Goal: Task Accomplishment & Management: Manage account settings

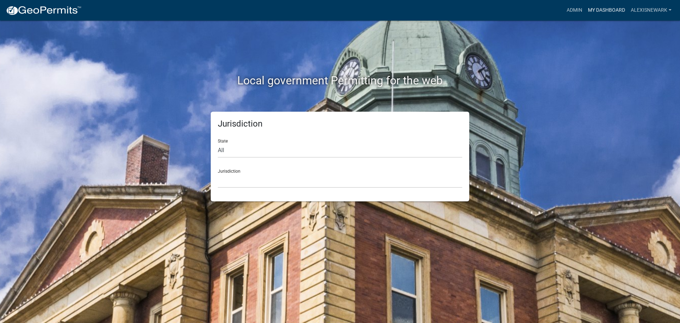
click at [544, 13] on link "My Dashboard" at bounding box center [606, 10] width 43 height 13
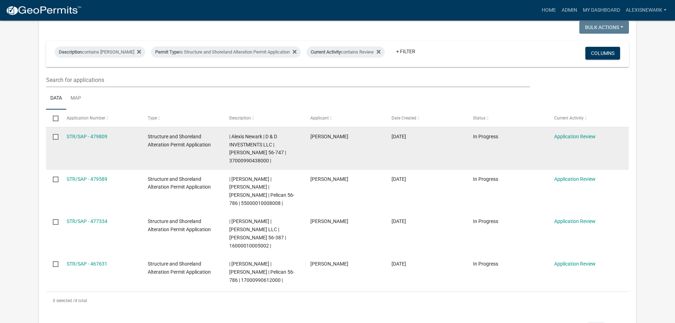
scroll to position [133, 0]
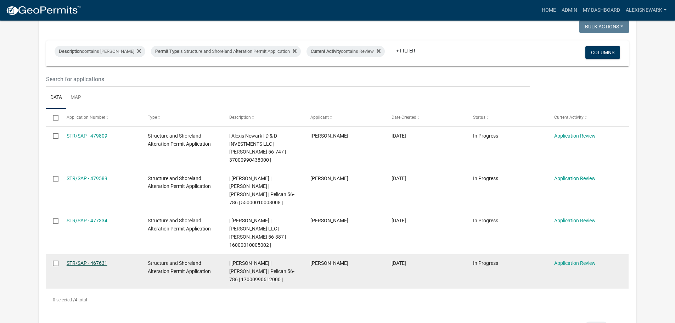
click at [102, 260] on link "STR/SAP - 467631" at bounding box center [87, 263] width 41 height 6
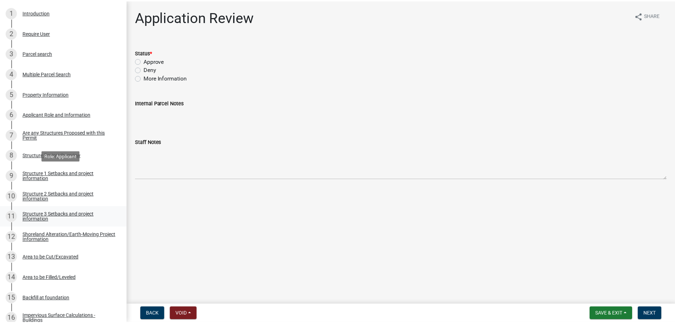
scroll to position [151, 0]
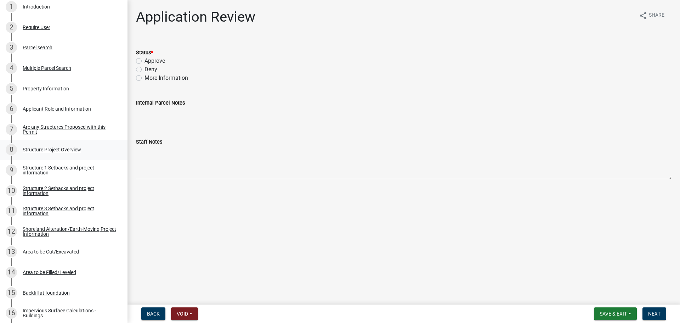
click at [75, 153] on div "8 Structure Project Overview" at bounding box center [61, 149] width 111 height 11
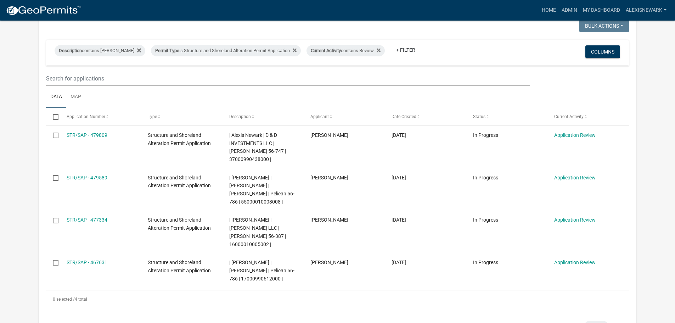
scroll to position [124, 0]
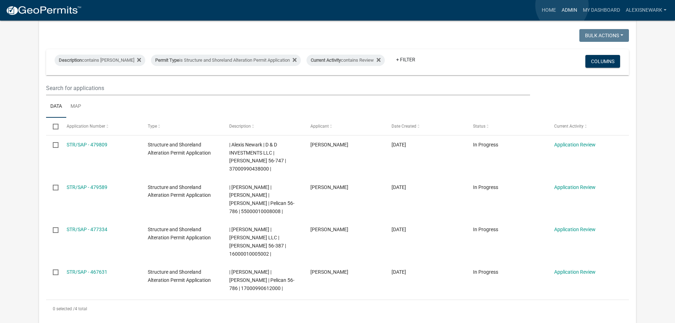
click at [544, 5] on link "Admin" at bounding box center [569, 10] width 21 height 13
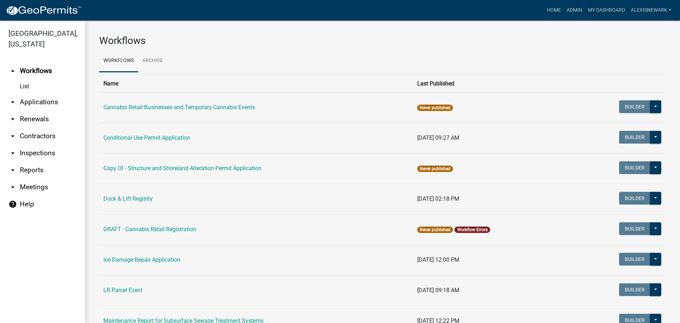
click at [62, 101] on link "arrow_drop_down Applications" at bounding box center [42, 102] width 85 height 17
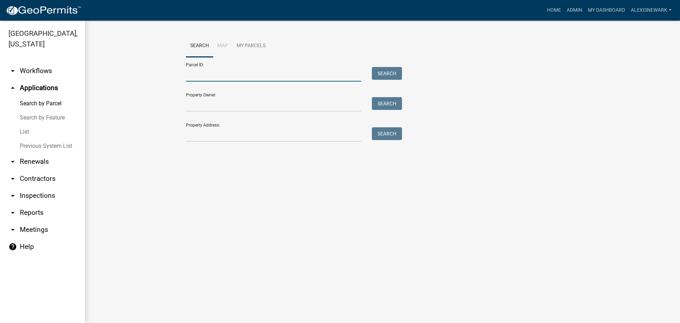
click at [192, 73] on input "Parcel ID:" at bounding box center [273, 74] width 175 height 15
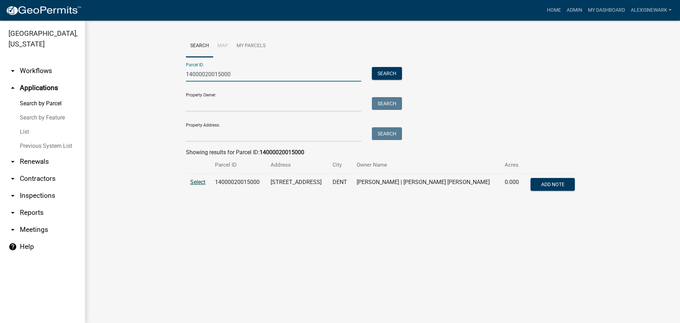
type input "14000020015000"
click at [194, 181] on span "Select" at bounding box center [197, 182] width 15 height 7
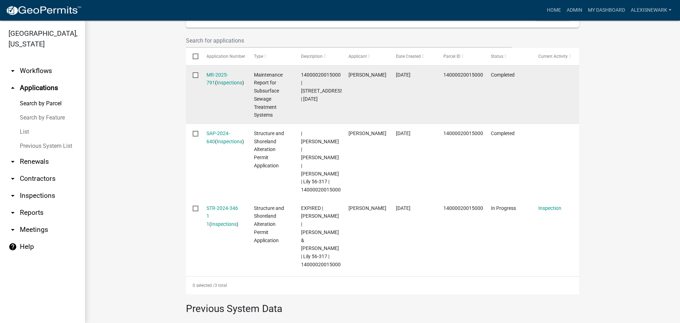
scroll to position [223, 0]
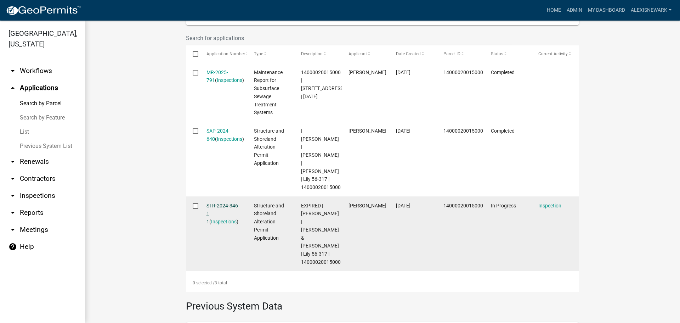
click at [223, 203] on link "STR-2024-346 1 1" at bounding box center [223, 214] width 32 height 22
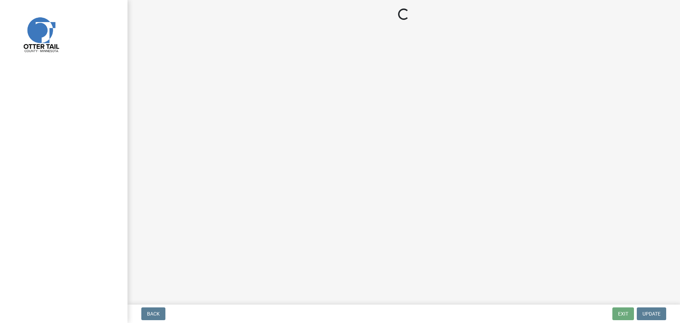
select select "710d5f49-2663-4e73-9718-d0c4e189f5ed"
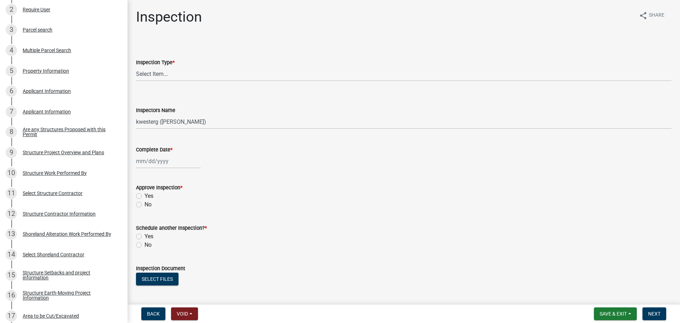
scroll to position [83, 0]
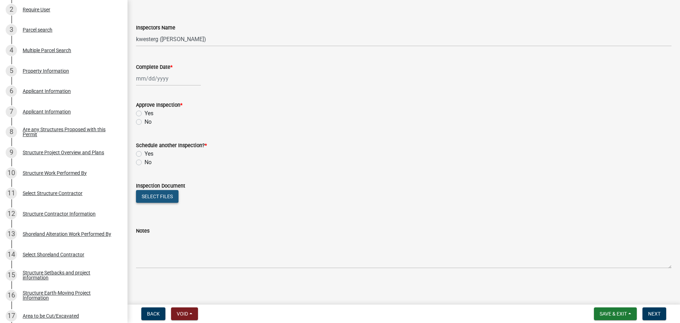
click at [172, 198] on button "Select files" at bounding box center [157, 196] width 43 height 13
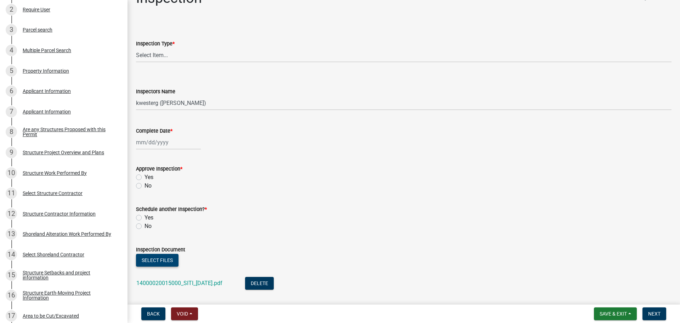
scroll to position [0, 0]
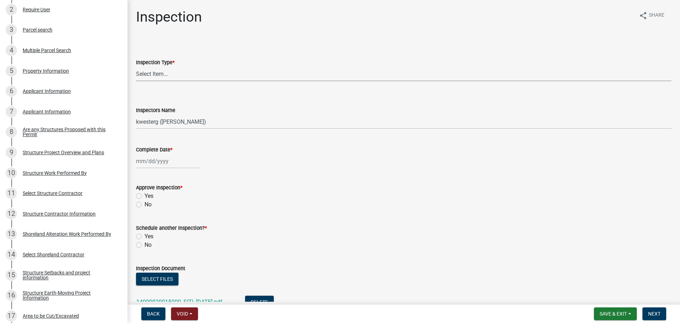
click at [152, 68] on select "Select Item... Footing / Structure Inspection Shoreland Alteration Not Built" at bounding box center [404, 74] width 536 height 15
click at [136, 67] on select "Select Item... Footing / Structure Inspection Shoreland Alteration Not Built" at bounding box center [404, 74] width 536 height 15
select select "29b027fa-a62f-4639-a4c1-67ac8b0bd2a2"
click at [159, 119] on select "Select Item... btollefson (Brittany Tollefson) alexisnewark (Alexis Newark) epl…" at bounding box center [404, 121] width 536 height 15
select select "540cdff0-8667-4a16-ad1f-2fbf1edb8379"
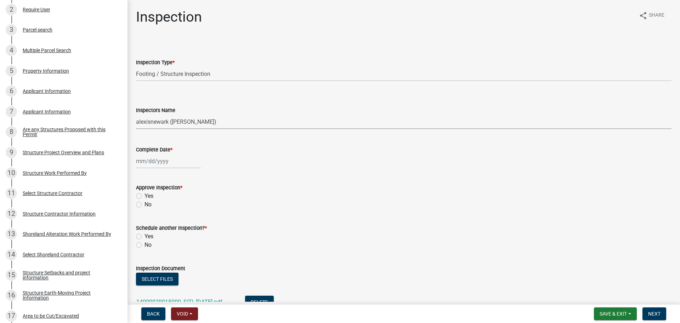
click at [136, 114] on select "Select Item... btollefson (Brittany Tollefson) alexisnewark (Alexis Newark) epl…" at bounding box center [404, 121] width 536 height 15
click at [166, 166] on div at bounding box center [168, 161] width 65 height 15
select select "9"
select select "2025"
click at [166, 233] on div "24" at bounding box center [165, 232] width 11 height 11
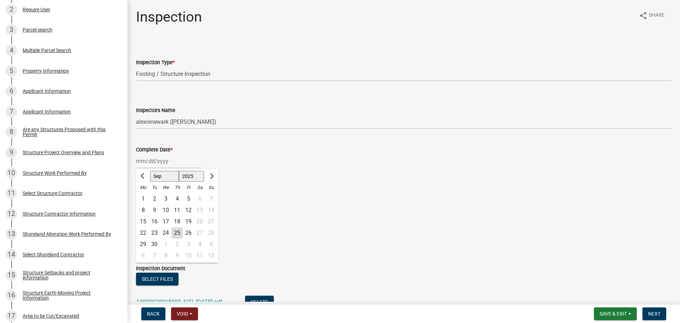
type input "09/24/2025"
click at [145, 194] on label "Yes" at bounding box center [149, 196] width 9 height 9
click at [145, 194] on input "Yes" at bounding box center [147, 194] width 5 height 5
radio input "true"
click at [151, 159] on div "[DATE]" at bounding box center [168, 161] width 65 height 15
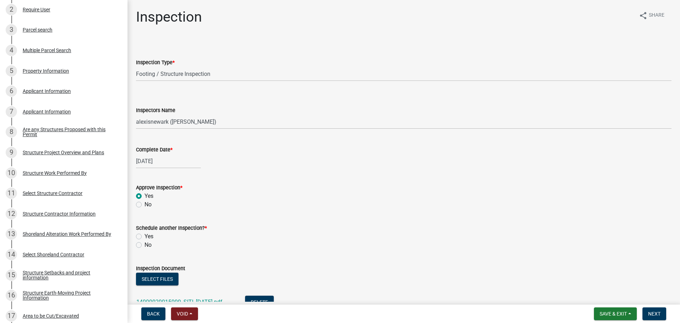
select select "9"
select select "2025"
click at [154, 230] on div "23" at bounding box center [154, 232] width 11 height 11
type input "09/23/2025"
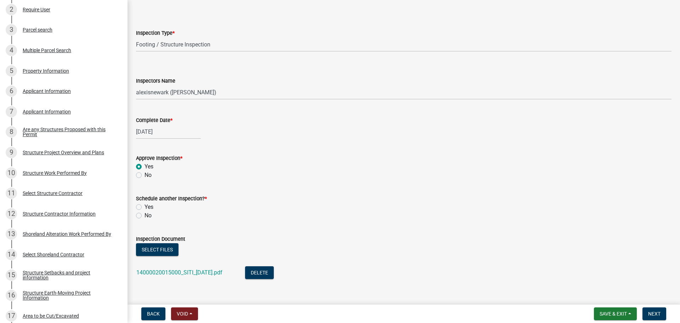
scroll to position [108, 0]
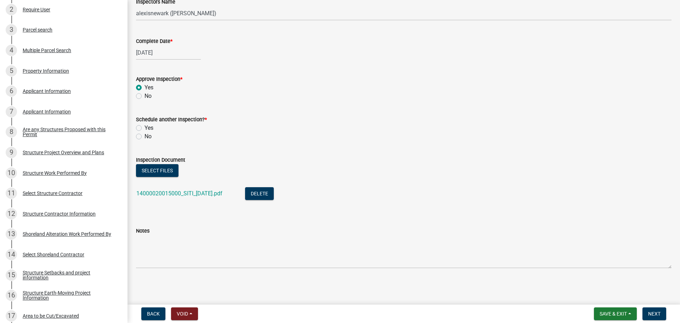
click at [145, 137] on label "No" at bounding box center [148, 136] width 7 height 9
click at [145, 137] on input "No" at bounding box center [147, 134] width 5 height 5
radio input "true"
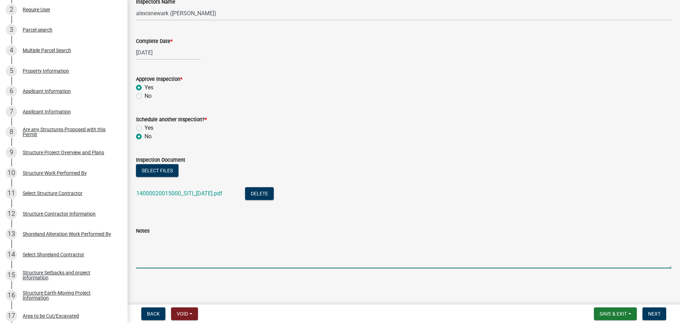
click at [192, 245] on textarea "Notes" at bounding box center [404, 251] width 536 height 33
type textarea "Meets all setbacks."
click at [544, 280] on button "Next" at bounding box center [655, 313] width 24 height 13
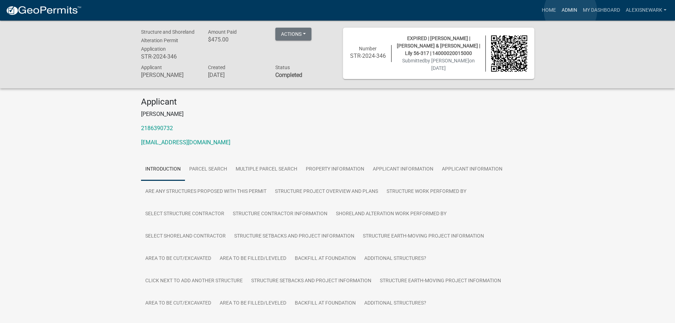
drag, startPoint x: 570, startPoint y: 11, endPoint x: 558, endPoint y: 12, distance: 12.4
click at [544, 11] on link "Admin" at bounding box center [569, 10] width 21 height 13
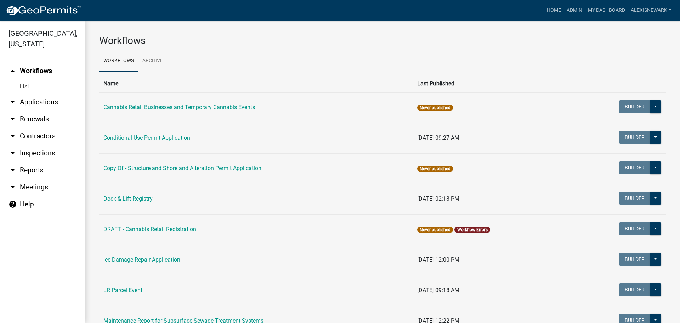
click at [68, 107] on link "arrow_drop_down Applications" at bounding box center [42, 102] width 85 height 17
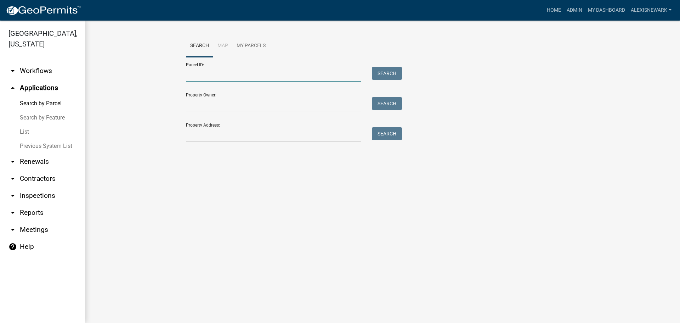
click at [227, 78] on input "Parcel ID:" at bounding box center [273, 74] width 175 height 15
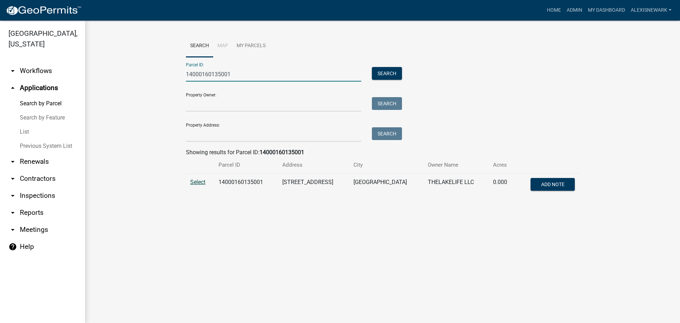
click at [195, 181] on span "Select" at bounding box center [197, 182] width 15 height 7
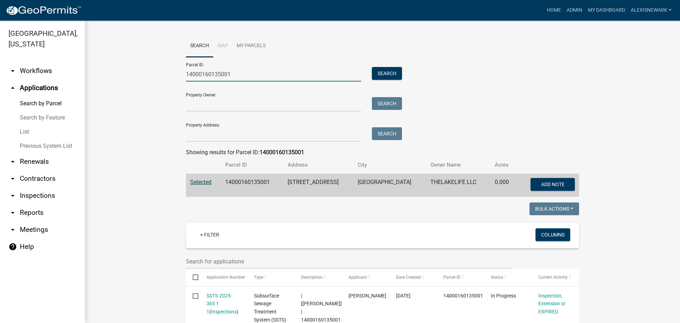
click at [222, 75] on input "14000160135001" at bounding box center [273, 74] width 175 height 15
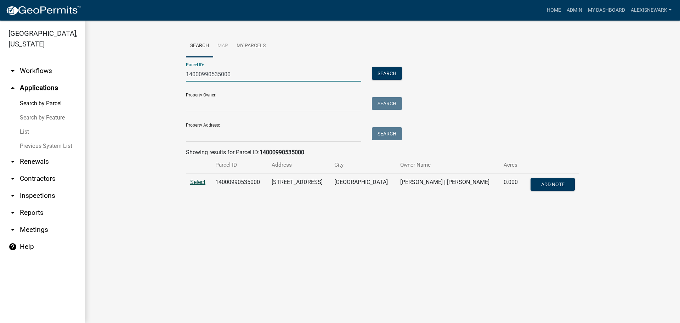
type input "14000990535000"
click at [200, 182] on span "Select" at bounding box center [197, 182] width 15 height 7
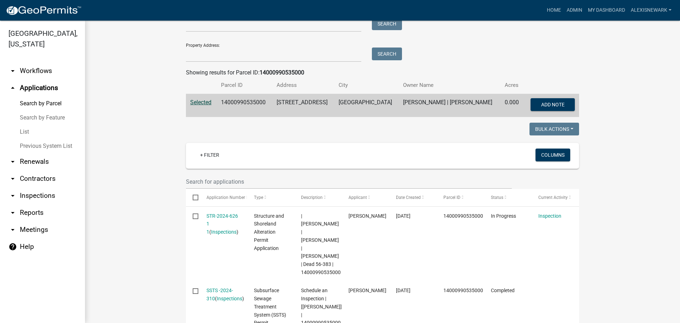
scroll to position [213, 0]
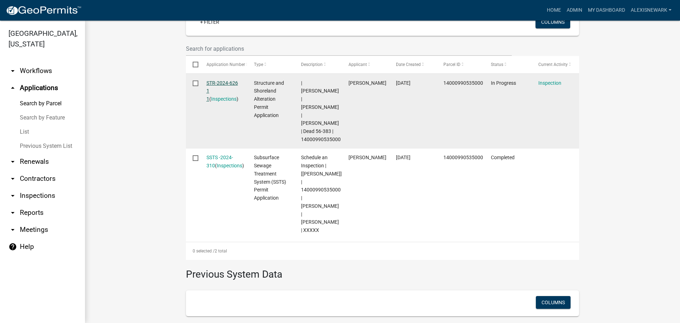
click at [228, 85] on link "STR-2024-626 1 1" at bounding box center [223, 91] width 32 height 22
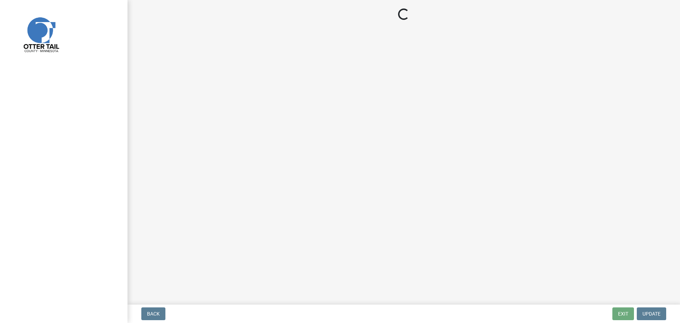
select select "710d5f49-2663-4e73-9718-d0c4e189f5ed"
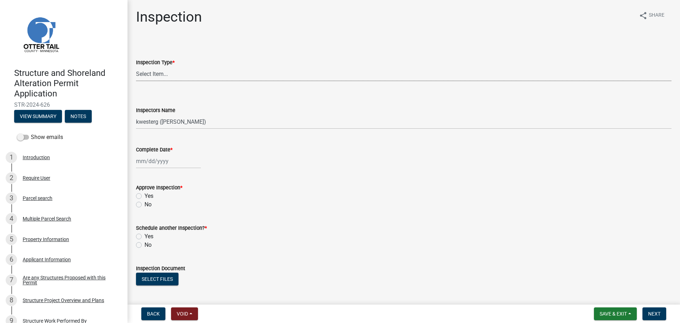
click at [164, 74] on select "Select Item... Footing / Structure Inspection Shoreland Alteration Not Built" at bounding box center [404, 74] width 536 height 15
click at [136, 67] on select "Select Item... Footing / Structure Inspection Shoreland Alteration Not Built" at bounding box center [404, 74] width 536 height 15
select select "29b027fa-a62f-4639-a4c1-67ac8b0bd2a2"
click at [175, 114] on div "Inspectors Name" at bounding box center [404, 110] width 536 height 9
click at [179, 130] on wm-data-entity-input "Inspectors Name Select Item... btollefson (Brittany Tollefson) alexisnewark (Al…" at bounding box center [404, 111] width 536 height 48
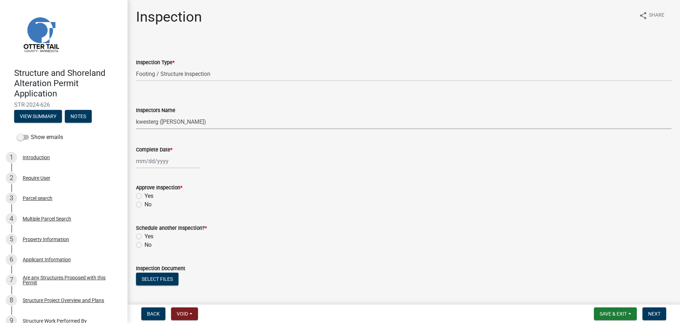
click at [180, 117] on select "Select Item... btollefson (Brittany Tollefson) alexisnewark (Alexis Newark) epl…" at bounding box center [404, 121] width 536 height 15
select select "540cdff0-8667-4a16-ad1f-2fbf1edb8379"
click at [136, 114] on select "Select Item... btollefson (Brittany Tollefson) alexisnewark (Alexis Newark) epl…" at bounding box center [404, 121] width 536 height 15
click at [170, 160] on div at bounding box center [168, 161] width 65 height 15
select select "9"
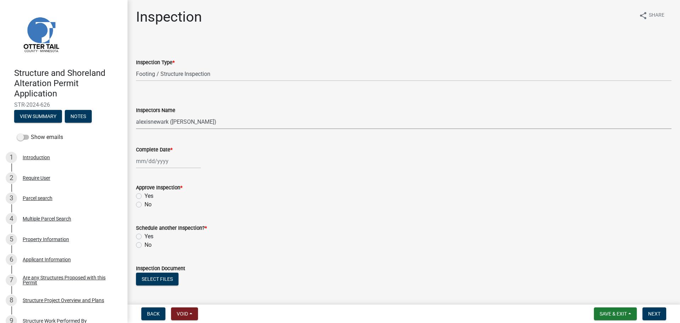
select select "2025"
click at [154, 233] on div "23" at bounding box center [154, 232] width 11 height 11
type input "09/23/2025"
click at [145, 194] on label "Yes" at bounding box center [149, 196] width 9 height 9
click at [145, 194] on input "Yes" at bounding box center [147, 194] width 5 height 5
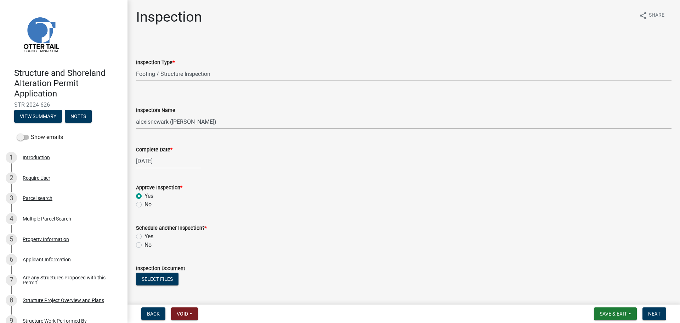
radio input "true"
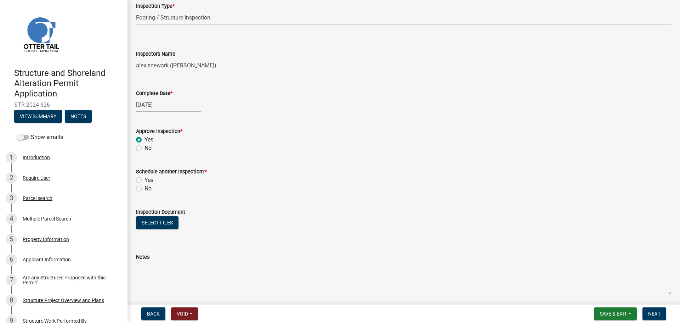
scroll to position [62, 0]
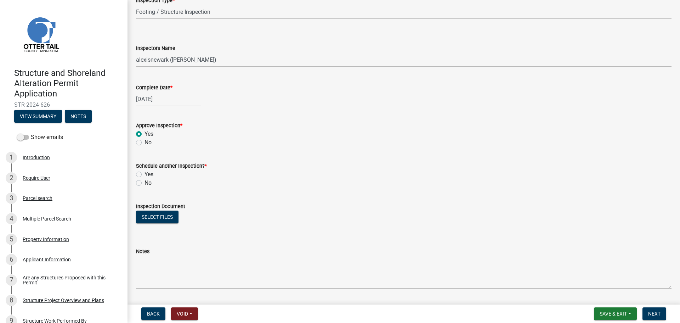
click at [145, 183] on label "No" at bounding box center [148, 183] width 7 height 9
click at [145, 183] on input "No" at bounding box center [147, 181] width 5 height 5
radio input "true"
click at [156, 217] on button "Select files" at bounding box center [157, 216] width 43 height 13
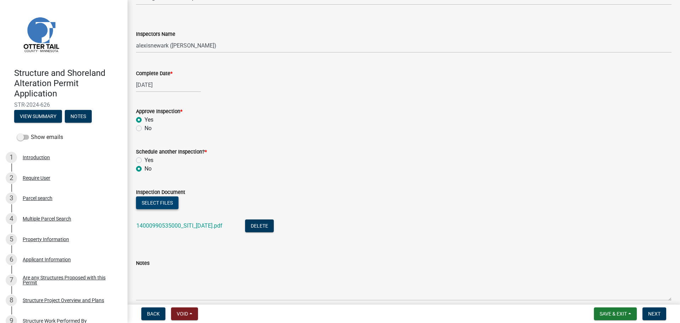
scroll to position [97, 0]
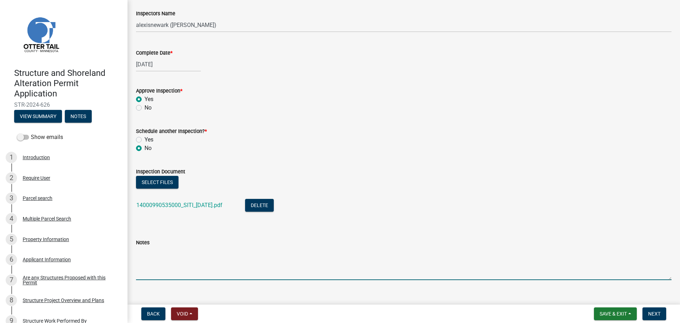
click at [212, 247] on textarea "Notes" at bounding box center [404, 263] width 536 height 33
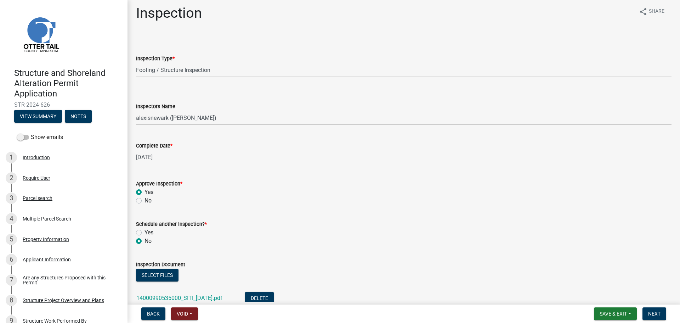
scroll to position [0, 0]
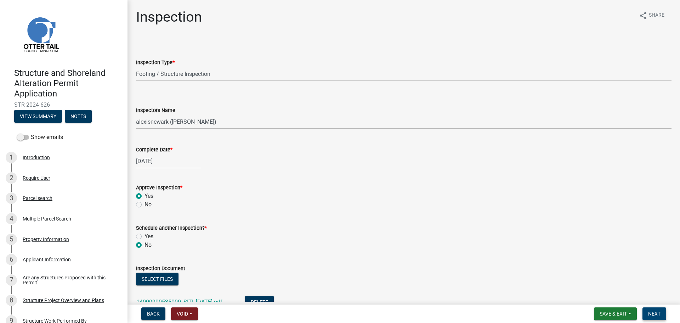
type textarea "Meets all setbacks."
click at [544, 280] on span "Next" at bounding box center [654, 314] width 12 height 6
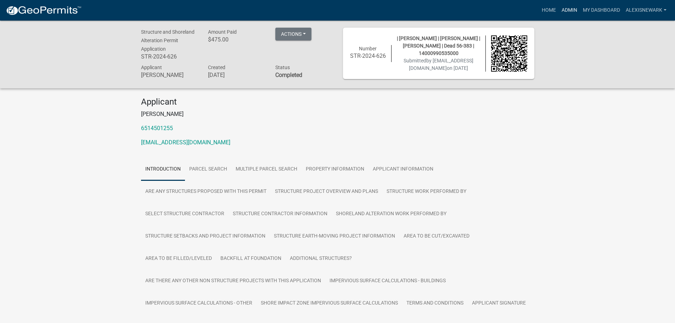
click at [544, 11] on link "Admin" at bounding box center [569, 10] width 21 height 13
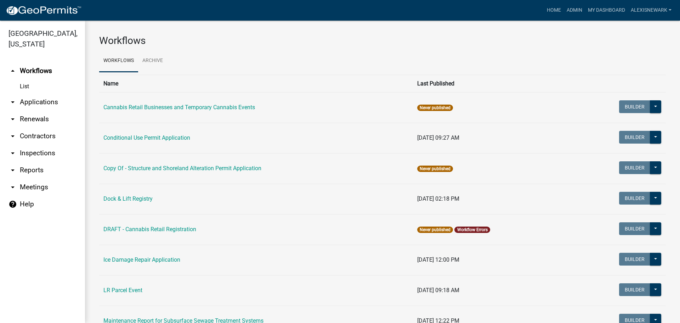
click at [67, 103] on link "arrow_drop_down Applications" at bounding box center [42, 102] width 85 height 17
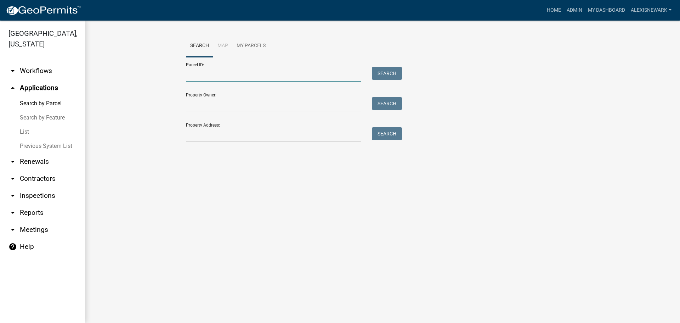
click at [222, 77] on input "Parcel ID:" at bounding box center [273, 74] width 175 height 15
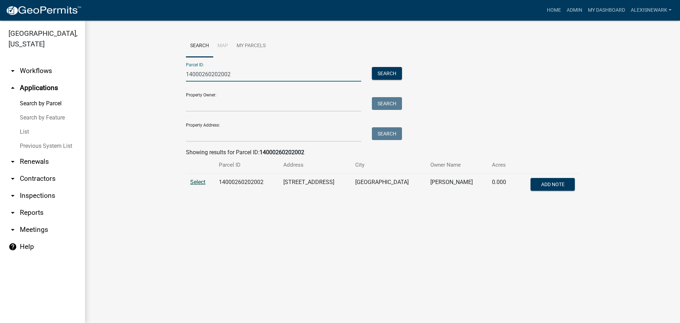
type input "14000260202002"
click at [201, 184] on span "Select" at bounding box center [197, 182] width 15 height 7
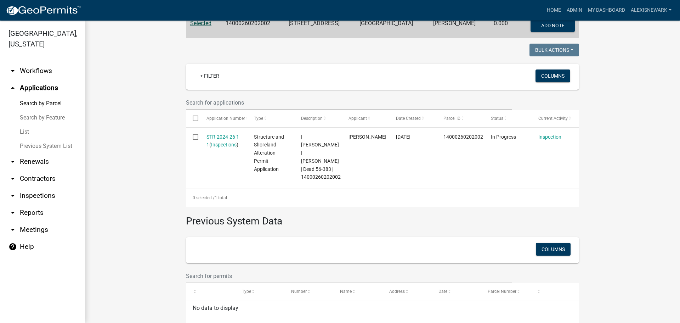
scroll to position [168, 0]
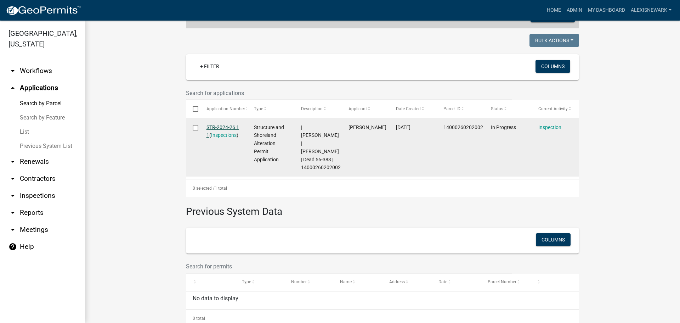
click at [221, 127] on link "STR-2024-26 1 1" at bounding box center [223, 131] width 33 height 14
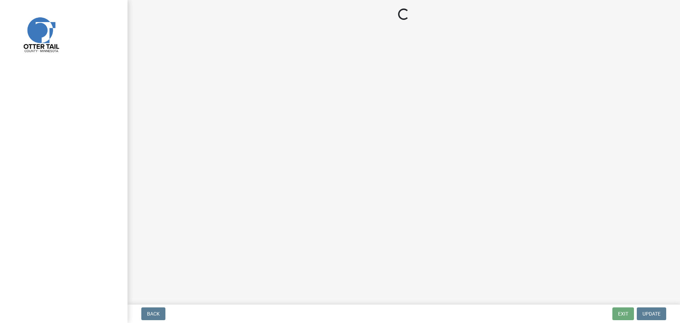
select select "710d5f49-2663-4e73-9718-d0c4e189f5ed"
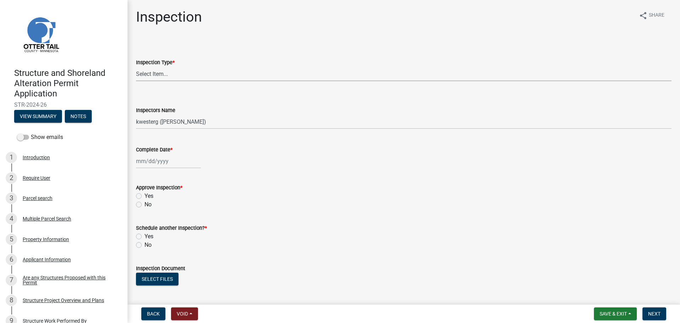
click at [169, 72] on select "Select Item... Footing Inspection Not Built Shoreland Alteration" at bounding box center [404, 74] width 536 height 15
click at [136, 67] on select "Select Item... Footing Inspection Not Built Shoreland Alteration" at bounding box center [404, 74] width 536 height 15
select select "29b027fa-a62f-4639-a4c1-67ac8b0bd2a2"
drag, startPoint x: 163, startPoint y: 120, endPoint x: 163, endPoint y: 125, distance: 5.0
click at [163, 120] on select "Select Item... btollefson (Brittany Tollefson) alexisnewark (Alexis Newark) epl…" at bounding box center [404, 121] width 536 height 15
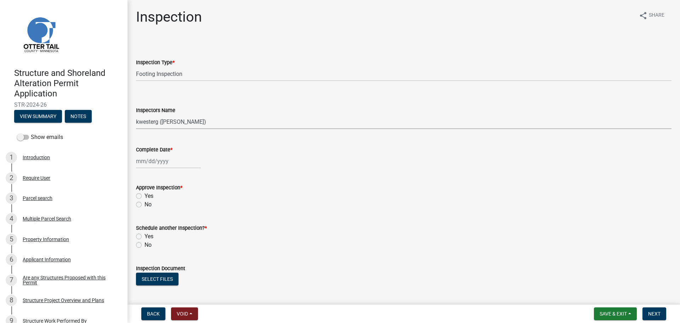
select select "540cdff0-8667-4a16-ad1f-2fbf1edb8379"
click at [136, 114] on select "Select Item... btollefson (Brittany Tollefson) alexisnewark (Alexis Newark) epl…" at bounding box center [404, 121] width 536 height 15
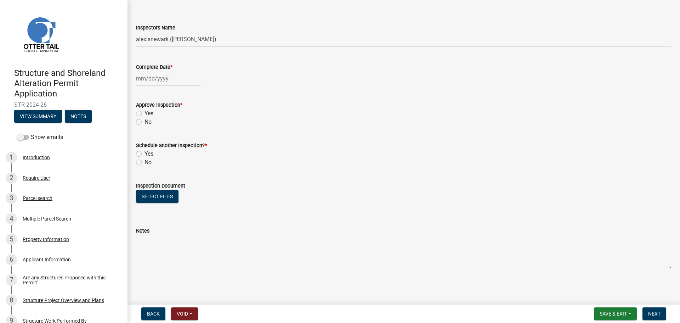
click at [166, 78] on div at bounding box center [168, 78] width 65 height 15
select select "9"
select select "2025"
click at [156, 147] on div "23" at bounding box center [154, 150] width 11 height 11
type input "09/23/2025"
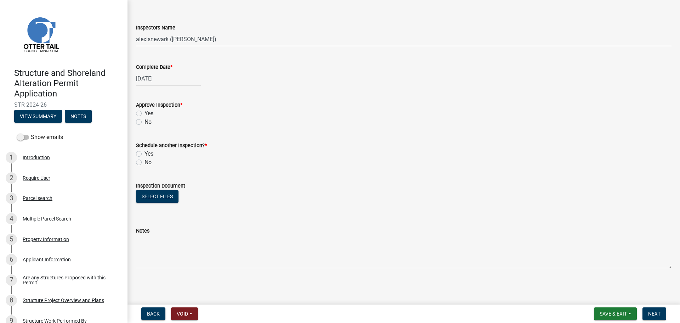
click at [145, 112] on label "Yes" at bounding box center [149, 113] width 9 height 9
click at [145, 112] on input "Yes" at bounding box center [147, 111] width 5 height 5
radio input "true"
click at [145, 162] on label "No" at bounding box center [148, 162] width 7 height 9
click at [145, 162] on input "No" at bounding box center [147, 160] width 5 height 5
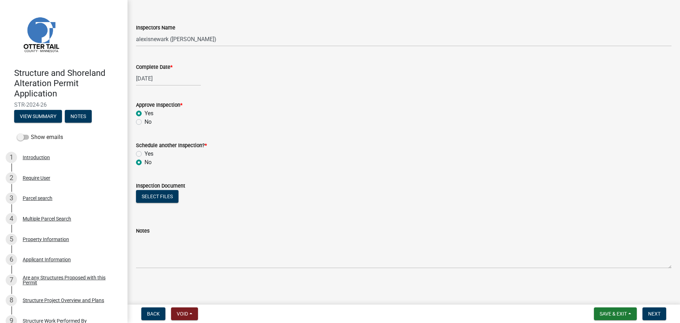
radio input "true"
click at [158, 200] on button "Select files" at bounding box center [157, 196] width 43 height 13
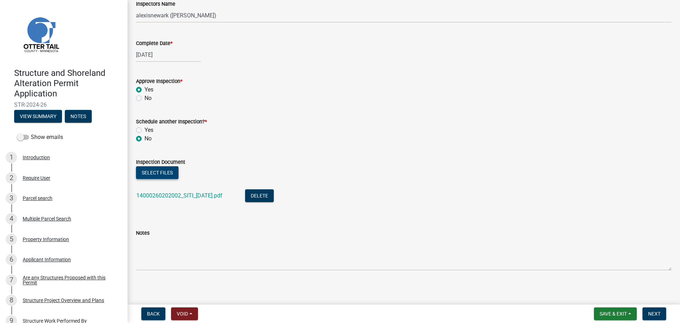
scroll to position [108, 0]
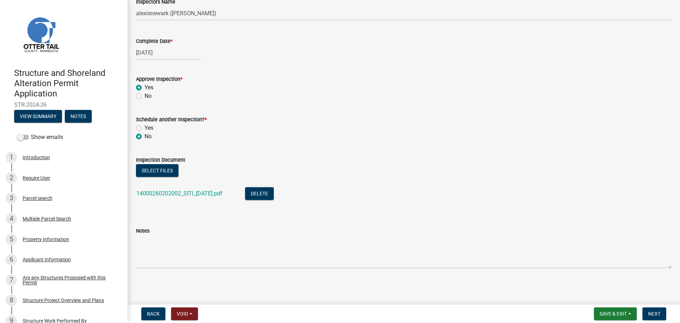
click at [238, 280] on main "Inspection share Share Inspection Type * Select Item... Footing Inspection Not …" at bounding box center [404, 150] width 553 height 301
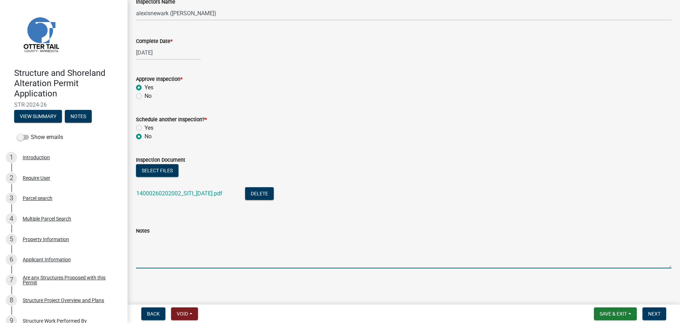
click at [219, 255] on textarea "Notes" at bounding box center [404, 251] width 536 height 33
type textarea "Meets all setbacks."
click at [544, 280] on button "Next" at bounding box center [655, 313] width 24 height 13
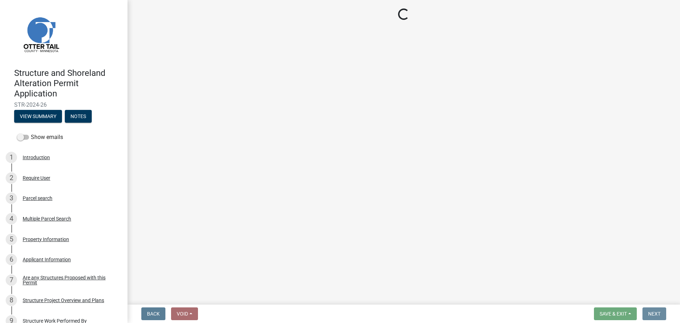
scroll to position [0, 0]
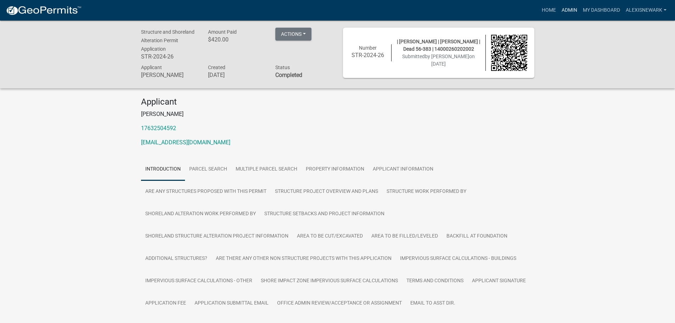
click at [544, 9] on link "Admin" at bounding box center [569, 10] width 21 height 13
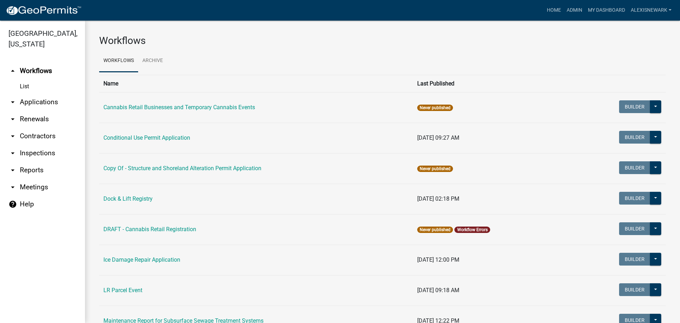
click at [62, 109] on link "arrow_drop_down Applications" at bounding box center [42, 102] width 85 height 17
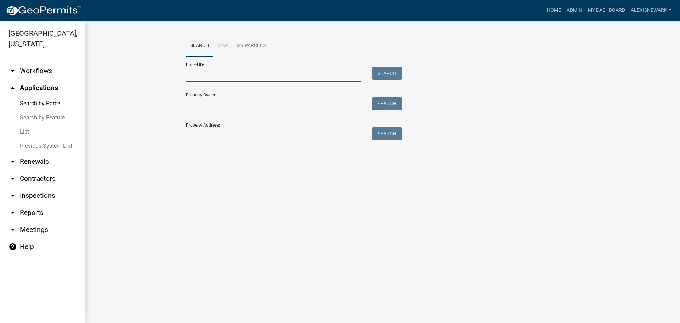
click at [196, 73] on input "Parcel ID:" at bounding box center [273, 74] width 175 height 15
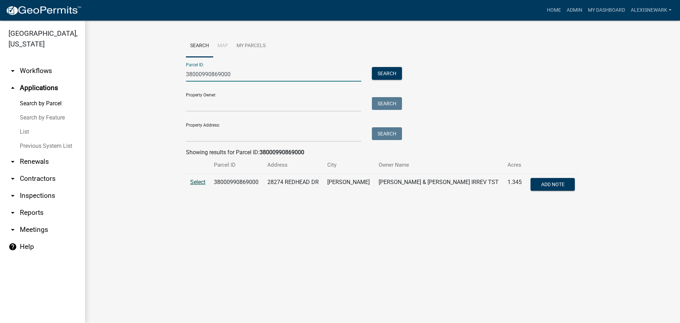
type input "38000990869000"
click at [205, 179] on span "Select" at bounding box center [197, 182] width 15 height 7
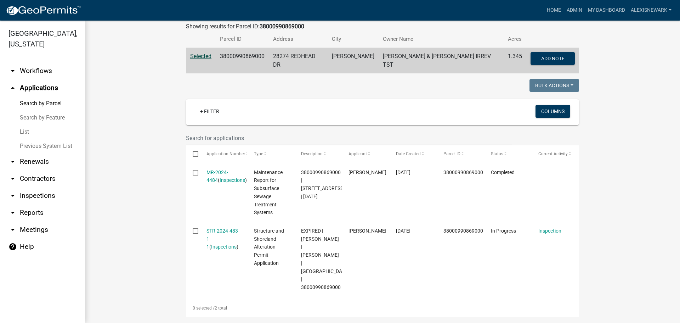
scroll to position [177, 0]
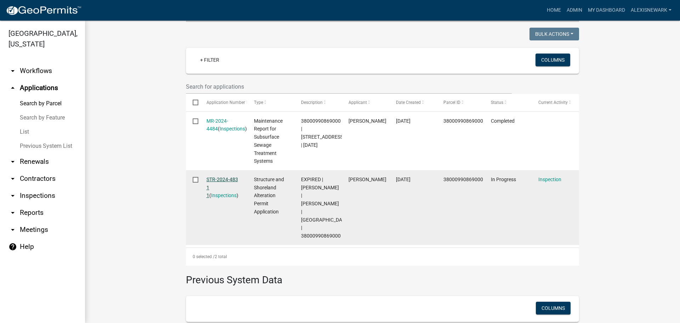
click at [231, 176] on link "STR-2024-483 1 1" at bounding box center [223, 187] width 32 height 22
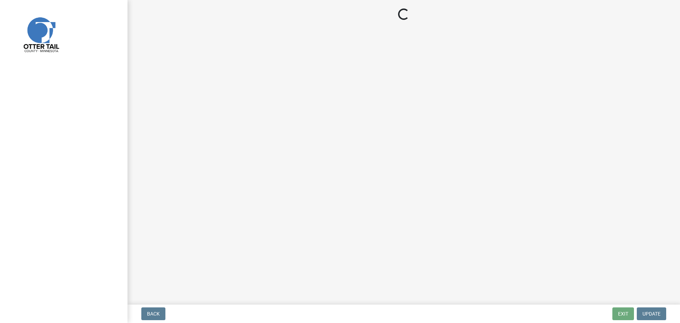
select select "710d5f49-2663-4e73-9718-d0c4e189f5ed"
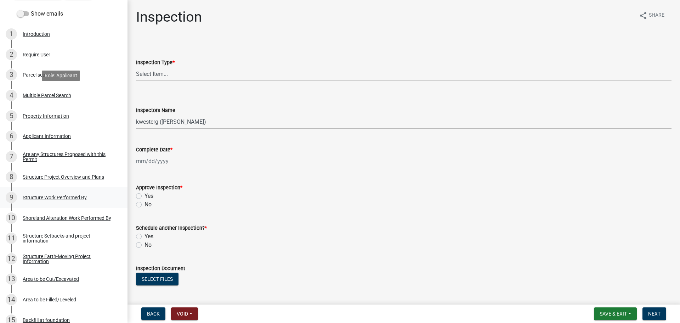
scroll to position [124, 0]
click at [48, 77] on div "Parcel search" at bounding box center [38, 74] width 30 height 5
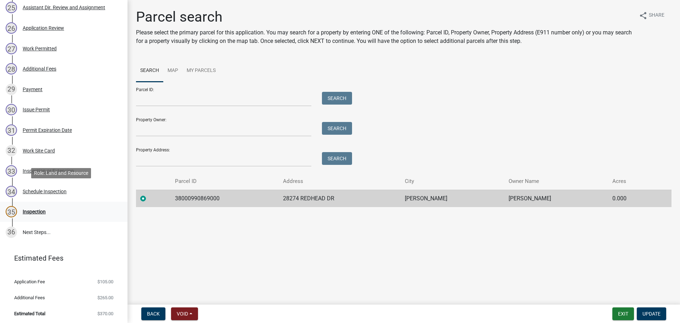
scroll to position [641, 0]
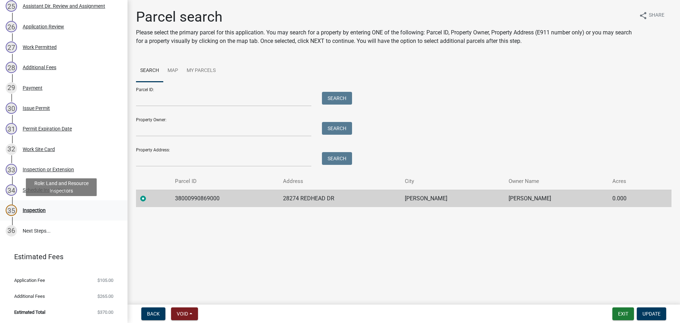
click at [74, 202] on link "35 Inspection" at bounding box center [64, 210] width 128 height 21
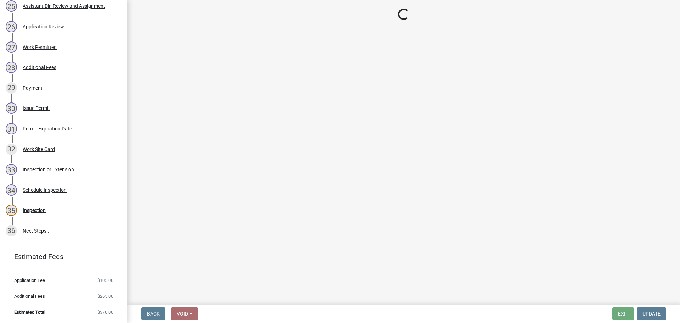
select select "710d5f49-2663-4e73-9718-d0c4e189f5ed"
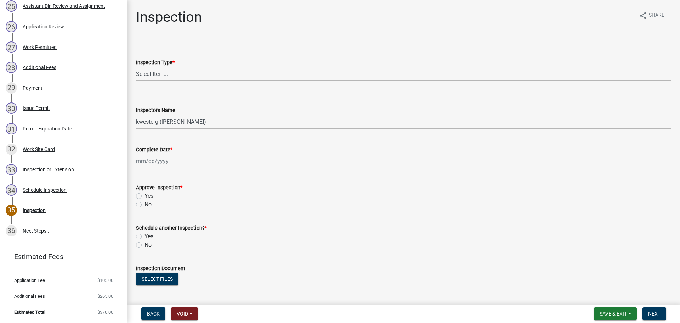
click at [246, 78] on select "Select Item... Footing / Structure Inspection Shoreland Alteration Not Built" at bounding box center [404, 74] width 536 height 15
click at [136, 67] on select "Select Item... Footing / Structure Inspection Shoreland Alteration Not Built" at bounding box center [404, 74] width 536 height 15
select select "29b027fa-a62f-4639-a4c1-67ac8b0bd2a2"
click at [174, 278] on button "Select files" at bounding box center [157, 278] width 43 height 13
click at [177, 124] on select "Select Item... btollefson (Brittany Tollefson) alexisnewark (Alexis Newark) epl…" at bounding box center [404, 121] width 536 height 15
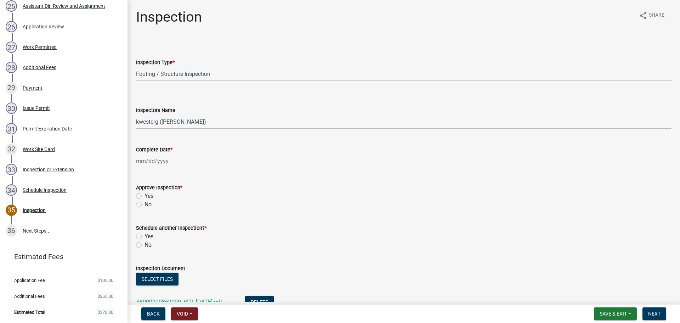
select select "540cdff0-8667-4a16-ad1f-2fbf1edb8379"
click at [136, 114] on select "Select Item... btollefson (Brittany Tollefson) alexisnewark (Alexis Newark) epl…" at bounding box center [404, 121] width 536 height 15
click at [169, 168] on div at bounding box center [168, 161] width 65 height 15
select select "9"
select select "2025"
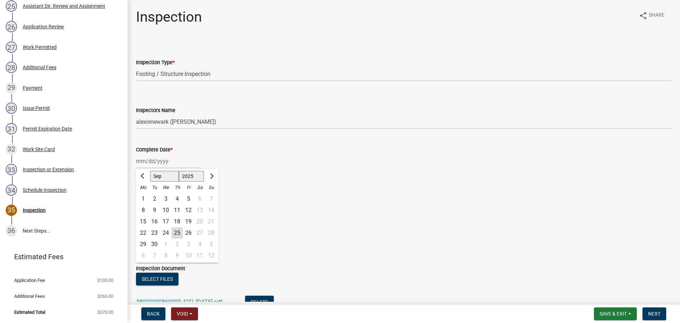
click at [158, 230] on div "23" at bounding box center [154, 232] width 11 height 11
type input "09/23/2025"
click at [145, 196] on label "Yes" at bounding box center [149, 196] width 9 height 9
click at [145, 196] on input "Yes" at bounding box center [147, 194] width 5 height 5
radio input "true"
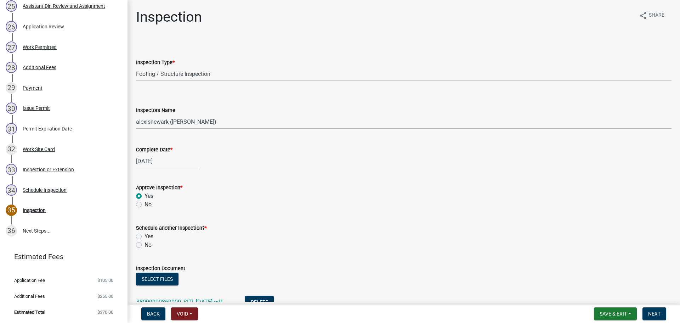
click at [145, 244] on label "No" at bounding box center [148, 245] width 7 height 9
click at [145, 244] on input "No" at bounding box center [147, 243] width 5 height 5
radio input "true"
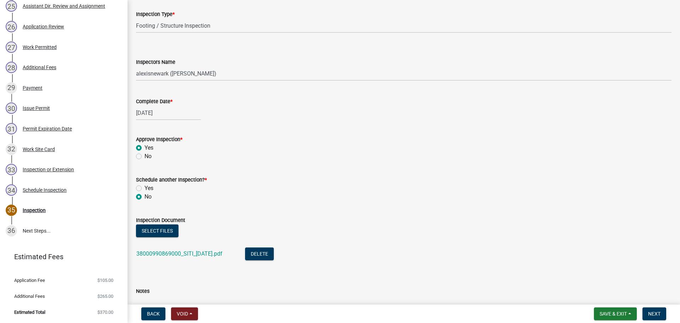
scroll to position [108, 0]
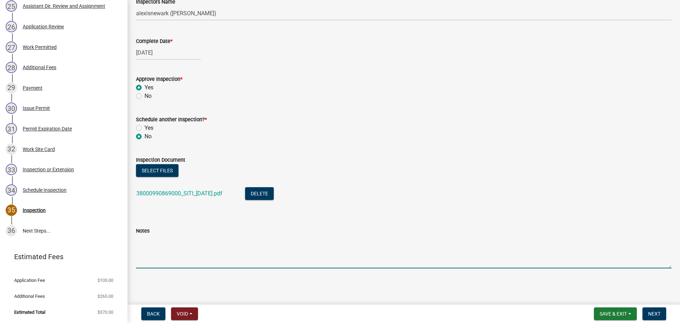
click at [220, 248] on textarea "Notes" at bounding box center [404, 251] width 536 height 33
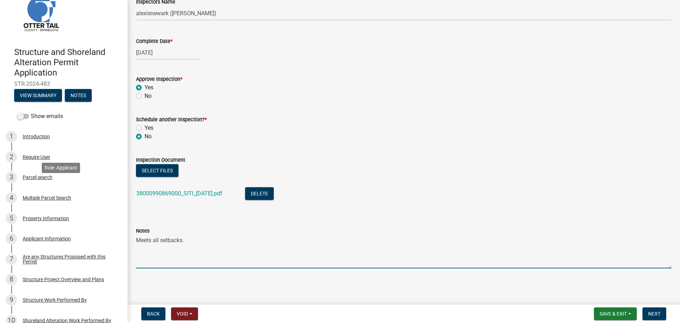
scroll to position [0, 0]
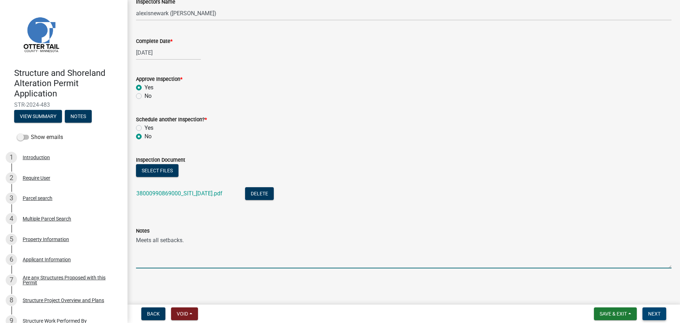
type textarea "Meets all setbacks."
click at [544, 280] on span "Next" at bounding box center [654, 314] width 12 height 6
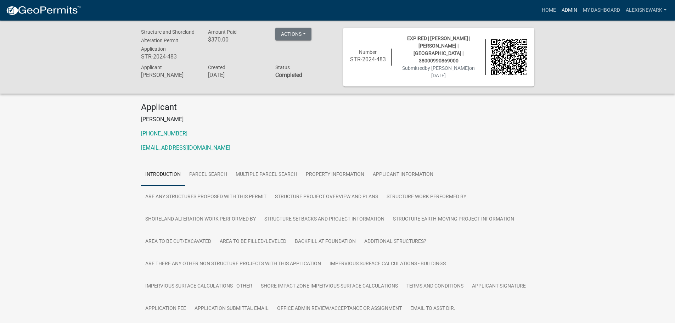
click at [544, 14] on link "Admin" at bounding box center [569, 10] width 21 height 13
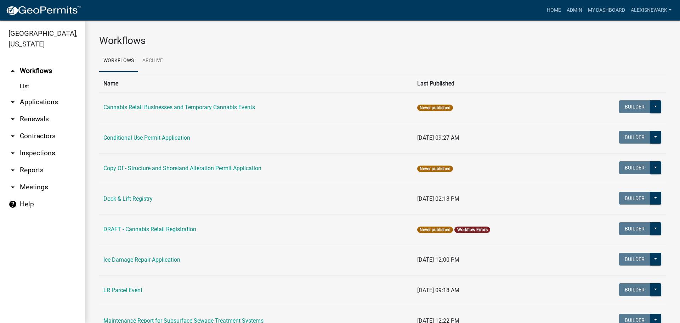
click at [54, 107] on link "arrow_drop_down Applications" at bounding box center [42, 102] width 85 height 17
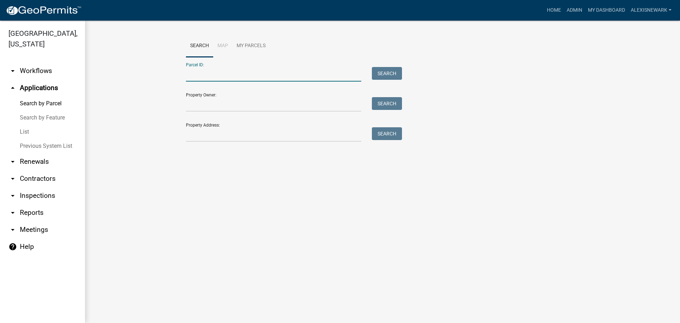
click at [207, 73] on input "Parcel ID:" at bounding box center [273, 74] width 175 height 15
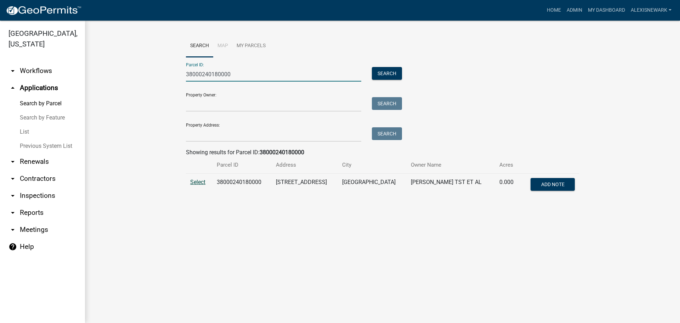
type input "38000240180000"
click at [195, 180] on span "Select" at bounding box center [197, 182] width 15 height 7
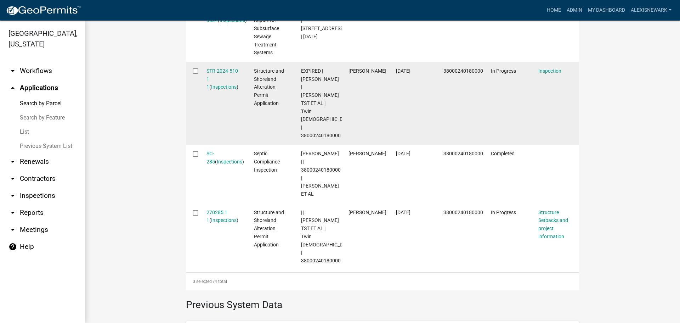
scroll to position [283, 0]
click at [221, 72] on link "STR-2024-510 1 1" at bounding box center [223, 79] width 32 height 22
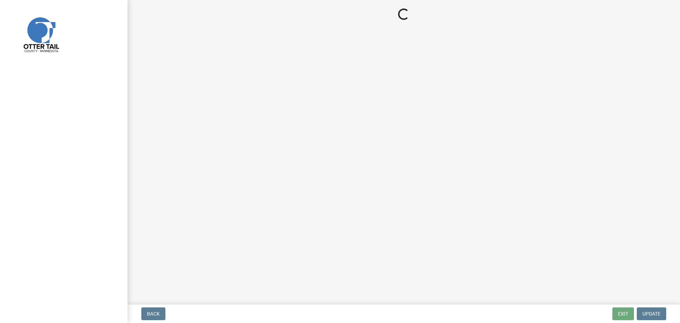
select select "710d5f49-2663-4e73-9718-d0c4e189f5ed"
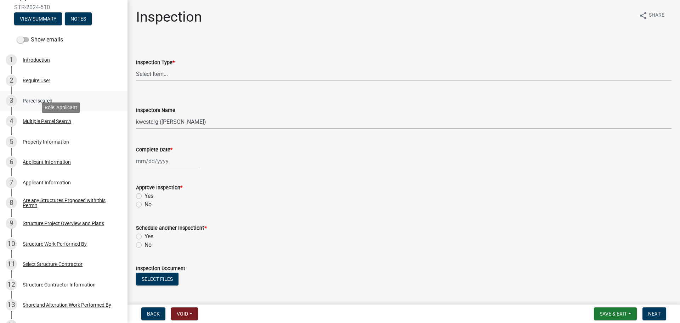
scroll to position [133, 0]
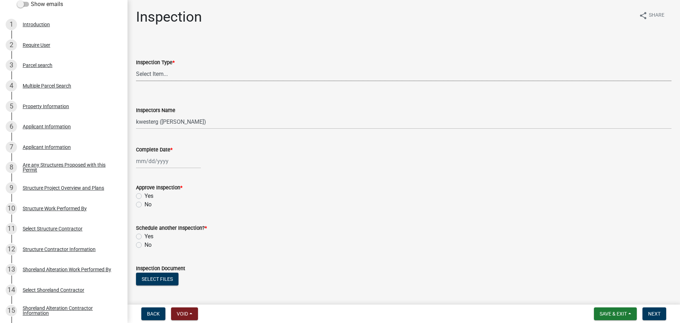
click at [159, 72] on select "Select Item... Footing / Structure Inspection Shoreland Alteration Not Built" at bounding box center [404, 74] width 536 height 15
click at [136, 67] on select "Select Item... Footing / Structure Inspection Shoreland Alteration Not Built" at bounding box center [404, 74] width 536 height 15
select select "29b027fa-a62f-4639-a4c1-67ac8b0bd2a2"
click at [175, 120] on select "Select Item... btollefson (Brittany Tollefson) alexisnewark (Alexis Newark) epl…" at bounding box center [404, 121] width 536 height 15
select select "540cdff0-8667-4a16-ad1f-2fbf1edb8379"
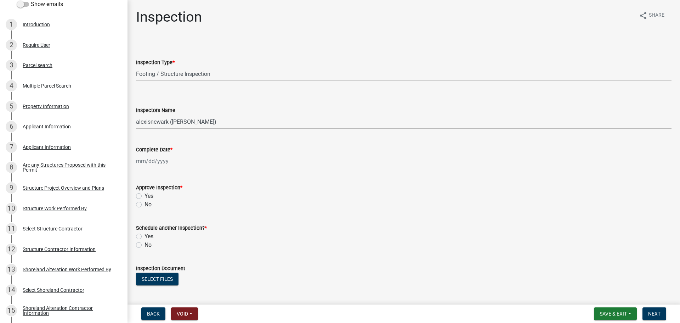
click at [136, 114] on select "Select Item... btollefson (Brittany Tollefson) alexisnewark (Alexis Newark) epl…" at bounding box center [404, 121] width 536 height 15
click at [171, 161] on div at bounding box center [168, 161] width 65 height 15
select select "9"
select select "2025"
click at [157, 232] on div "23" at bounding box center [154, 232] width 11 height 11
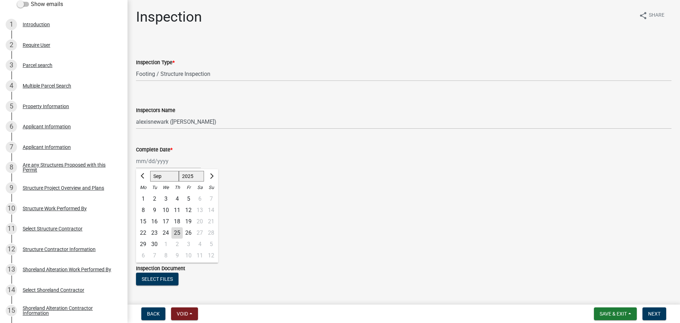
type input "09/23/2025"
click at [149, 196] on label "Yes" at bounding box center [149, 196] width 9 height 9
click at [149, 196] on input "Yes" at bounding box center [147, 194] width 5 height 5
radio input "true"
click at [145, 242] on label "No" at bounding box center [148, 245] width 7 height 9
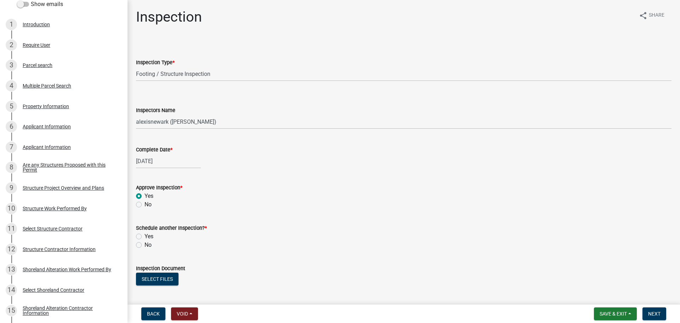
click at [145, 242] on input "No" at bounding box center [147, 243] width 5 height 5
radio input "true"
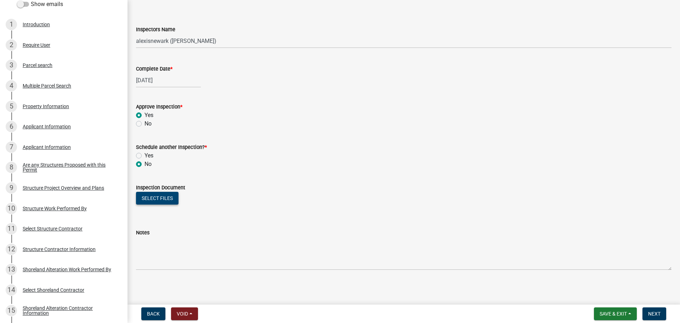
scroll to position [83, 0]
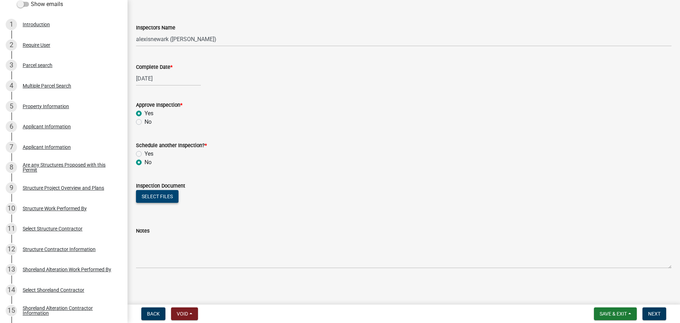
click at [167, 200] on button "Select files" at bounding box center [157, 196] width 43 height 13
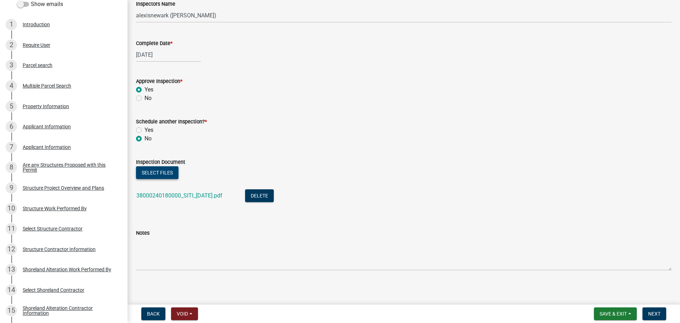
scroll to position [108, 0]
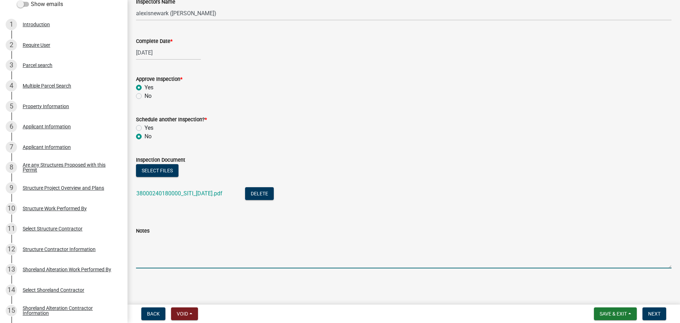
click at [171, 249] on textarea "Notes" at bounding box center [404, 251] width 536 height 33
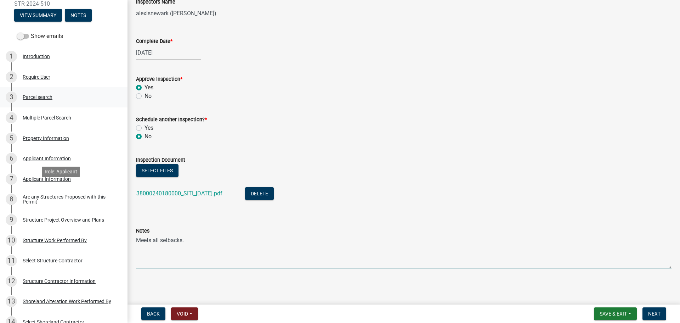
scroll to position [0, 0]
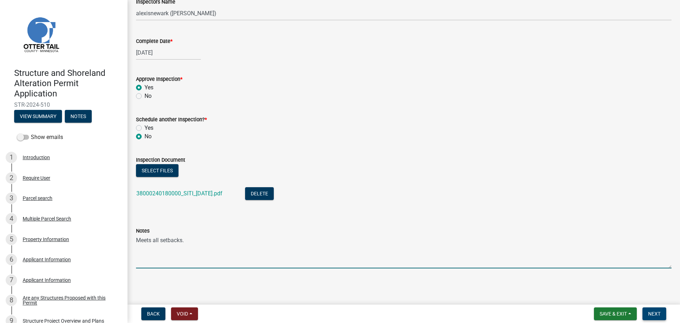
type textarea "Meets all setbacks."
click at [544, 280] on span "Next" at bounding box center [654, 314] width 12 height 6
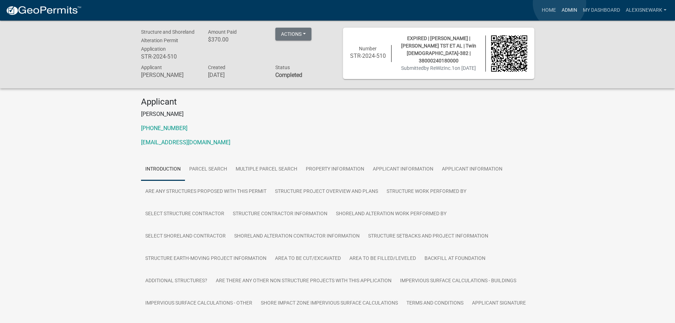
click at [544, 4] on link "Admin" at bounding box center [569, 10] width 21 height 13
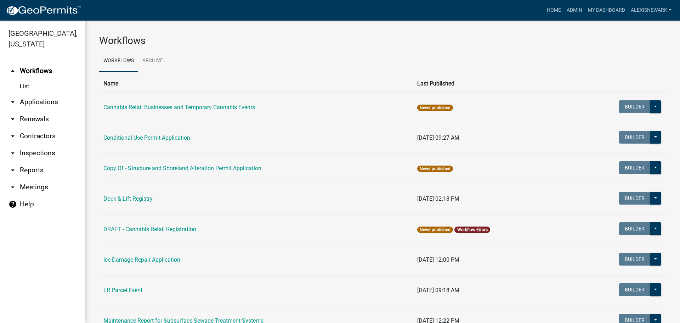
click at [62, 106] on link "arrow_drop_down Applications" at bounding box center [42, 102] width 85 height 17
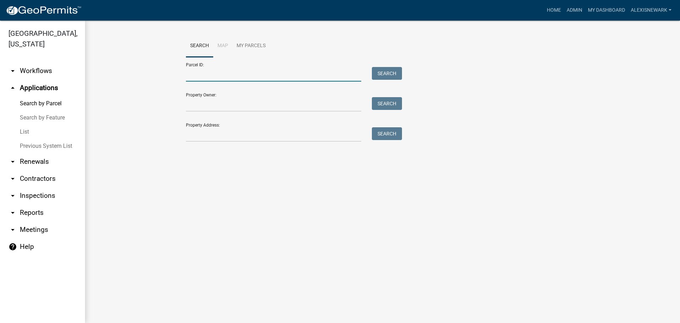
click at [256, 77] on input "Parcel ID:" at bounding box center [273, 74] width 175 height 15
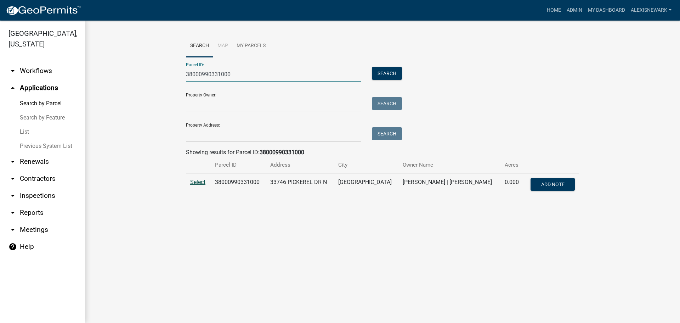
type input "38000990331000"
click at [198, 182] on span "Select" at bounding box center [197, 182] width 15 height 7
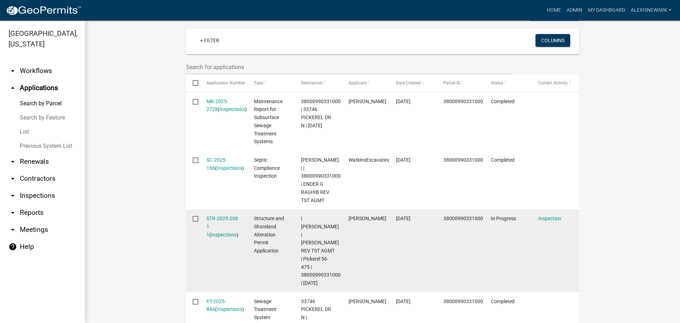
scroll to position [230, 0]
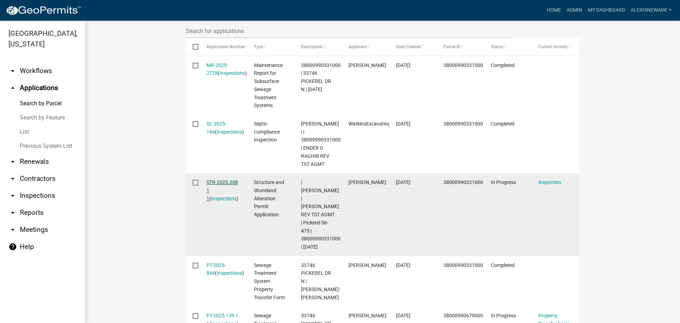
click at [228, 187] on link "STR-2025-208 1 1" at bounding box center [223, 190] width 32 height 22
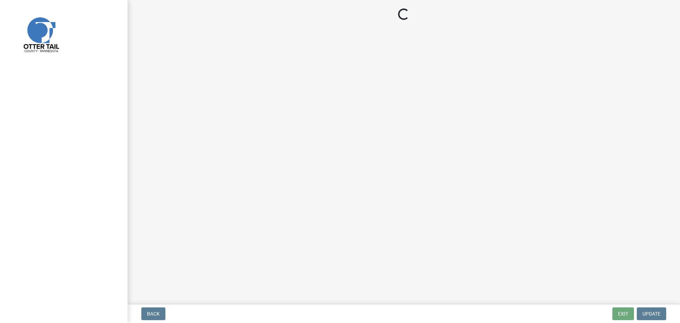
select select "710d5f49-2663-4e73-9718-d0c4e189f5ed"
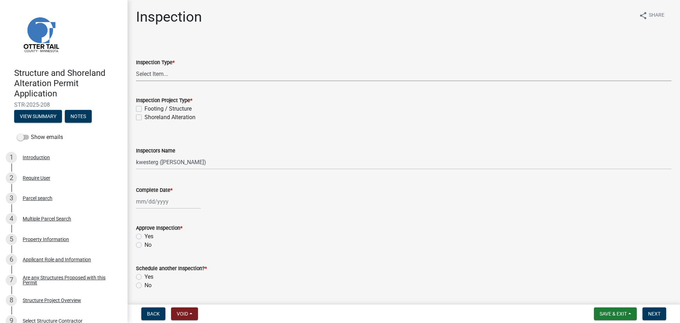
click at [164, 69] on select "Select Item... Inspection Complete Partial Inspection Inspected Not Built" at bounding box center [404, 74] width 536 height 15
click at [136, 67] on select "Select Item... Inspection Complete Partial Inspection Inspected Not Built" at bounding box center [404, 74] width 536 height 15
select select "409c2f88-eb3f-474f-aeae-54c427f2203e"
click at [165, 108] on label "Footing / Structure" at bounding box center [168, 108] width 47 height 9
click at [149, 108] on input "Footing / Structure" at bounding box center [147, 106] width 5 height 5
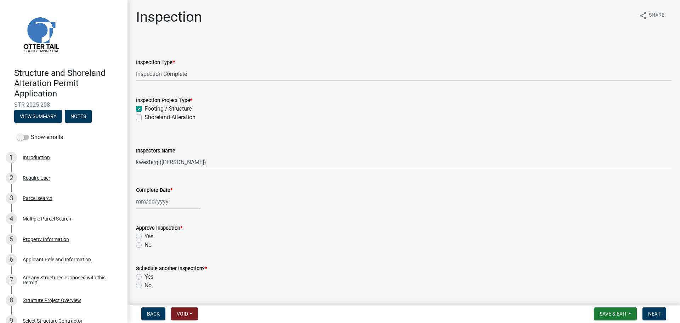
checkbox input "true"
checkbox input "false"
click at [169, 157] on select "Select Item... cwleclair (Chris LeClair) btollefson (Brittany Tollefson) abusko…" at bounding box center [404, 162] width 536 height 15
select select "540cdff0-8667-4a16-ad1f-2fbf1edb8379"
click at [136, 155] on select "Select Item... cwleclair (Chris LeClair) btollefson (Brittany Tollefson) abusko…" at bounding box center [404, 162] width 536 height 15
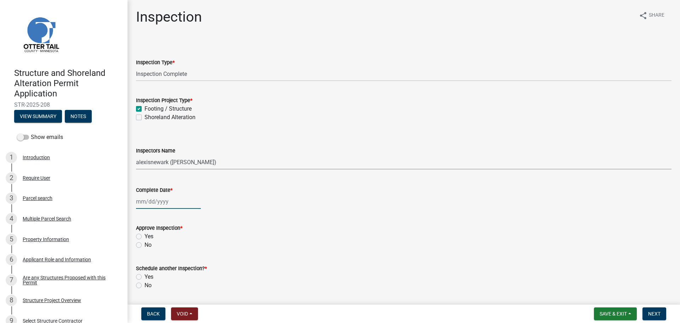
click at [186, 201] on div at bounding box center [168, 201] width 65 height 15
select select "9"
select select "2025"
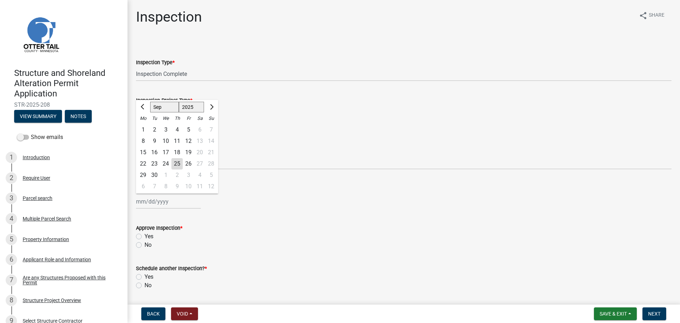
click at [150, 158] on div "16" at bounding box center [154, 152] width 11 height 11
type input "09/16/2025"
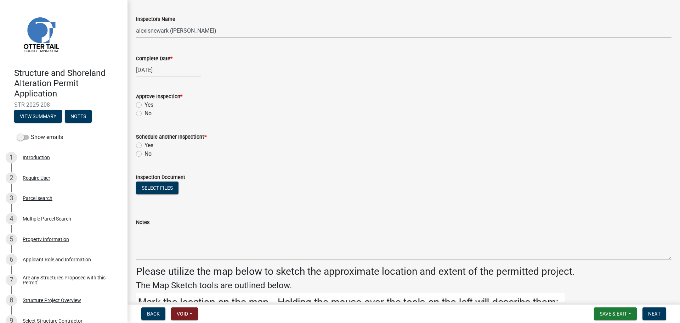
scroll to position [133, 0]
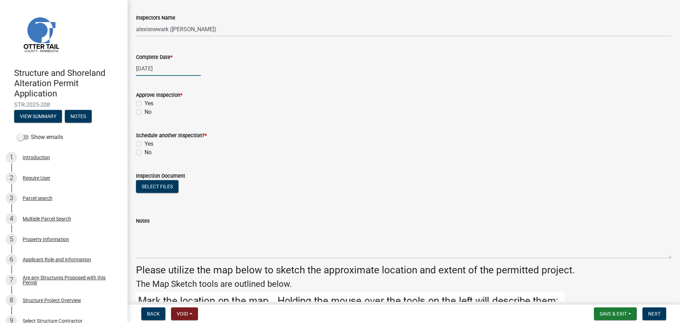
click at [164, 67] on div "09/16/2025" at bounding box center [168, 68] width 65 height 15
select select "9"
select select "2025"
click at [155, 135] on div "23" at bounding box center [154, 140] width 11 height 11
type input "09/23/2025"
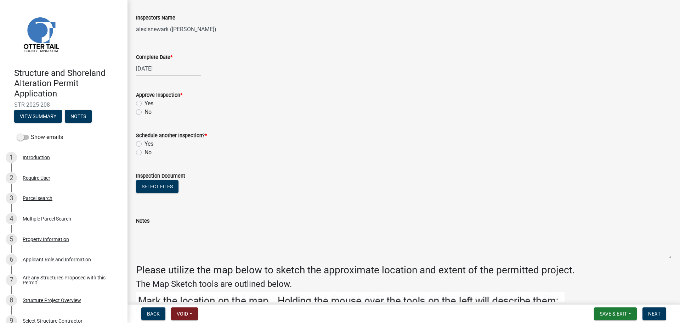
click at [145, 105] on label "Yes" at bounding box center [149, 103] width 9 height 9
click at [145, 104] on input "Yes" at bounding box center [147, 101] width 5 height 5
radio input "true"
click at [145, 152] on label "No" at bounding box center [148, 152] width 7 height 9
click at [145, 152] on input "No" at bounding box center [147, 150] width 5 height 5
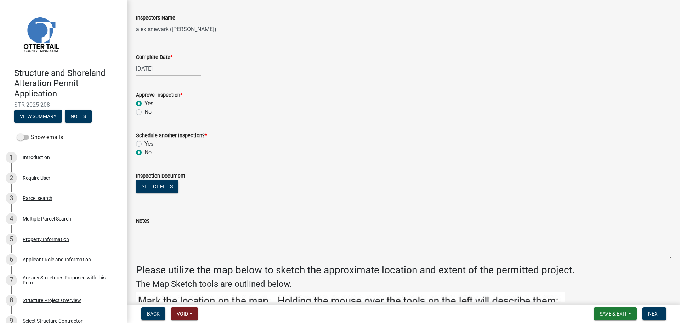
radio input "true"
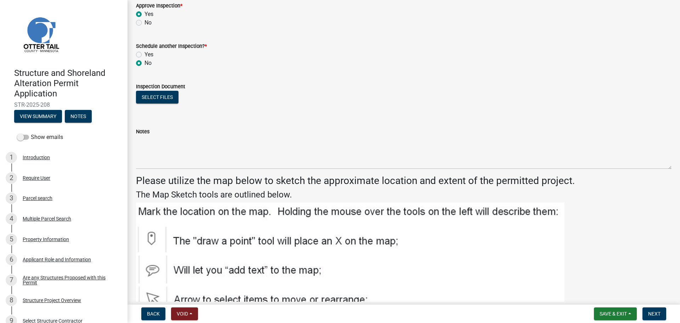
scroll to position [230, 0]
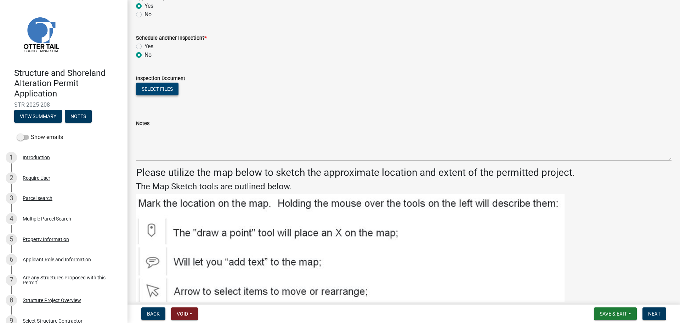
click at [171, 95] on button "Select files" at bounding box center [157, 89] width 43 height 13
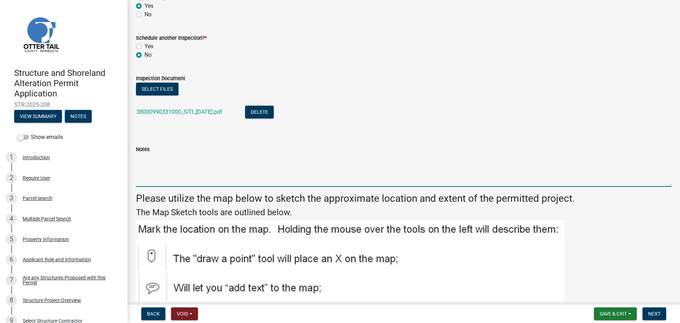
click at [247, 174] on textarea "Notes" at bounding box center [404, 169] width 536 height 33
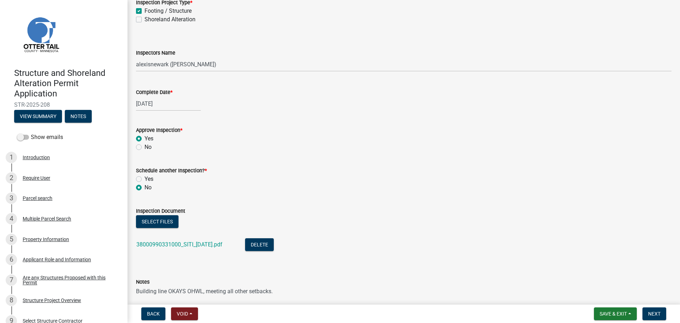
scroll to position [0, 0]
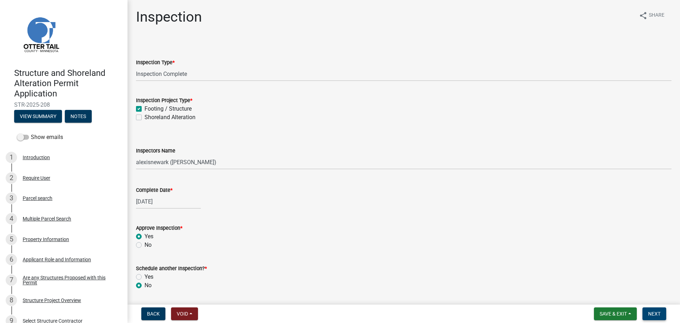
type textarea "Building line OKAYS OHWL, meeting all other setbacks."
click at [544, 280] on button "Next" at bounding box center [655, 313] width 24 height 13
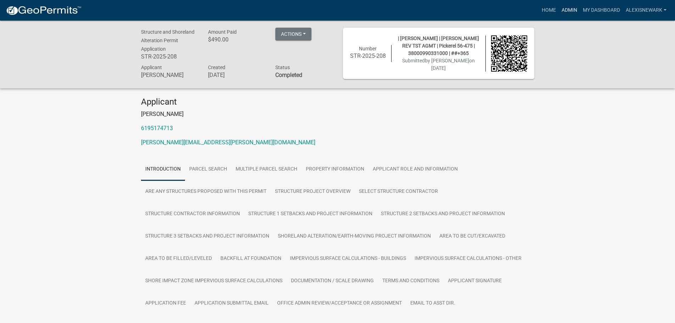
click at [544, 12] on link "Admin" at bounding box center [569, 10] width 21 height 13
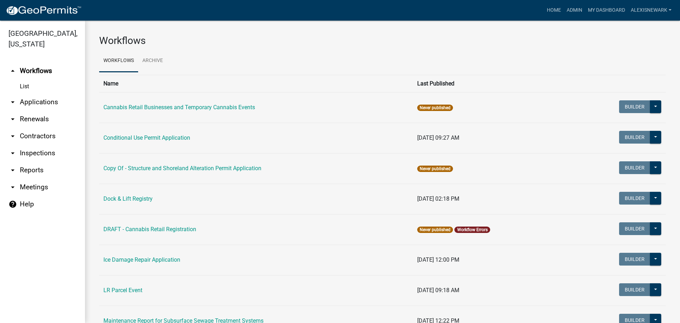
click at [64, 101] on link "arrow_drop_down Applications" at bounding box center [42, 102] width 85 height 17
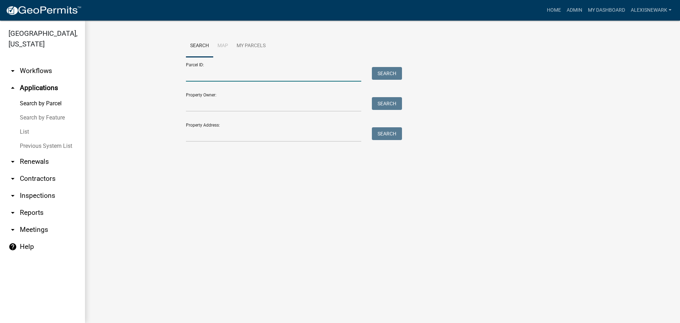
click at [217, 72] on input "Parcel ID:" at bounding box center [273, 74] width 175 height 15
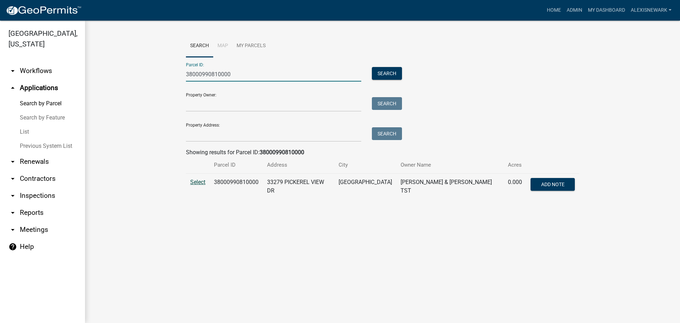
type input "38000990810000"
click at [192, 183] on span "Select" at bounding box center [197, 182] width 15 height 7
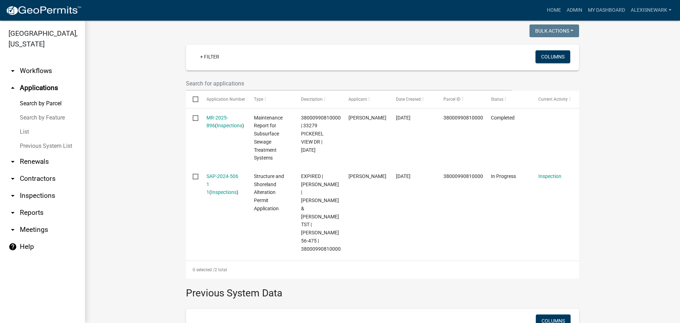
scroll to position [221, 0]
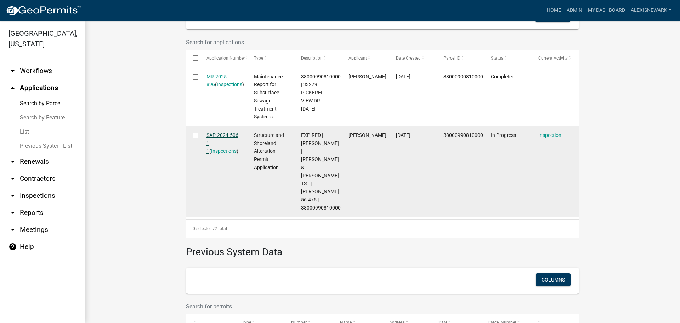
click at [222, 132] on link "SAP-2024-506 1 1" at bounding box center [223, 143] width 32 height 22
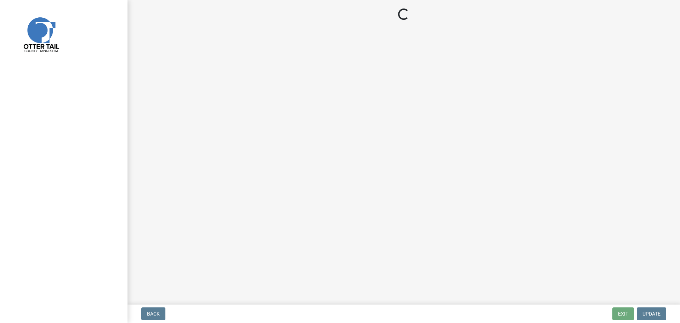
select select "710d5f49-2663-4e73-9718-d0c4e189f5ed"
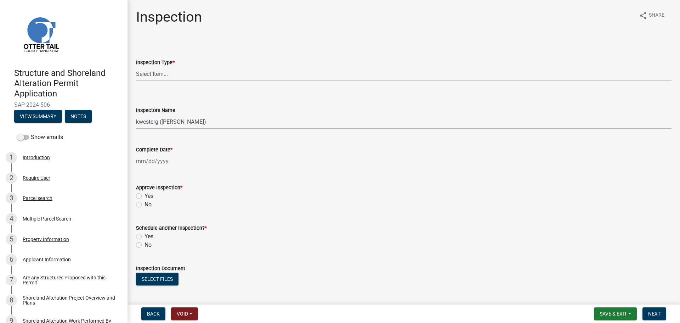
click at [166, 74] on select "Select Item... Footing / Structure Inspection Shoreland Alteration Not Built" at bounding box center [404, 74] width 536 height 15
click at [136, 67] on select "Select Item... Footing / Structure Inspection Shoreland Alteration Not Built" at bounding box center [404, 74] width 536 height 15
select select "29b027fa-a62f-4639-a4c1-67ac8b0bd2a2"
drag, startPoint x: 170, startPoint y: 118, endPoint x: 170, endPoint y: 125, distance: 7.1
click at [170, 118] on select "Select Item... btollefson (Brittany Tollefson) alexisnewark (Alexis Newark) epl…" at bounding box center [404, 121] width 536 height 15
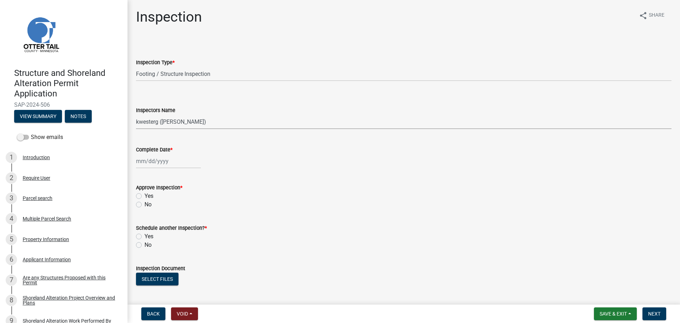
select select "540cdff0-8667-4a16-ad1f-2fbf1edb8379"
click at [136, 114] on select "Select Item... btollefson (Brittany Tollefson) alexisnewark (Alexis Newark) epl…" at bounding box center [404, 121] width 536 height 15
click at [173, 164] on div at bounding box center [168, 161] width 65 height 15
select select "9"
select select "2025"
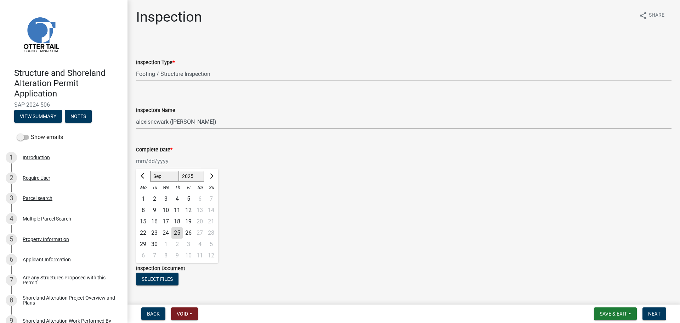
click at [154, 229] on div "23" at bounding box center [154, 232] width 11 height 11
type input "09/23/2025"
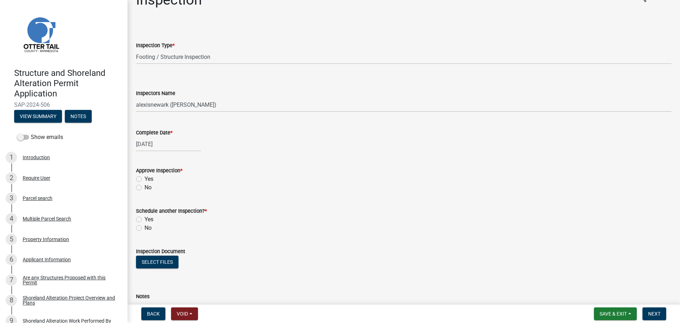
scroll to position [83, 0]
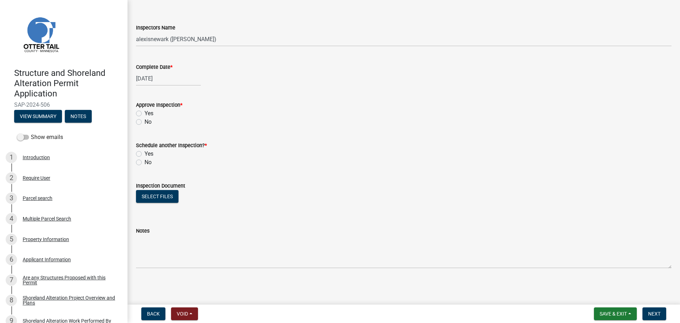
click at [145, 112] on label "Yes" at bounding box center [149, 113] width 9 height 9
click at [145, 112] on input "Yes" at bounding box center [147, 111] width 5 height 5
radio input "true"
click at [145, 164] on label "No" at bounding box center [148, 162] width 7 height 9
click at [145, 163] on input "No" at bounding box center [147, 160] width 5 height 5
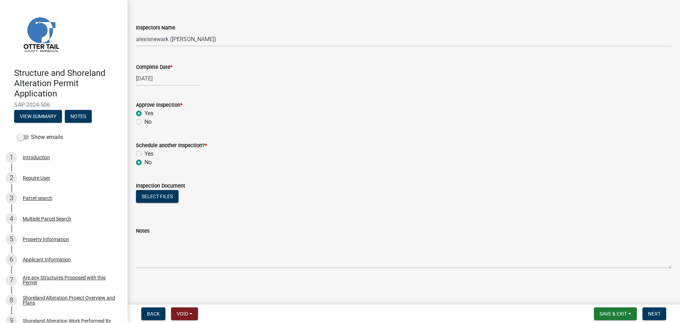
radio input "true"
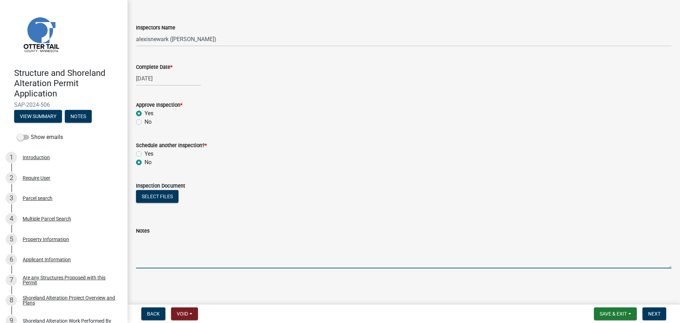
click at [182, 244] on textarea "Notes" at bounding box center [404, 251] width 536 height 33
type textarea "Meets all permit requirements."
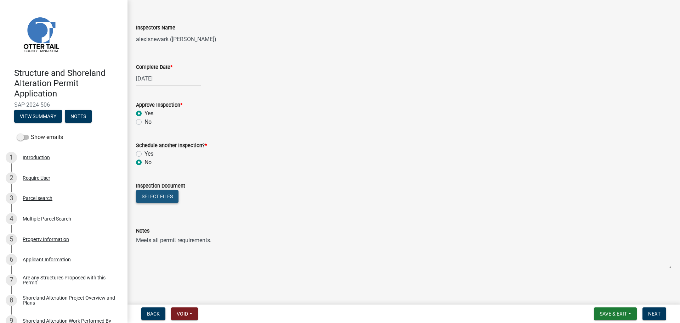
click at [166, 197] on button "Select files" at bounding box center [157, 196] width 43 height 13
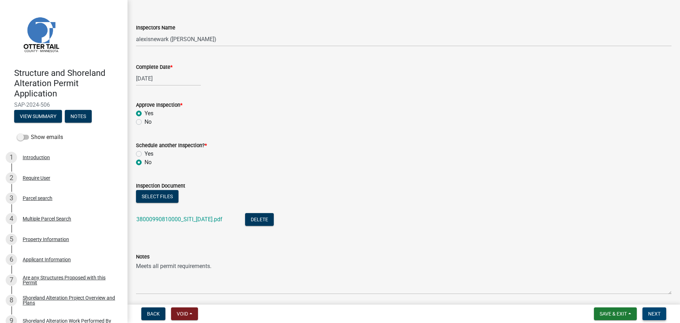
click at [544, 280] on span "Next" at bounding box center [654, 314] width 12 height 6
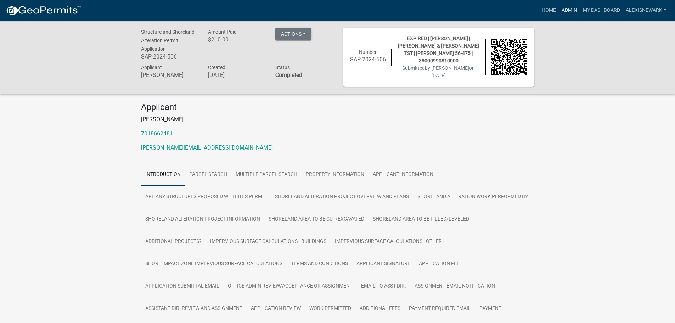
click at [544, 10] on link "Admin" at bounding box center [569, 10] width 21 height 13
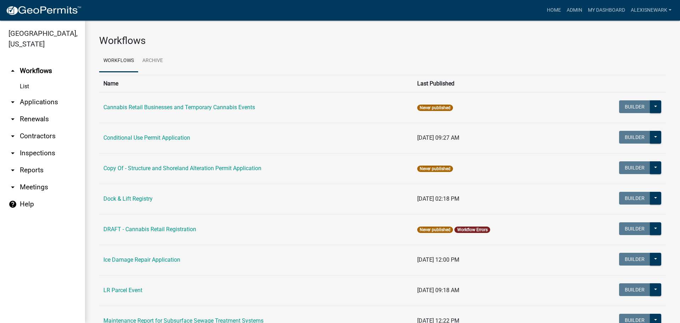
click at [45, 102] on link "arrow_drop_down Applications" at bounding box center [42, 102] width 85 height 17
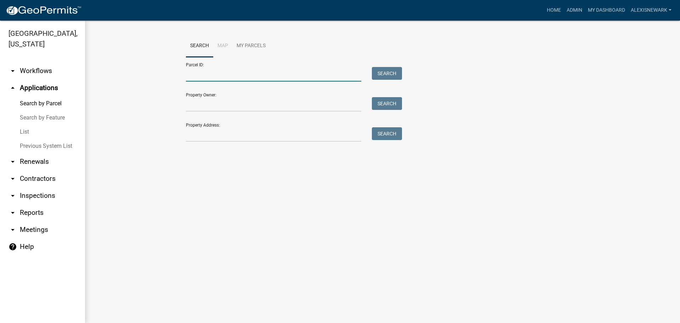
click at [197, 78] on input "Parcel ID:" at bounding box center [273, 74] width 175 height 15
click at [200, 76] on input "2000020010007" at bounding box center [273, 74] width 175 height 15
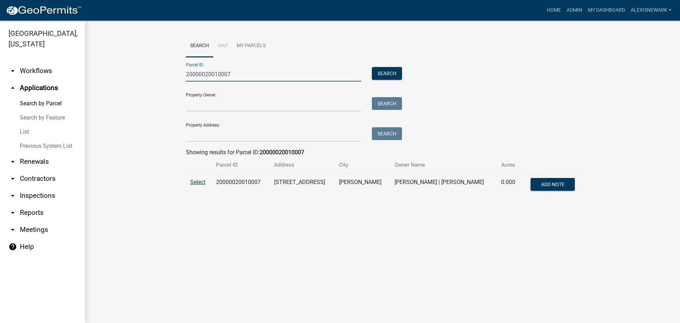
type input "20000020010007"
click at [193, 183] on span "Select" at bounding box center [197, 182] width 15 height 7
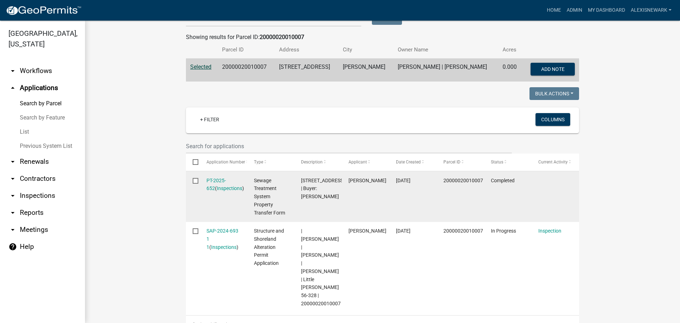
scroll to position [159, 0]
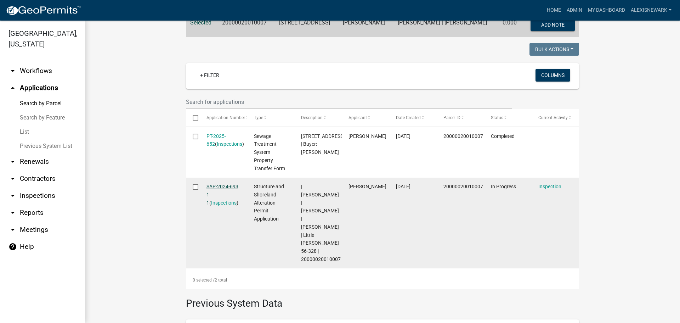
click at [217, 188] on link "SAP-2024-693 1 1" at bounding box center [223, 194] width 32 height 22
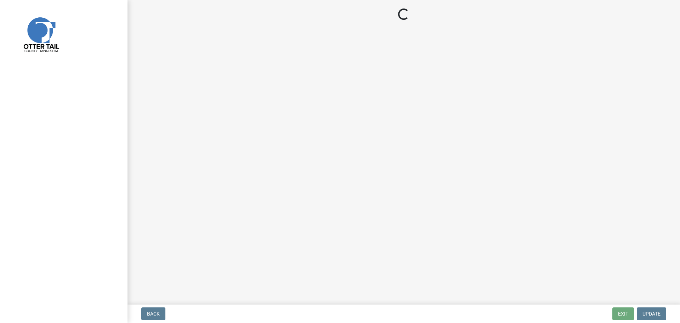
select select "710d5f49-2663-4e73-9718-d0c4e189f5ed"
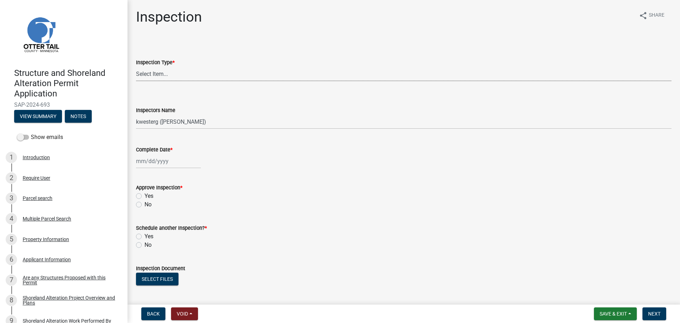
click at [160, 76] on select "Select Item... Footing / Structure Inspection Shoreland Alteration Not Built" at bounding box center [404, 74] width 536 height 15
click at [136, 67] on select "Select Item... Footing / Structure Inspection Shoreland Alteration Not Built" at bounding box center [404, 74] width 536 height 15
select select "29b027fa-a62f-4639-a4c1-67ac8b0bd2a2"
click at [173, 118] on select "Select Item... btollefson (Brittany Tollefson) alexisnewark (Alexis Newark) epl…" at bounding box center [404, 121] width 536 height 15
select select "540cdff0-8667-4a16-ad1f-2fbf1edb8379"
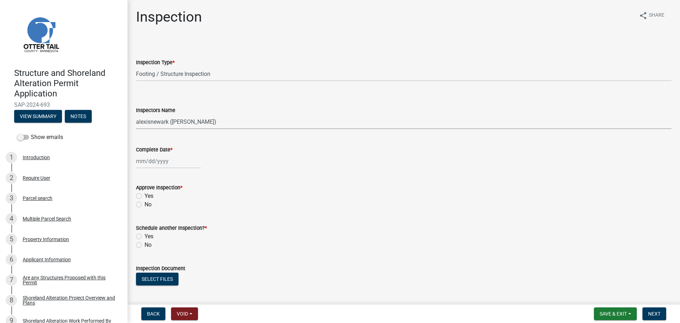
click at [136, 114] on select "Select Item... btollefson (Brittany Tollefson) alexisnewark (Alexis Newark) epl…" at bounding box center [404, 121] width 536 height 15
select select "9"
select select "2025"
click at [160, 163] on div "Jan Feb Mar Apr May Jun Jul Aug Sep Oct Nov Dec 1525 1526 1527 1528 1529 1530 1…" at bounding box center [168, 161] width 65 height 15
click at [155, 231] on div "23" at bounding box center [154, 232] width 11 height 11
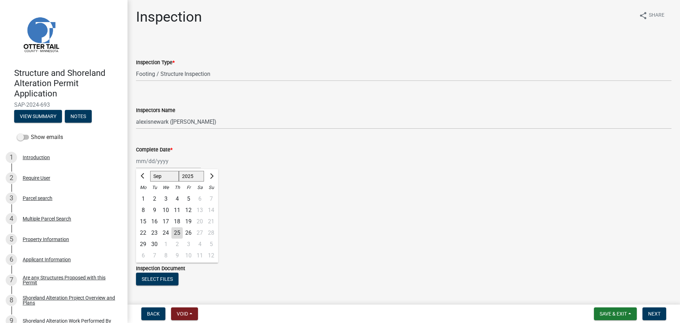
type input "09/23/2025"
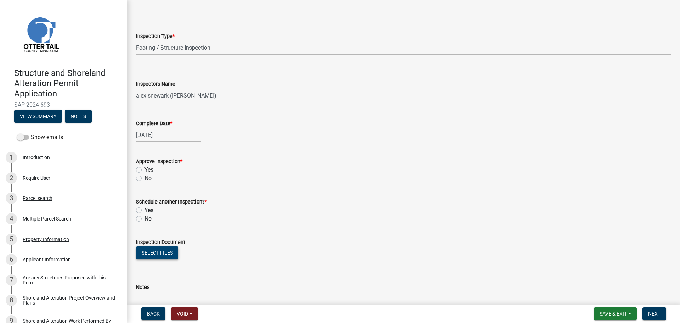
scroll to position [83, 0]
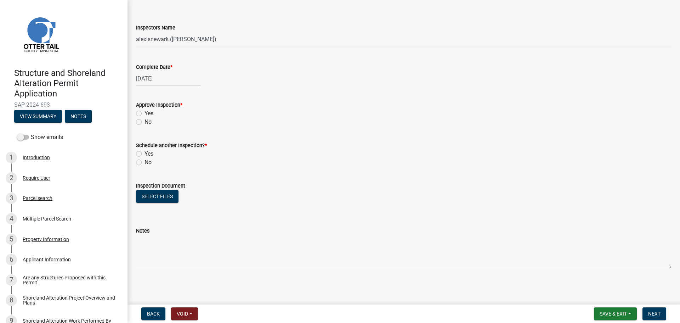
click at [138, 108] on div "Approve Inspection *" at bounding box center [404, 105] width 536 height 9
click at [145, 113] on label "Yes" at bounding box center [149, 113] width 9 height 9
click at [145, 113] on input "Yes" at bounding box center [147, 111] width 5 height 5
radio input "true"
click at [145, 163] on label "No" at bounding box center [148, 162] width 7 height 9
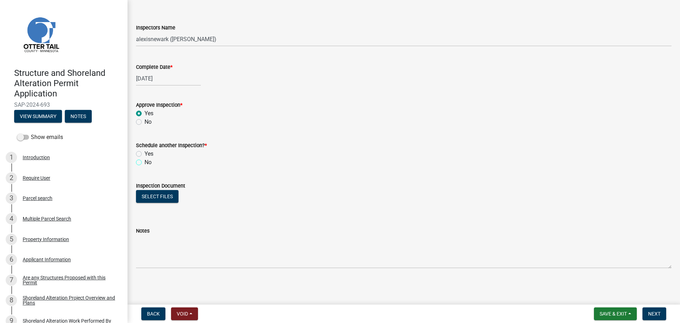
click at [145, 163] on input "No" at bounding box center [147, 160] width 5 height 5
radio input "true"
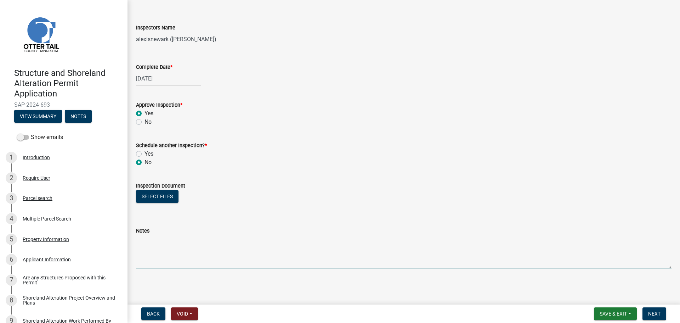
click at [194, 237] on textarea "Notes" at bounding box center [404, 251] width 536 height 33
type textarea "Meets all permit requirements."
click at [157, 194] on button "Select files" at bounding box center [157, 196] width 43 height 13
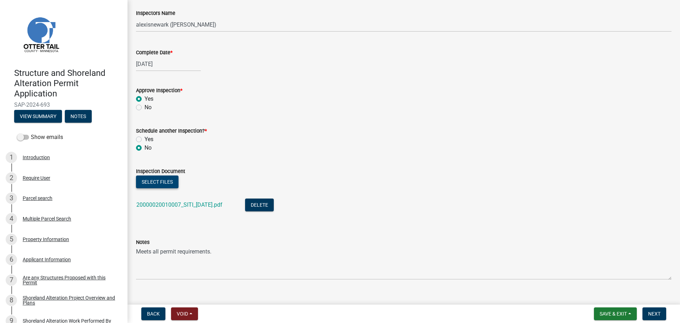
scroll to position [108, 0]
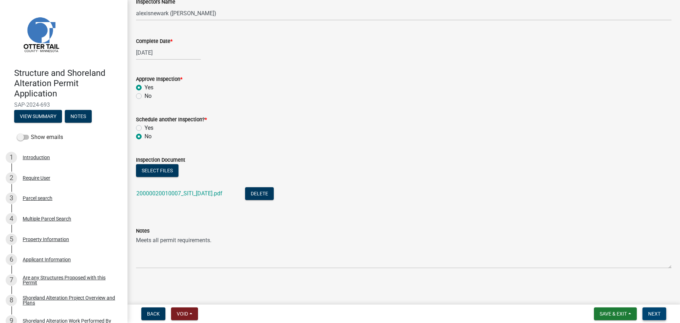
click at [544, 280] on span "Next" at bounding box center [654, 314] width 12 height 6
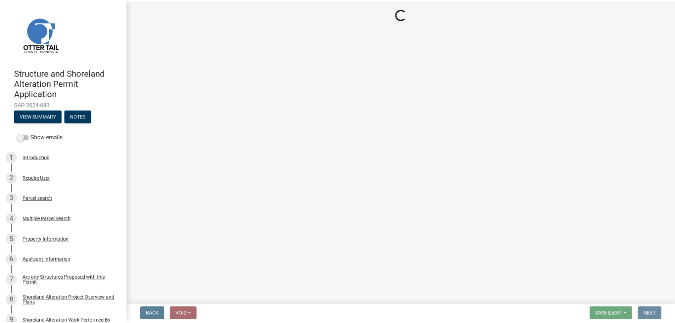
scroll to position [0, 0]
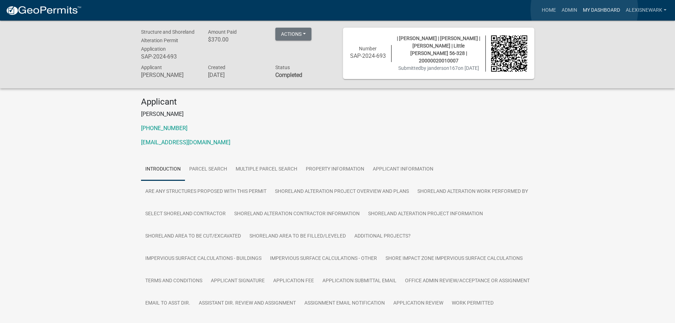
click at [544, 10] on link "My Dashboard" at bounding box center [601, 10] width 43 height 13
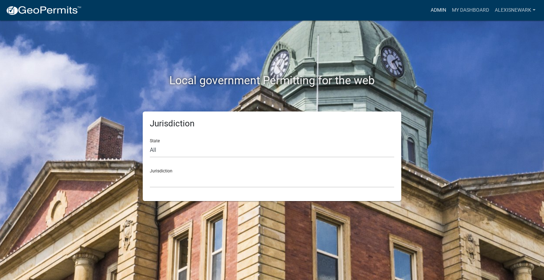
click at [439, 10] on link "Admin" at bounding box center [438, 10] width 21 height 13
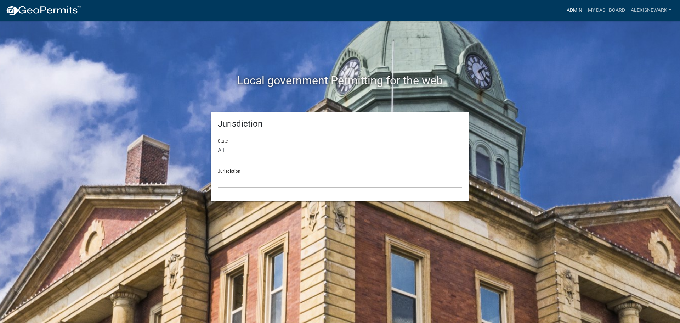
click at [566, 12] on link "Admin" at bounding box center [574, 10] width 21 height 13
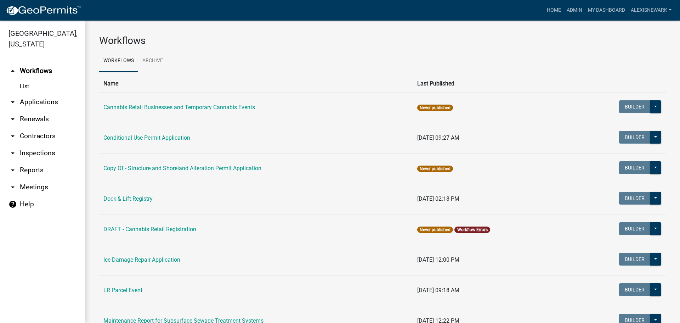
click at [38, 111] on link "arrow_drop_down Renewals" at bounding box center [42, 119] width 85 height 17
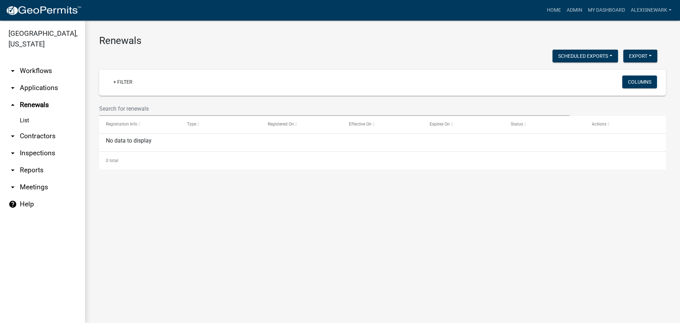
click at [61, 92] on link "arrow_drop_down Applications" at bounding box center [42, 87] width 85 height 17
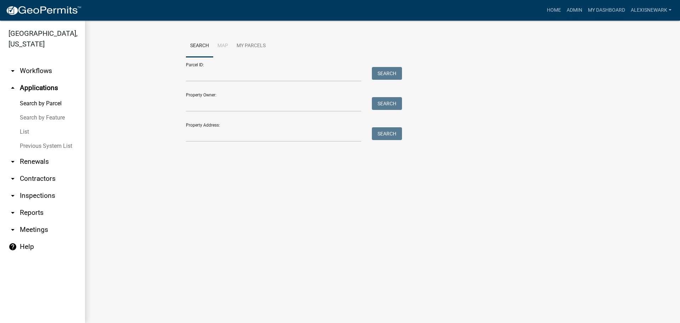
click at [183, 74] on div at bounding box center [274, 74] width 186 height 15
click at [197, 73] on input "Parcel ID:" at bounding box center [273, 74] width 175 height 15
paste input "18000130087001"
type input "18000130087001"
click at [378, 78] on button "Search" at bounding box center [387, 73] width 30 height 13
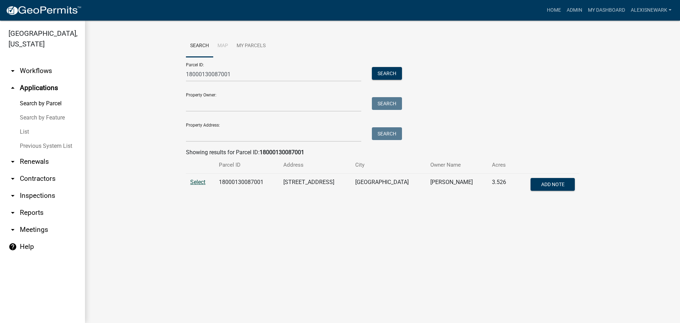
click at [194, 182] on span "Select" at bounding box center [197, 182] width 15 height 7
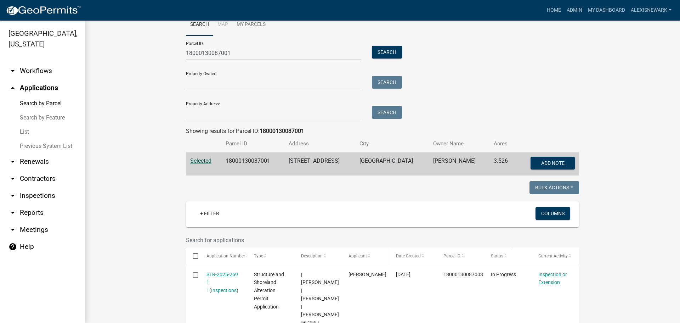
scroll to position [194, 0]
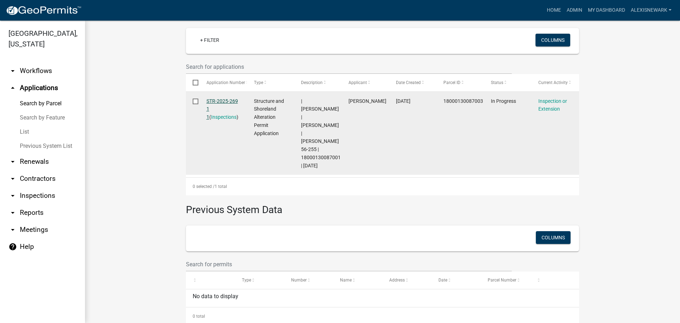
click at [232, 101] on link "STR-2025-269 1 1" at bounding box center [223, 109] width 32 height 22
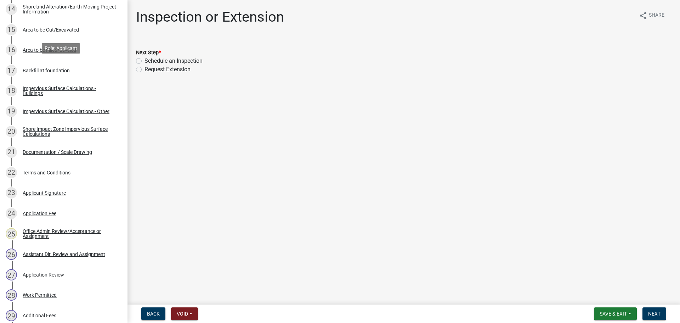
scroll to position [416, 0]
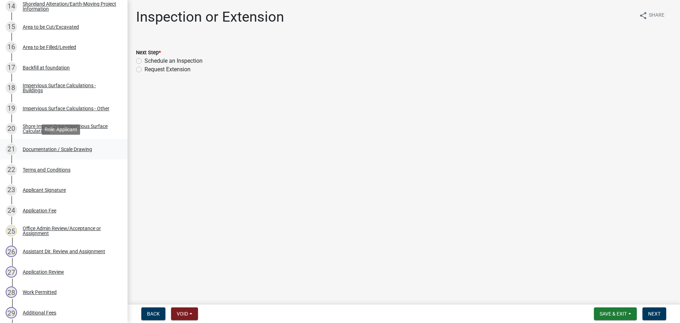
click at [75, 150] on div "Documentation / Scale Drawing" at bounding box center [57, 149] width 69 height 5
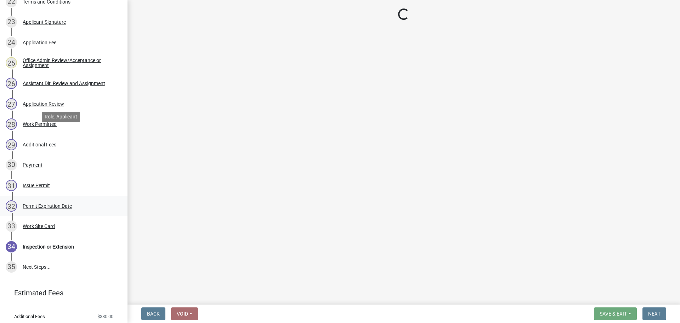
scroll to position [620, 0]
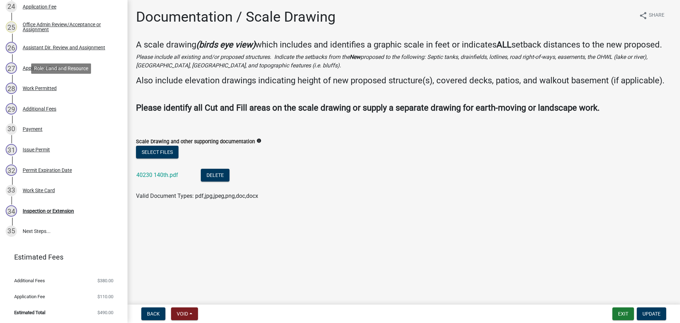
click at [70, 92] on div "28 Work Permitted" at bounding box center [61, 88] width 111 height 11
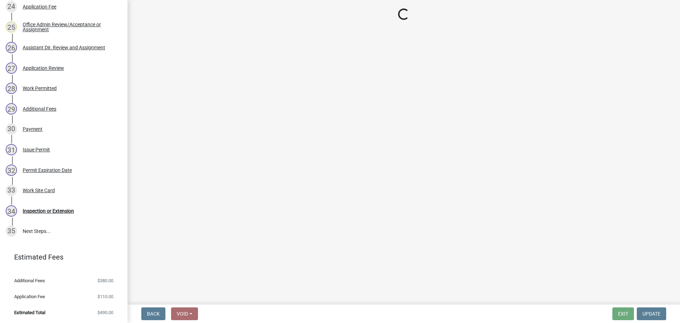
select select "f6a741f6-6d10-4601-9562-2e8ce244b7e0"
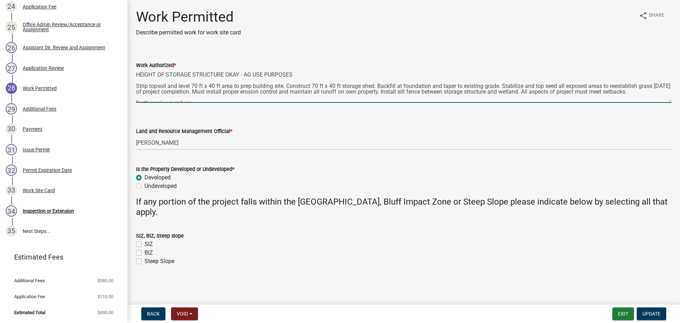
drag, startPoint x: 293, startPoint y: 73, endPoint x: 135, endPoint y: 73, distance: 158.3
click at [135, 73] on div "Work Authorized * HEIGHT OF STORAGE STRUCTURE OKAY - AG USE PURPOSES Strip tops…" at bounding box center [404, 77] width 546 height 52
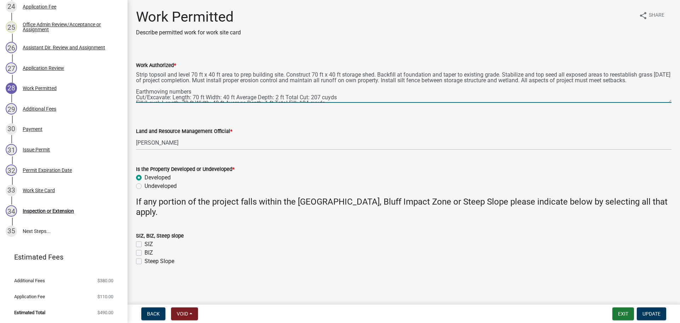
click at [137, 84] on textarea "Strip topsoil and level 70 ft x 40 ft area to prep building site. Construct 70 …" at bounding box center [404, 85] width 536 height 33
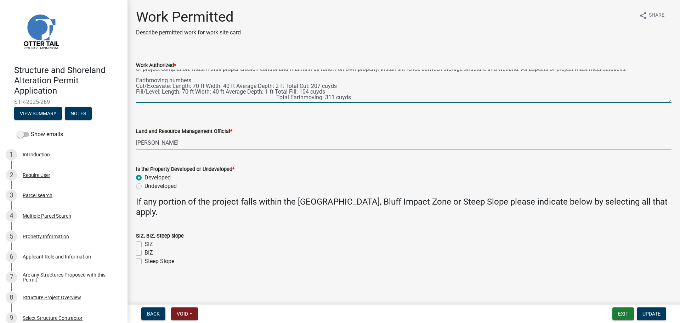
scroll to position [0, 0]
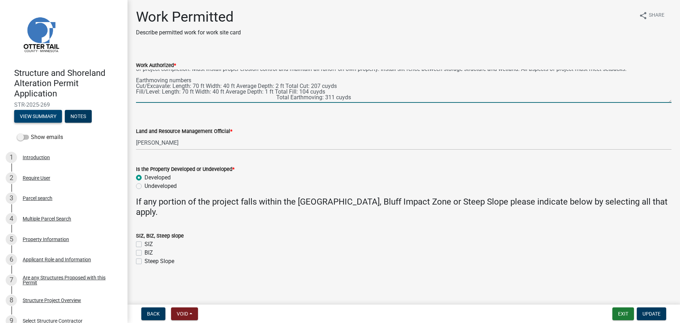
type textarea "Strip topsoil and level 70 ft x 40 ft area to prep building site. Construct 70 …"
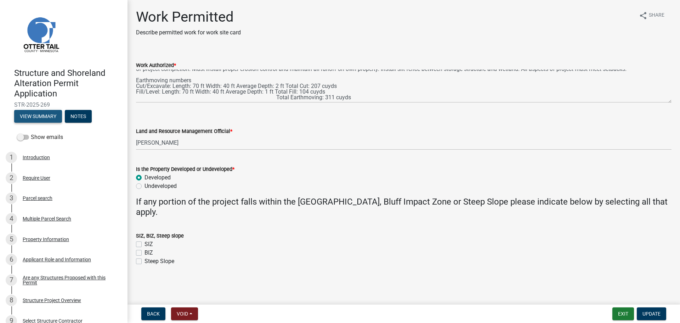
click at [57, 118] on button "View Summary" at bounding box center [38, 116] width 48 height 13
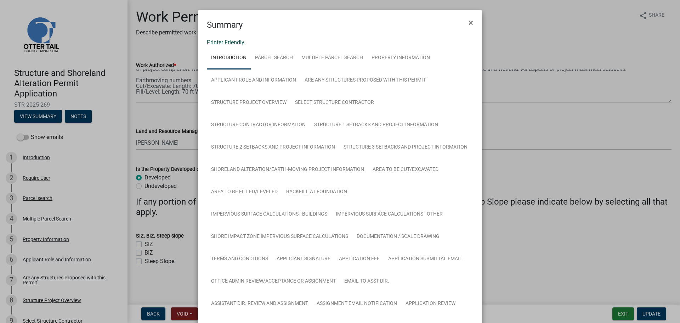
click at [230, 41] on link "Printer Friendly" at bounding box center [226, 42] width 38 height 7
click at [464, 26] on button "×" at bounding box center [471, 23] width 16 height 20
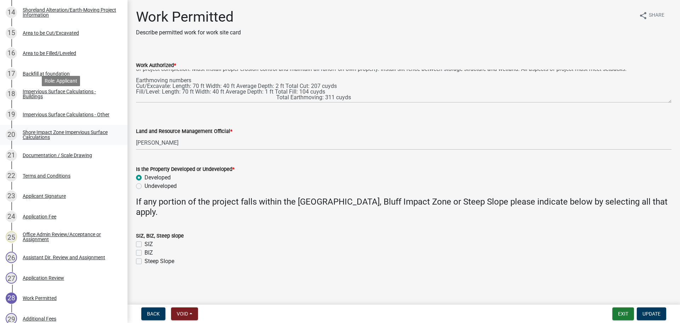
scroll to position [496, 0]
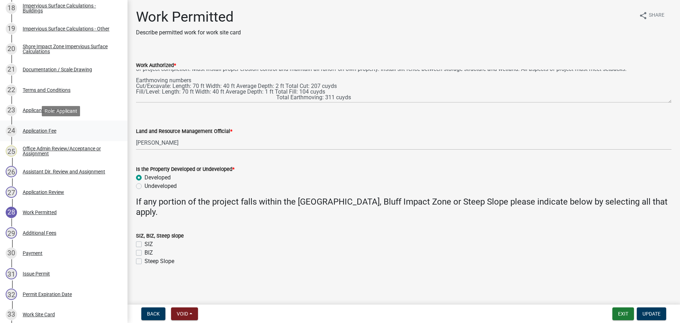
click at [58, 132] on div "24 Application Fee" at bounding box center [61, 130] width 111 height 11
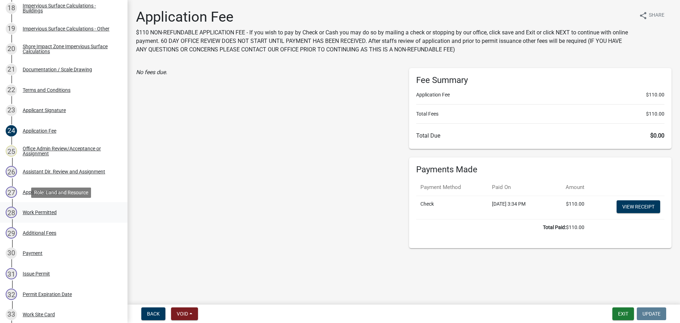
click at [61, 209] on div "28 Work Permitted" at bounding box center [61, 212] width 111 height 11
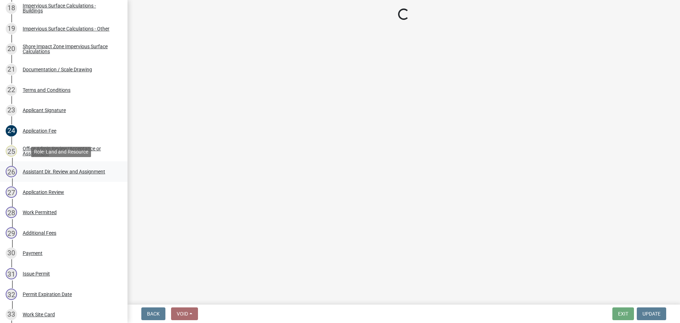
select select "f6a741f6-6d10-4601-9562-2e8ce244b7e0"
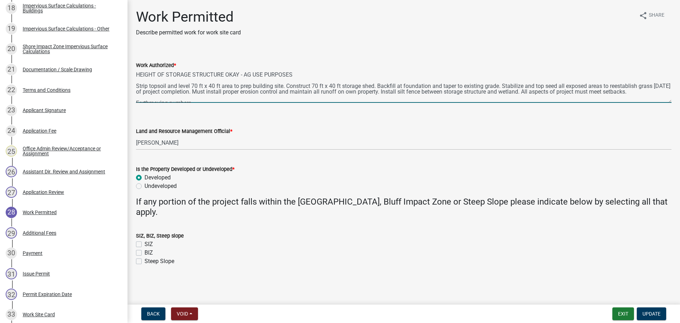
click at [297, 78] on textarea "HEIGHT OF STORAGE STRUCTURE OKAY - AG USE PURPOSES Strip topsoil and level 70 f…" at bounding box center [404, 85] width 536 height 33
drag, startPoint x: 294, startPoint y: 77, endPoint x: 137, endPoint y: 75, distance: 156.6
click at [137, 75] on textarea "HEIGHT OF STORAGE STRUCTURE OKAY - AG USE PURPOSES Strip topsoil and level 70 f…" at bounding box center [404, 85] width 536 height 33
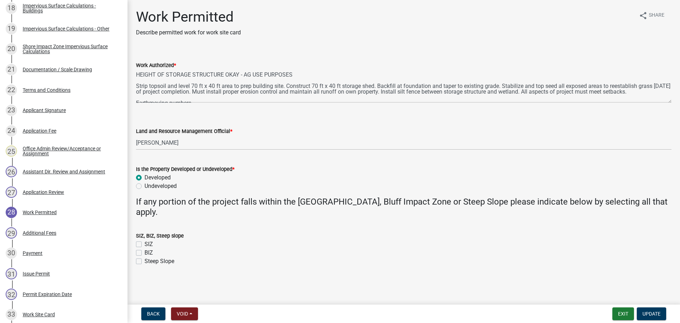
drag, startPoint x: 311, startPoint y: 69, endPoint x: 307, endPoint y: 70, distance: 3.6
click at [310, 69] on div "Work Authorized *" at bounding box center [404, 65] width 536 height 9
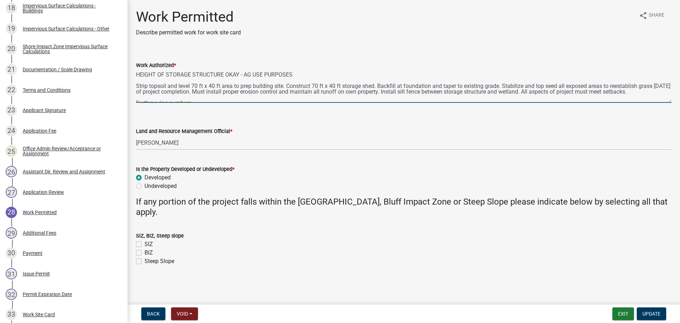
drag, startPoint x: 293, startPoint y: 75, endPoint x: 245, endPoint y: 73, distance: 48.6
click at [245, 73] on textarea "HEIGHT OF STORAGE STRUCTURE OKAY - AG USE PURPOSES Strip topsoil and level 70 f…" at bounding box center [404, 85] width 536 height 33
type textarea "HEIGHT OF STORAGE STRUCTURE OKAY - 400 ft from OHWL Strip topsoil and level 70 …"
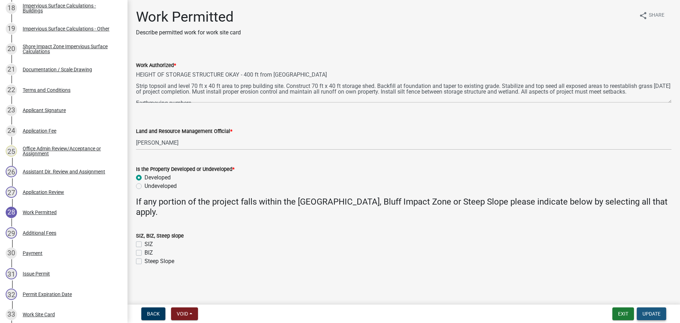
click at [656, 313] on span "Update" at bounding box center [652, 314] width 18 height 6
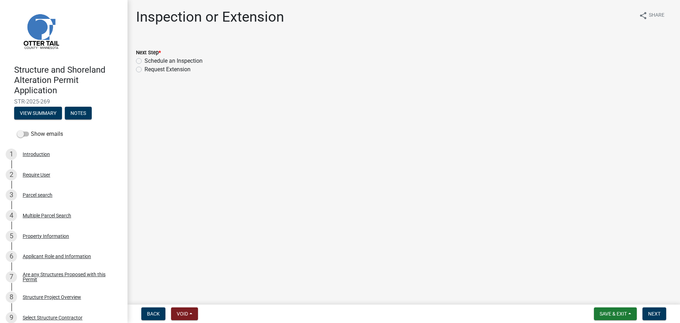
scroll to position [0, 0]
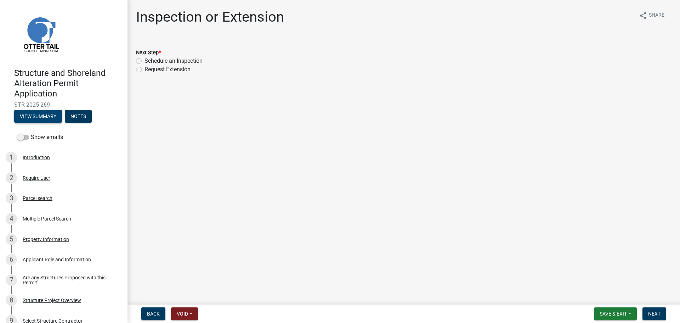
click at [41, 118] on button "View Summary" at bounding box center [38, 116] width 48 height 13
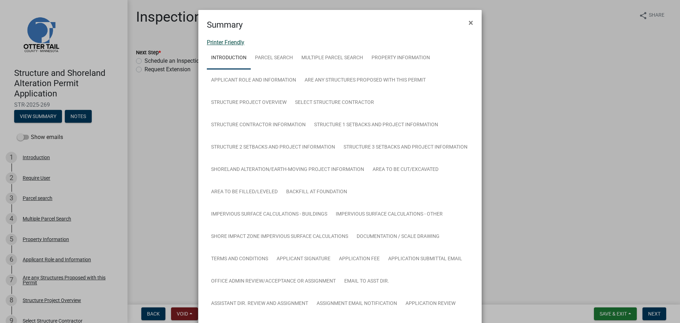
click at [222, 42] on link "Printer Friendly" at bounding box center [226, 42] width 38 height 7
click at [115, 43] on ngb-modal-window "Summary × Printer Friendly Introduction Parcel search Multiple Parcel Search Pr…" at bounding box center [340, 161] width 680 height 323
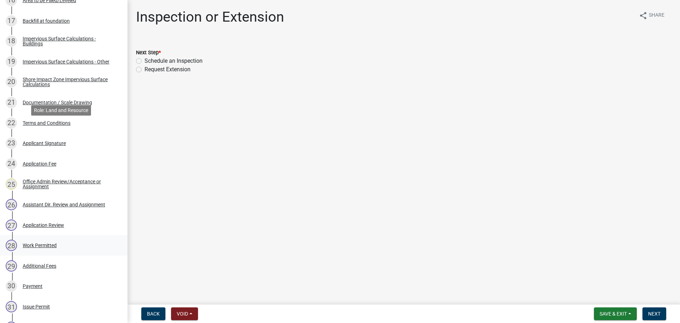
scroll to position [558, 0]
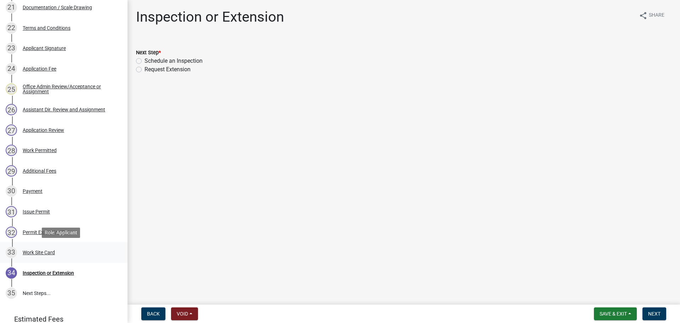
click at [54, 258] on div "33 Work Site Card" at bounding box center [61, 252] width 111 height 11
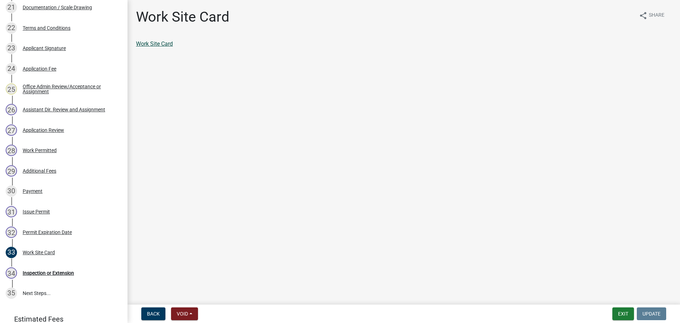
click at [149, 45] on link "Work Site Card" at bounding box center [154, 43] width 37 height 7
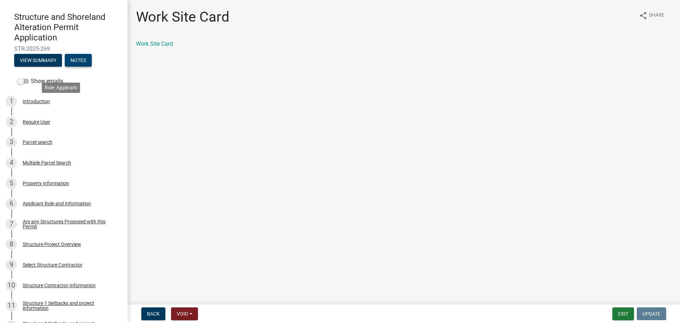
scroll to position [0, 0]
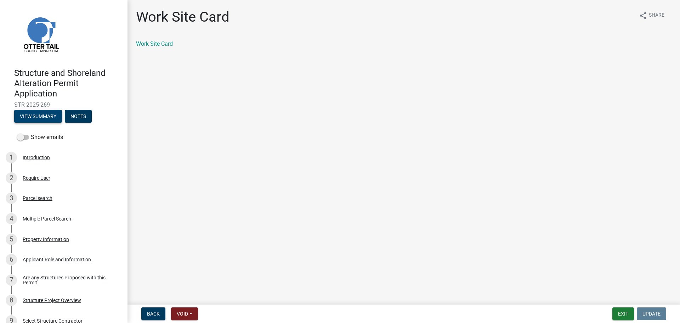
click at [56, 119] on button "View Summary" at bounding box center [38, 116] width 48 height 13
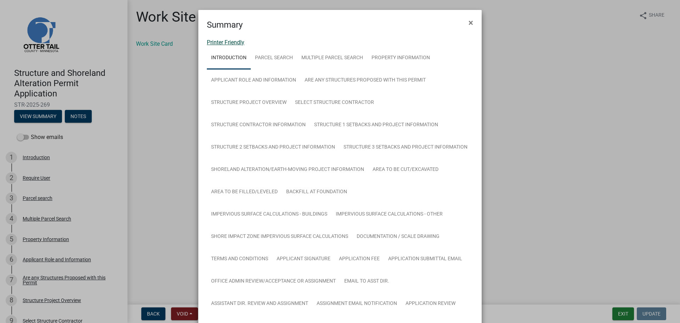
click at [237, 43] on link "Printer Friendly" at bounding box center [226, 42] width 38 height 7
click at [103, 138] on ngb-modal-window "Summary × Printer Friendly Introduction Parcel search Multiple Parcel Search Pr…" at bounding box center [340, 161] width 680 height 323
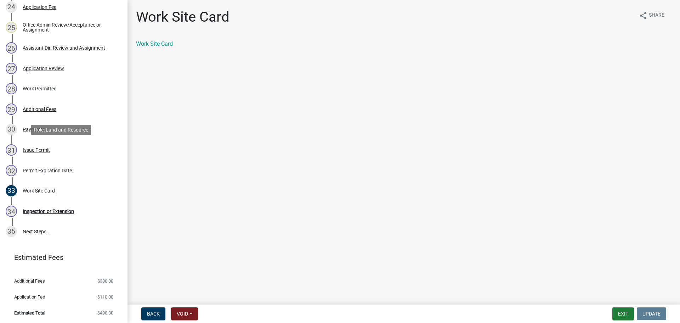
scroll to position [620, 0]
click at [74, 91] on div "28 Work Permitted" at bounding box center [61, 88] width 111 height 11
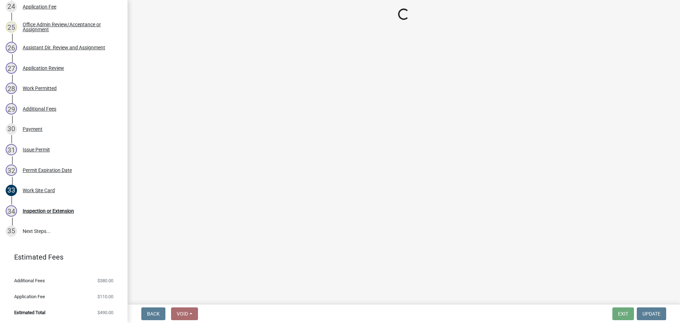
select select "f6a741f6-6d10-4601-9562-2e8ce244b7e0"
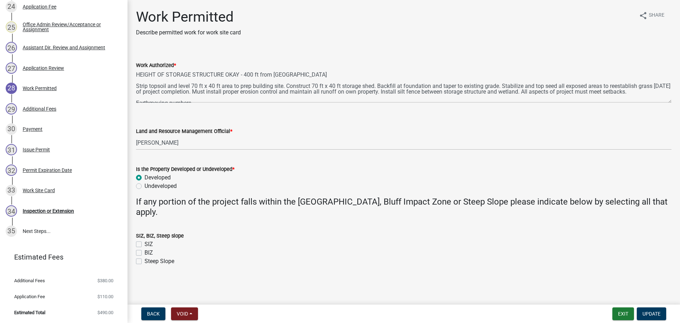
scroll to position [28, 0]
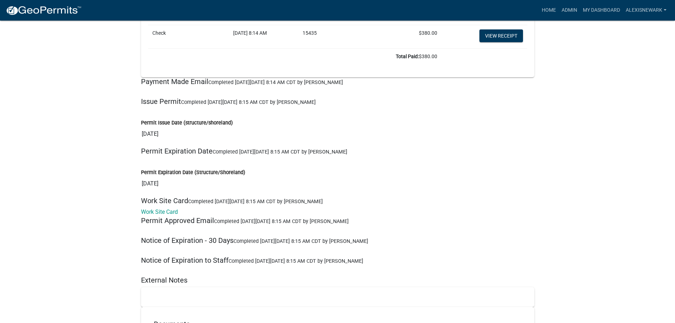
scroll to position [9851, 0]
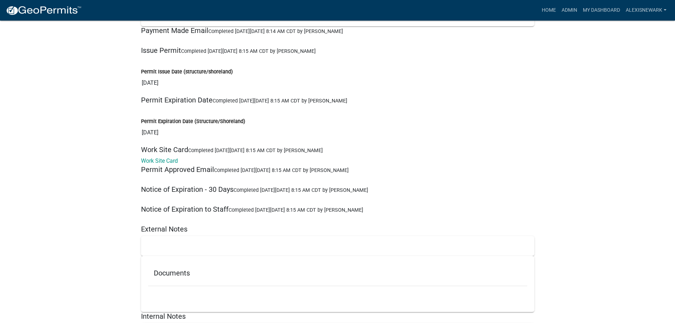
scroll to position [9904, 0]
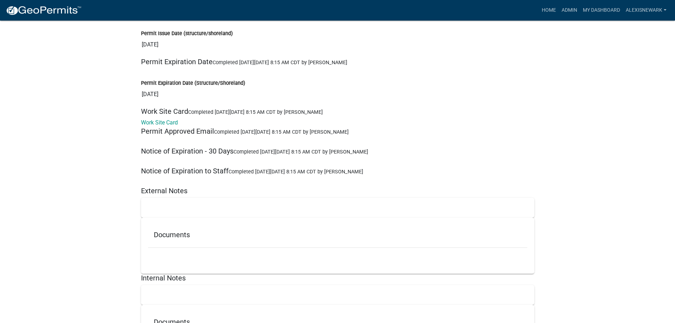
scroll to position [9993, 0]
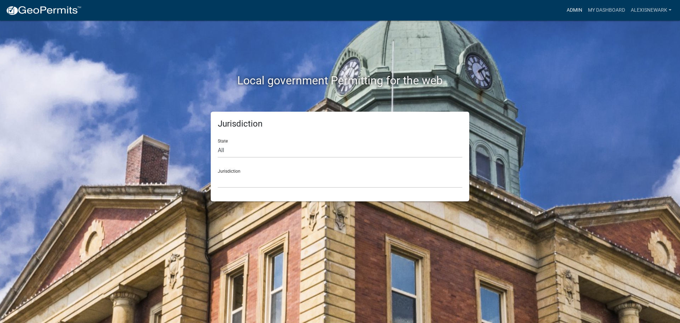
click at [577, 12] on link "Admin" at bounding box center [574, 10] width 21 height 13
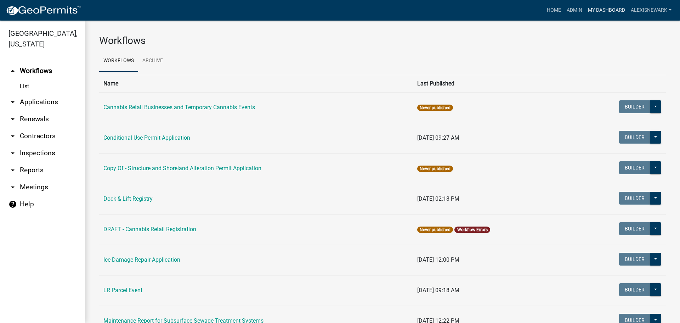
click at [601, 9] on link "My Dashboard" at bounding box center [606, 10] width 43 height 13
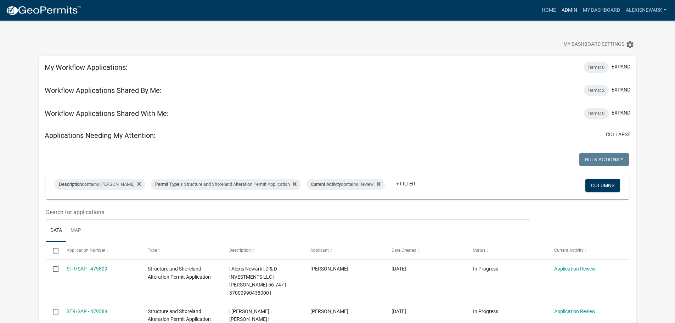
click at [565, 10] on link "Admin" at bounding box center [569, 10] width 21 height 13
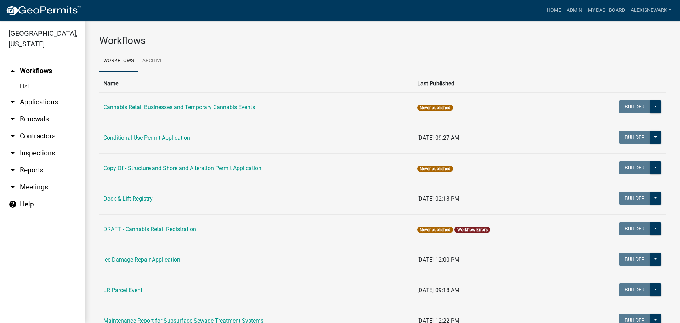
click at [63, 104] on link "arrow_drop_down Applications" at bounding box center [42, 102] width 85 height 17
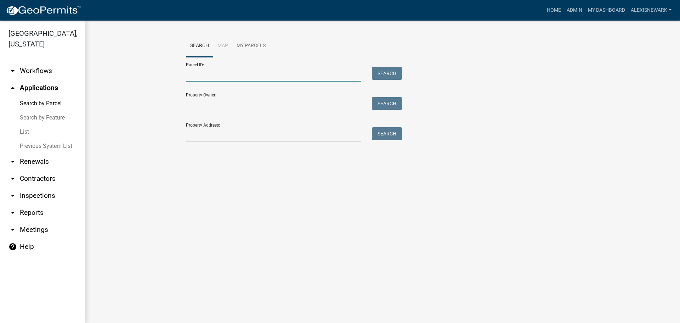
click at [203, 78] on input "Parcel ID:" at bounding box center [273, 74] width 175 height 15
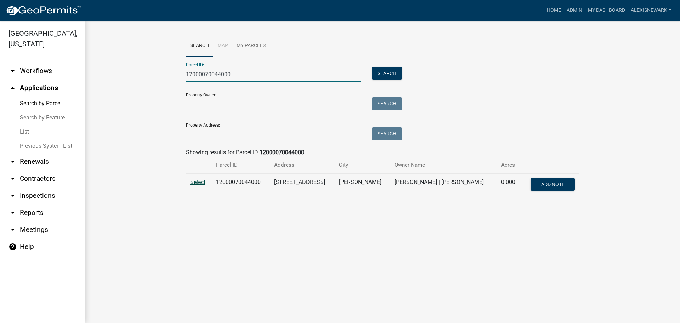
type input "12000070044000"
click at [201, 180] on span "Select" at bounding box center [197, 182] width 15 height 7
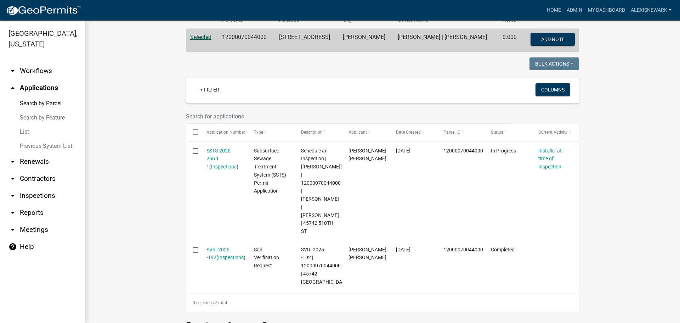
scroll to position [151, 0]
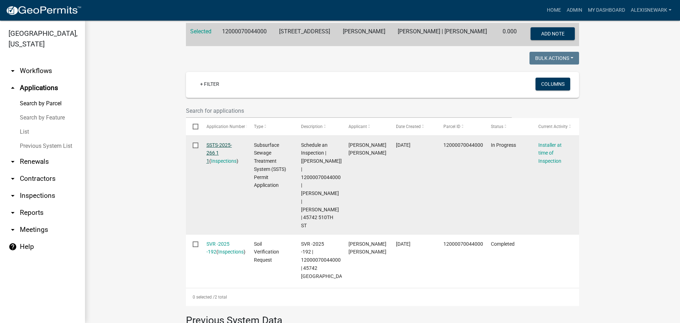
click at [226, 145] on link "SSTS-2025-266 1 1" at bounding box center [220, 153] width 26 height 22
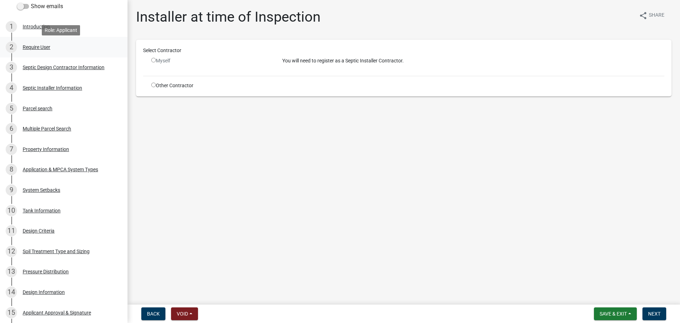
scroll to position [133, 0]
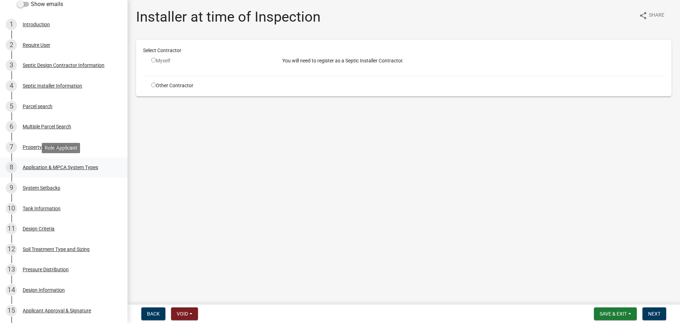
click at [100, 171] on div "8 Application & MPCA System Types" at bounding box center [61, 167] width 111 height 11
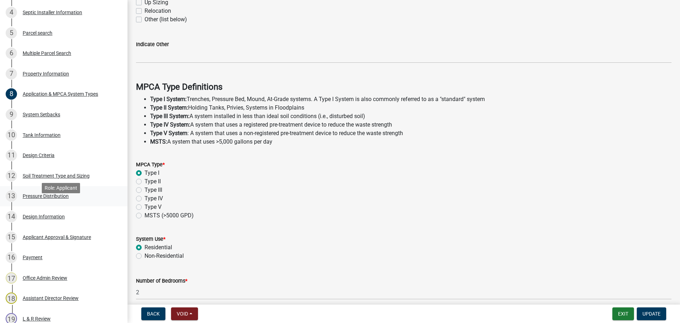
scroll to position [213, 0]
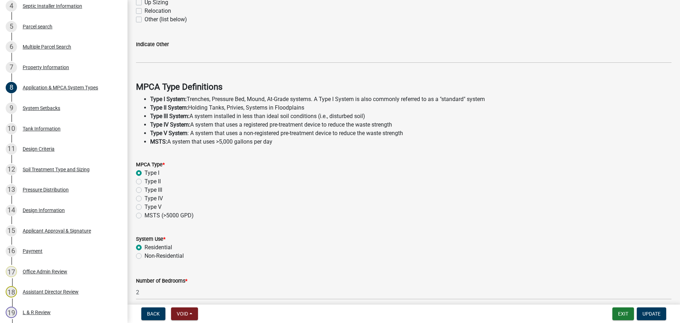
click at [73, 150] on div "11 Design Criteria" at bounding box center [61, 148] width 111 height 11
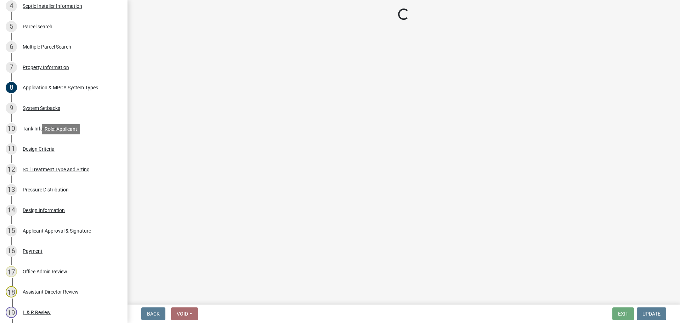
scroll to position [0, 0]
select select "48244220-b2d5-4708-94fb-eec21d20ddbb"
select select "05d231fa-7a4a-492a-b091-352f4a5005a9"
select select "77ed3ba4-a6d5-4048-ab27-59c0bc717e6e"
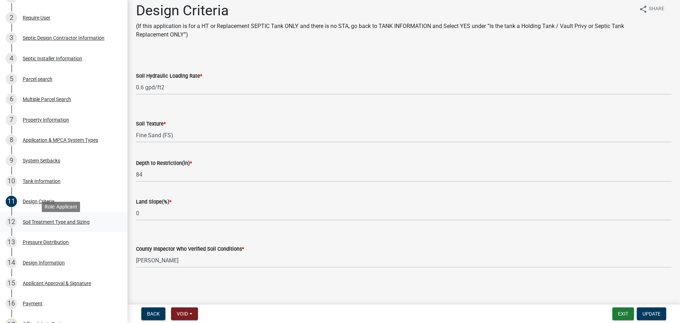
scroll to position [142, 0]
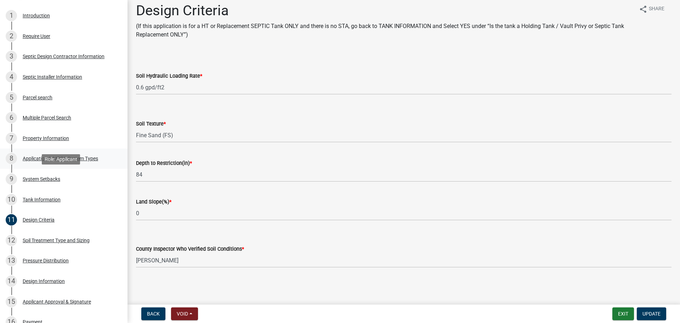
click at [91, 164] on div "8 Application & MPCA System Types" at bounding box center [61, 158] width 111 height 11
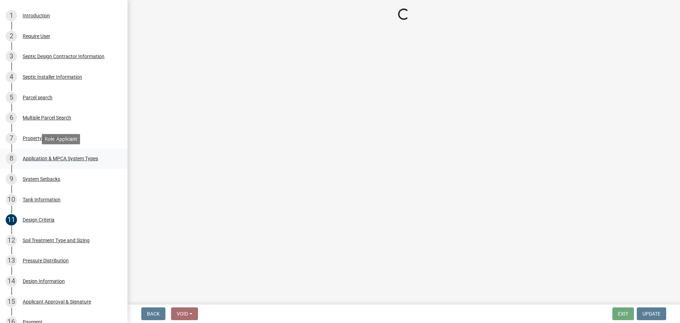
scroll to position [0, 0]
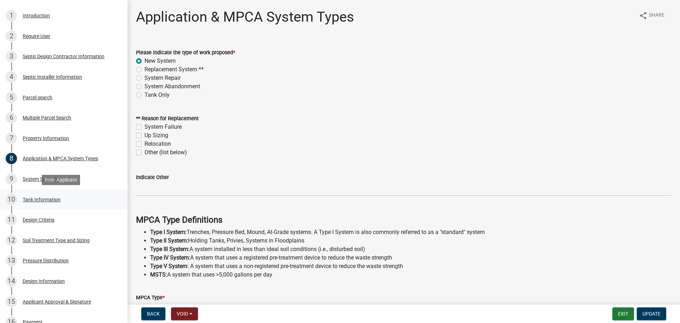
click at [100, 196] on div "10 Tank Information" at bounding box center [61, 199] width 111 height 11
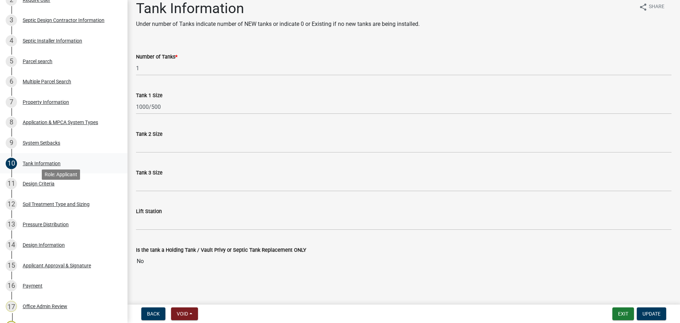
scroll to position [195, 0]
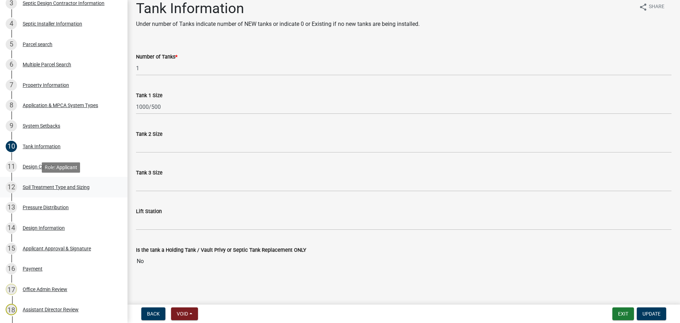
click at [72, 185] on div "Soil Treatment Type and Sizing" at bounding box center [56, 187] width 67 height 5
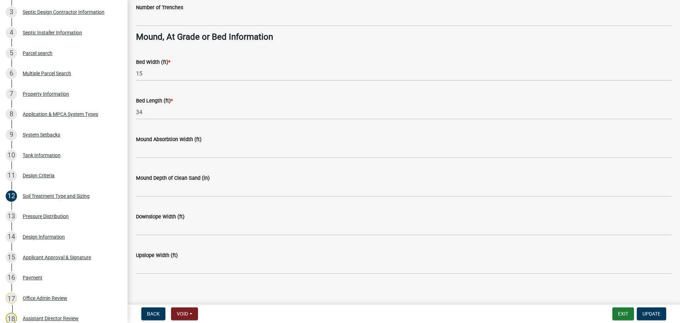
scroll to position [514, 0]
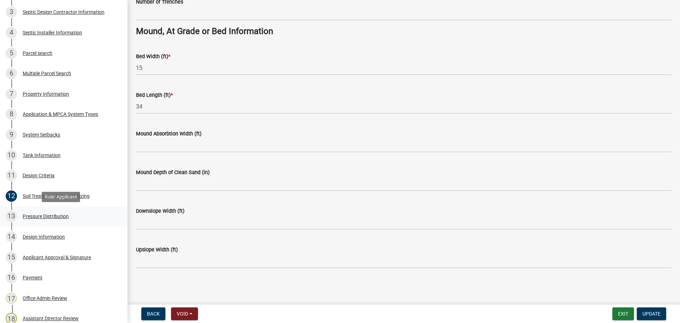
click at [76, 224] on link "13 Pressure Distribution" at bounding box center [64, 216] width 128 height 21
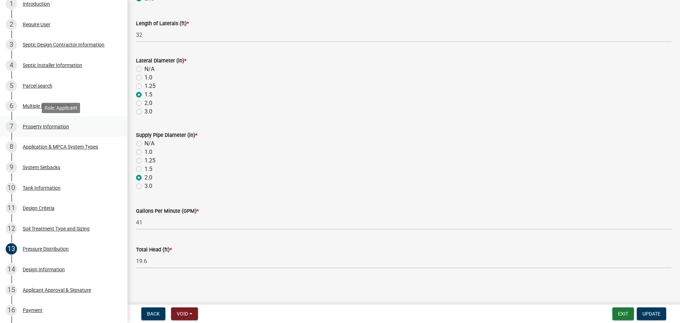
scroll to position [151, 0]
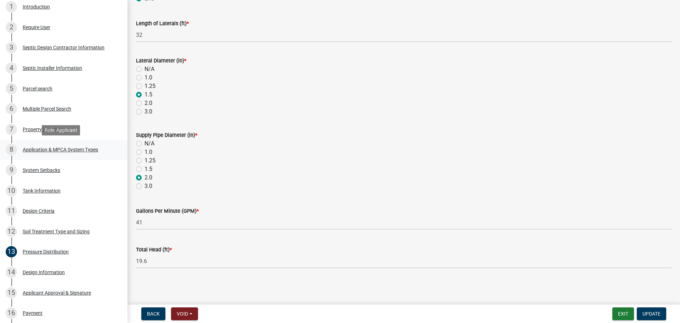
click at [65, 144] on div "8 Application & MPCA System Types" at bounding box center [61, 149] width 111 height 11
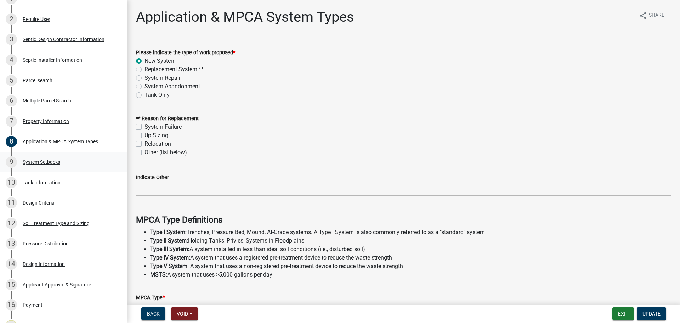
scroll to position [142, 0]
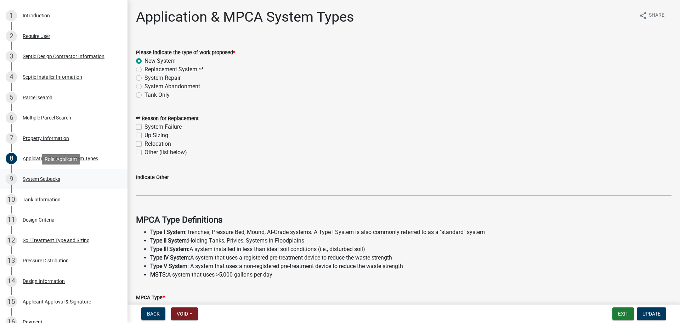
click at [93, 185] on link "9 System Setbacks" at bounding box center [64, 179] width 128 height 21
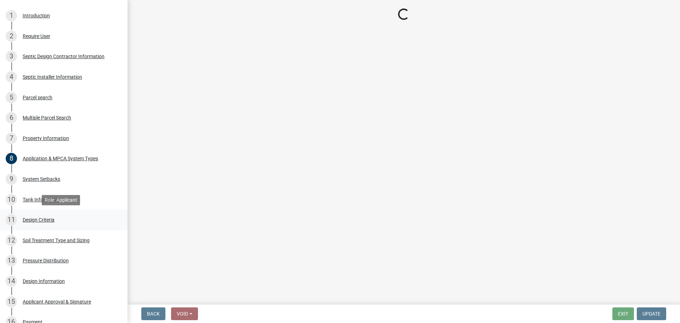
click at [91, 215] on div "11 Design Criteria" at bounding box center [61, 219] width 111 height 11
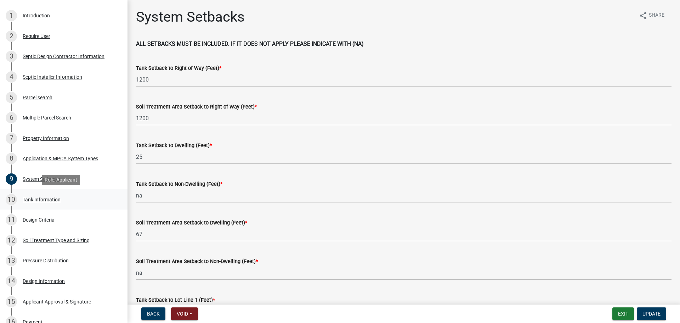
click at [92, 202] on div "10 Tank Information" at bounding box center [61, 199] width 111 height 11
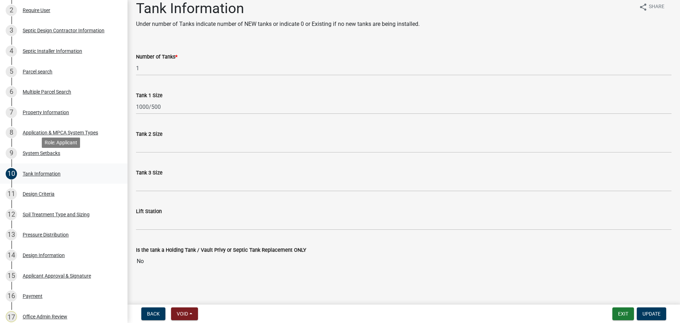
scroll to position [257, 0]
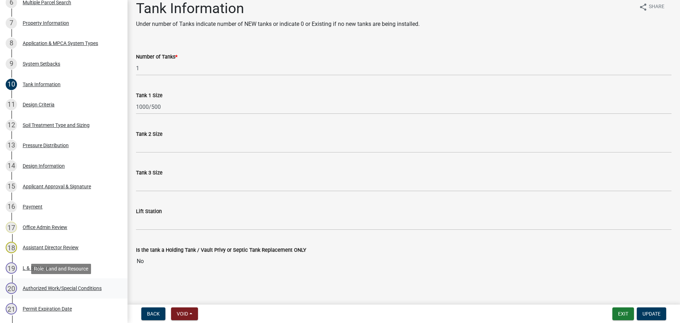
click at [81, 282] on div "20 Authorized Work/Special Conditions" at bounding box center [61, 287] width 111 height 11
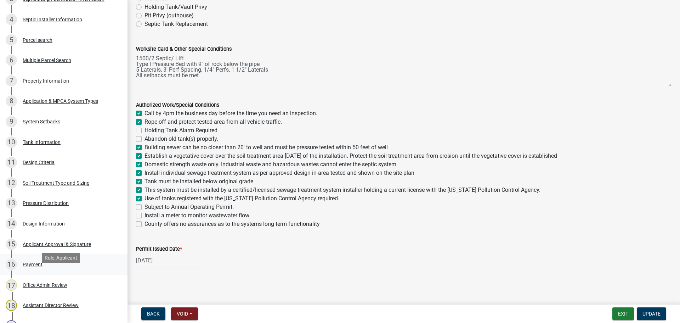
scroll to position [186, 0]
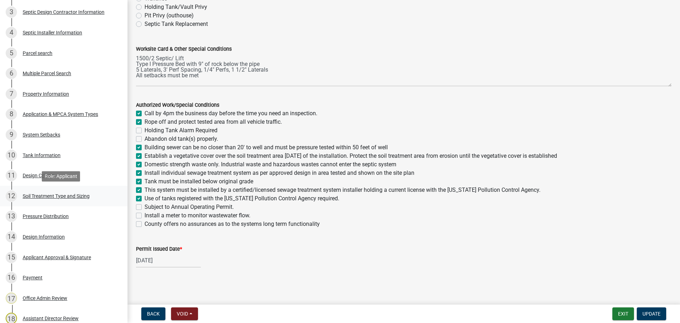
click at [69, 191] on div "12 Soil Treatment Type and Sizing" at bounding box center [61, 195] width 111 height 11
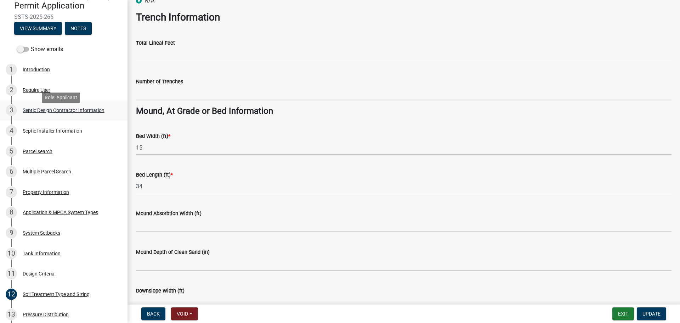
scroll to position [80, 0]
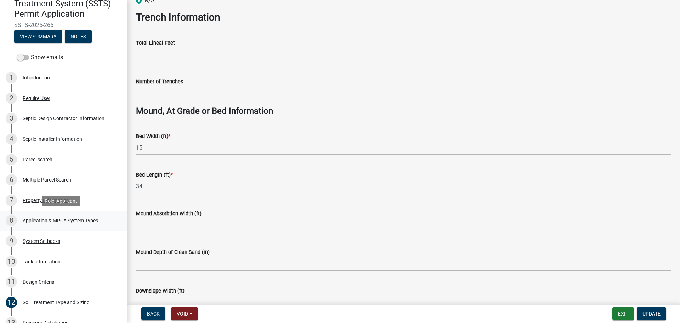
click at [91, 221] on div "Application & MPCA System Types" at bounding box center [60, 220] width 75 height 5
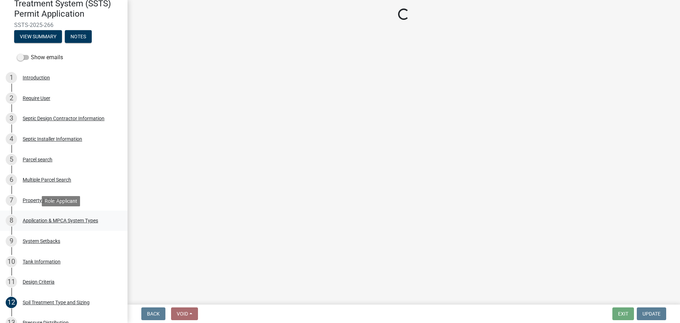
scroll to position [0, 0]
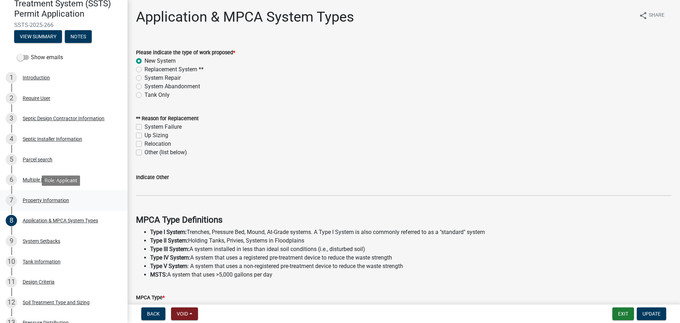
click at [98, 192] on link "7 Property Information" at bounding box center [64, 200] width 128 height 21
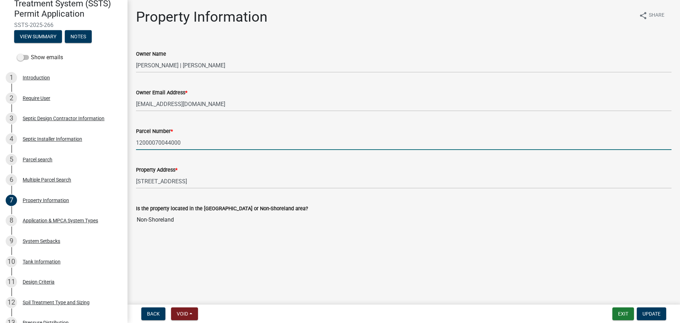
click at [169, 142] on input "12000070044000" at bounding box center [404, 142] width 536 height 15
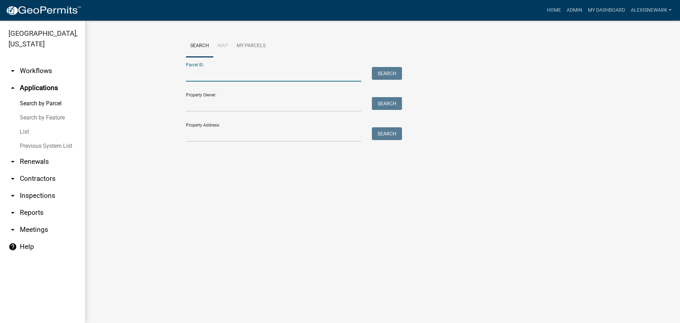
click at [208, 77] on input "Parcel ID:" at bounding box center [273, 74] width 175 height 15
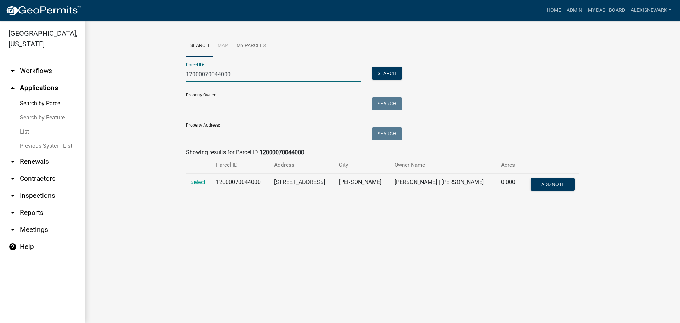
type input "12000070044000"
click at [206, 183] on td "Select" at bounding box center [199, 185] width 26 height 23
click at [203, 182] on span "Select" at bounding box center [197, 182] width 15 height 7
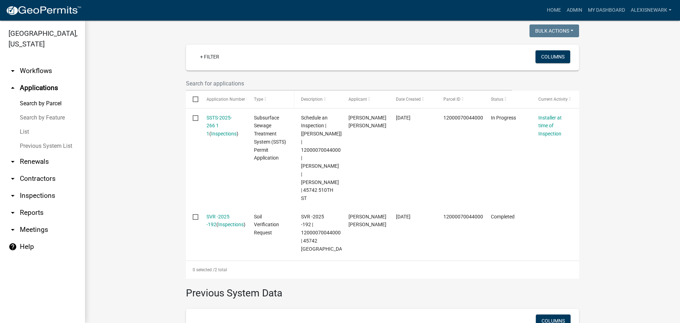
scroll to position [179, 0]
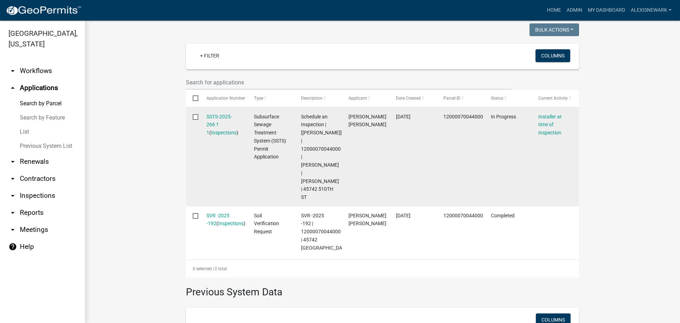
click at [210, 120] on div "SSTS-2025-266 1 1 ( Inspections )" at bounding box center [224, 125] width 34 height 24
click at [210, 117] on link "SSTS-2025-266 1 1" at bounding box center [220, 125] width 26 height 22
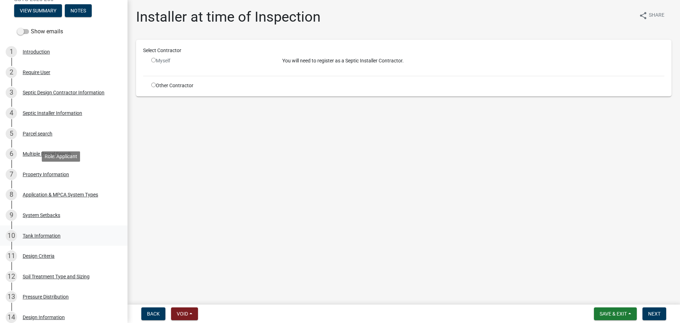
scroll to position [106, 0]
click at [78, 140] on link "5 Parcel search" at bounding box center [64, 133] width 128 height 21
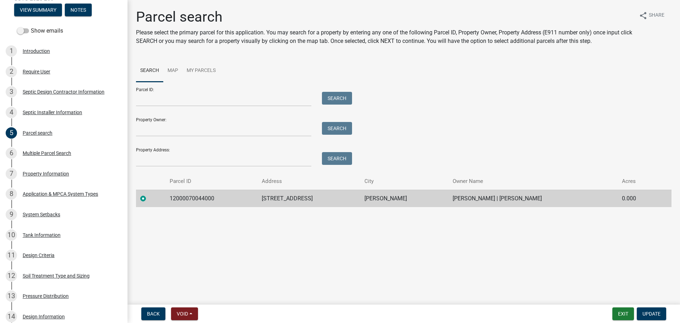
click at [191, 199] on td "12000070044000" at bounding box center [211, 198] width 92 height 17
copy td "12000070044000"
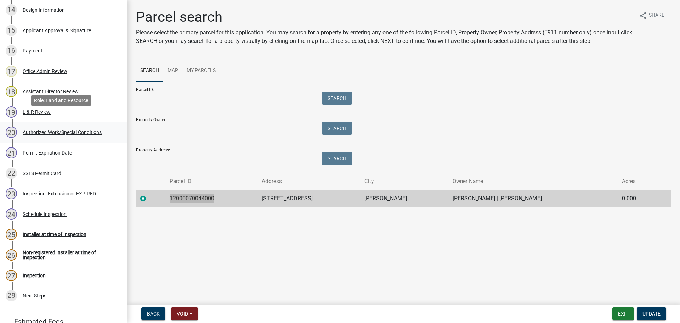
scroll to position [425, 0]
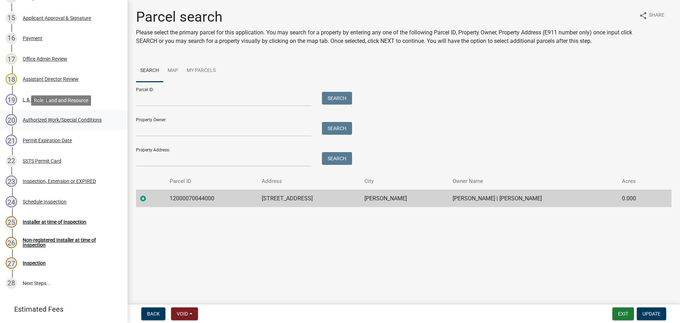
click at [65, 120] on div "Authorized Work/Special Conditions" at bounding box center [62, 119] width 79 height 5
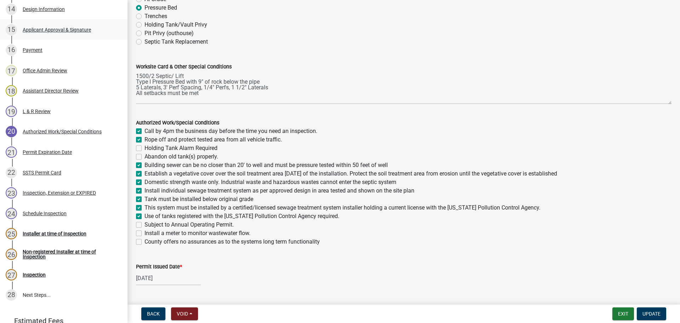
scroll to position [381, 0]
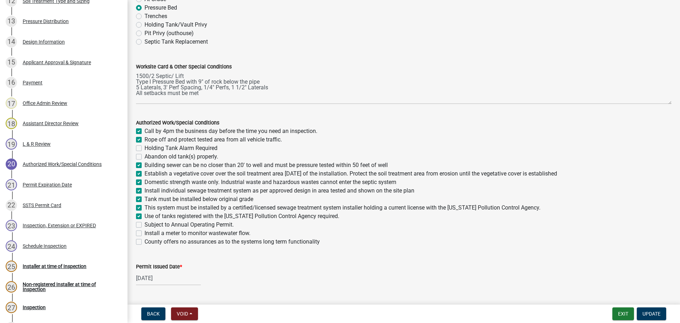
click at [77, 45] on div "14 Design Information" at bounding box center [61, 41] width 111 height 11
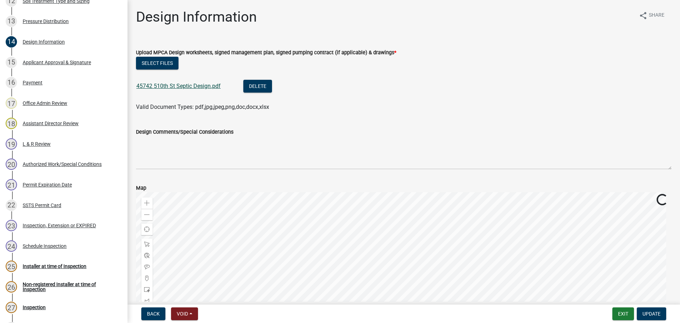
click at [173, 89] on link "45742 510th St Septic Design.pdf" at bounding box center [178, 86] width 84 height 7
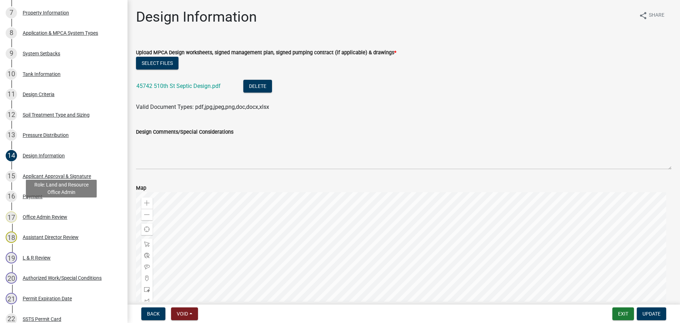
scroll to position [266, 0]
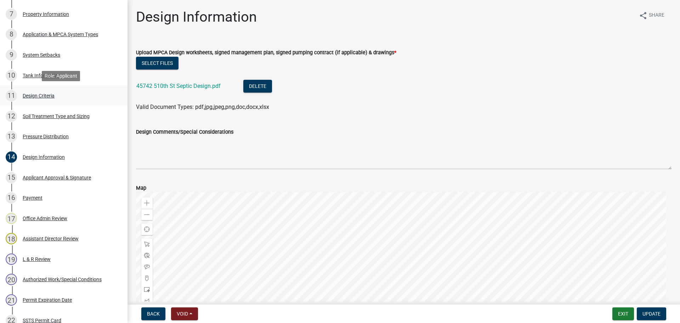
click at [79, 91] on div "11 Design Criteria" at bounding box center [61, 95] width 111 height 11
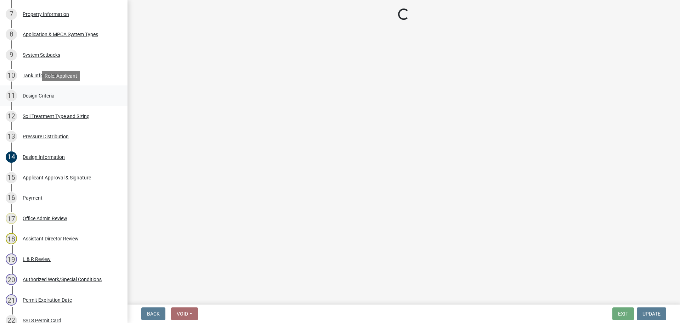
select select "48244220-b2d5-4708-94fb-eec21d20ddbb"
select select "05d231fa-7a4a-492a-b091-352f4a5005a9"
select select "77ed3ba4-a6d5-4048-ab27-59c0bc717e6e"
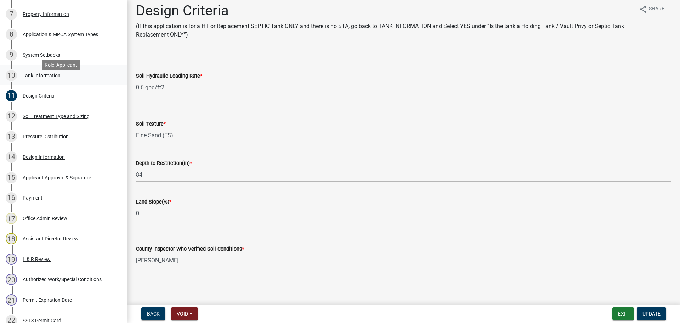
scroll to position [97, 0]
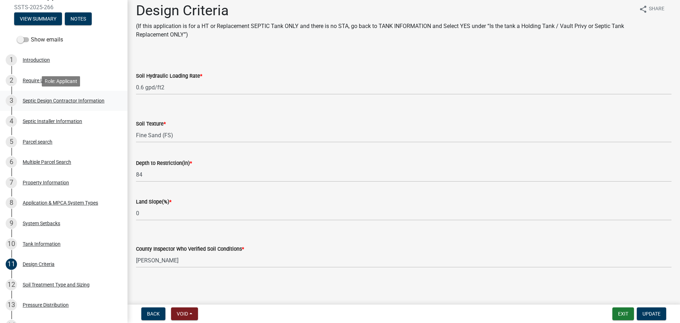
click at [90, 93] on link "3 Septic Design Contractor Information" at bounding box center [64, 101] width 128 height 21
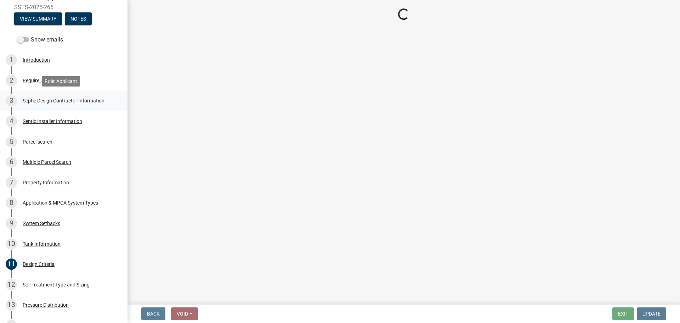
scroll to position [0, 0]
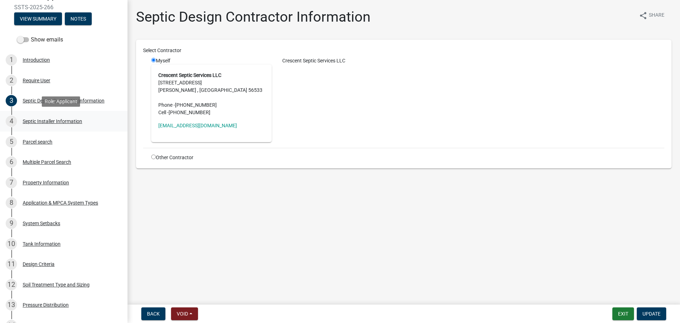
click at [95, 121] on div "4 Septic Installer Information" at bounding box center [61, 120] width 111 height 11
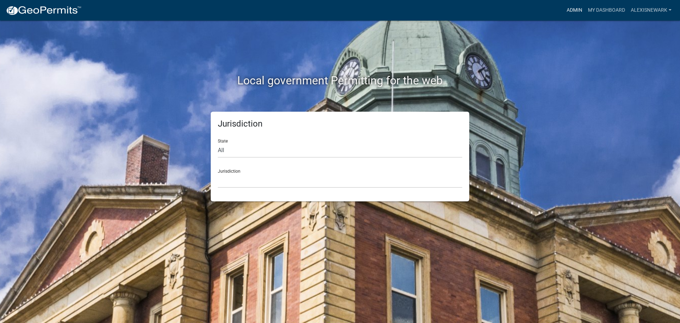
click at [575, 11] on link "Admin" at bounding box center [574, 10] width 21 height 13
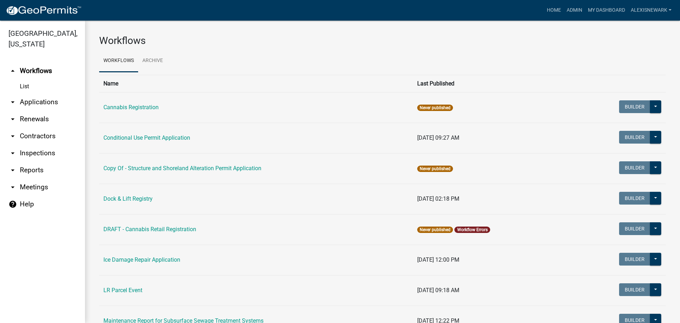
click at [56, 100] on link "arrow_drop_down Applications" at bounding box center [42, 102] width 85 height 17
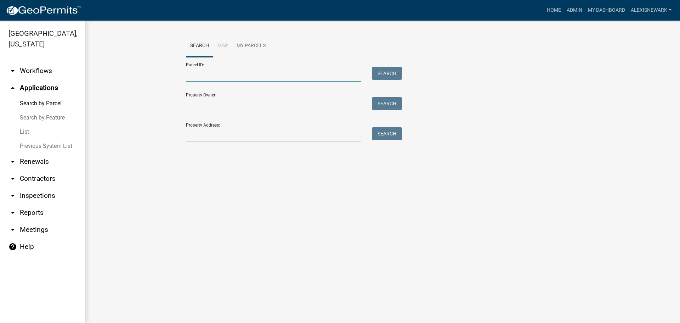
click at [225, 75] on input "Parcel ID:" at bounding box center [273, 74] width 175 height 15
paste input "18000130087001"
type input "18000130087001"
click at [382, 73] on button "Search" at bounding box center [387, 73] width 30 height 13
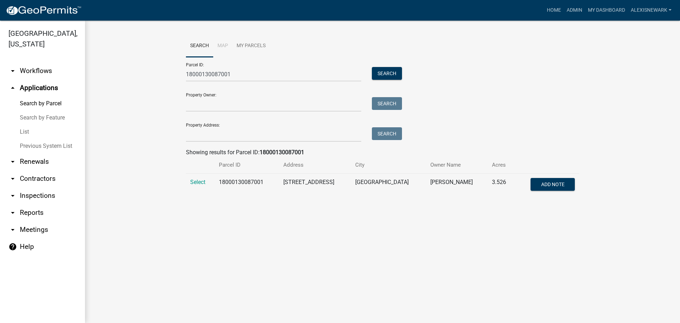
click at [188, 182] on td "Select" at bounding box center [200, 185] width 29 height 23
click at [194, 181] on span "Select" at bounding box center [197, 182] width 15 height 7
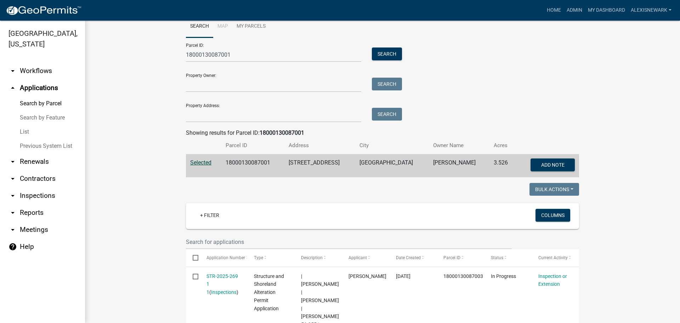
scroll to position [133, 0]
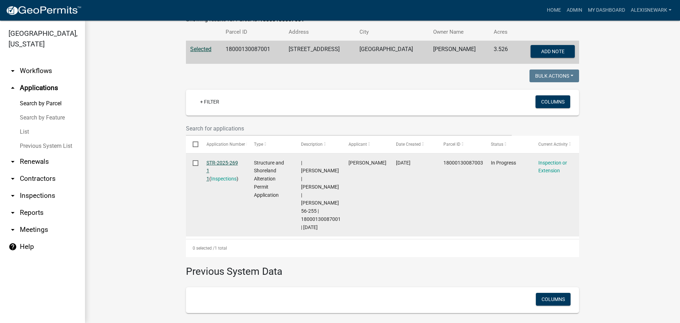
click at [223, 164] on link "STR-2025-269 1 1" at bounding box center [223, 171] width 32 height 22
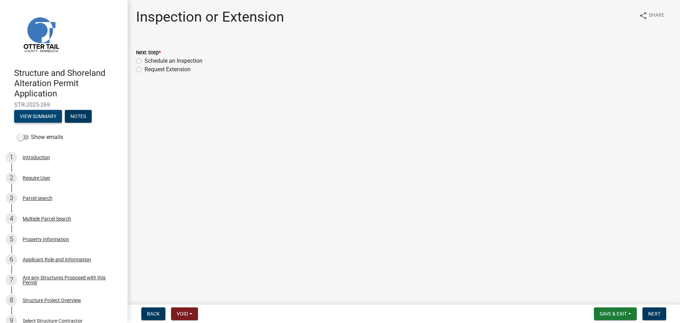
click at [44, 121] on button "View Summary" at bounding box center [38, 116] width 48 height 13
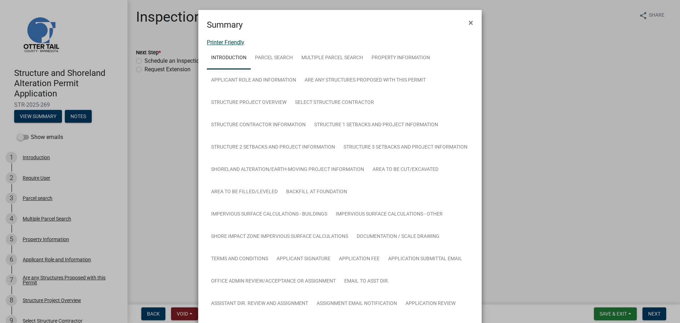
click at [225, 39] on link "Printer Friendly" at bounding box center [226, 42] width 38 height 7
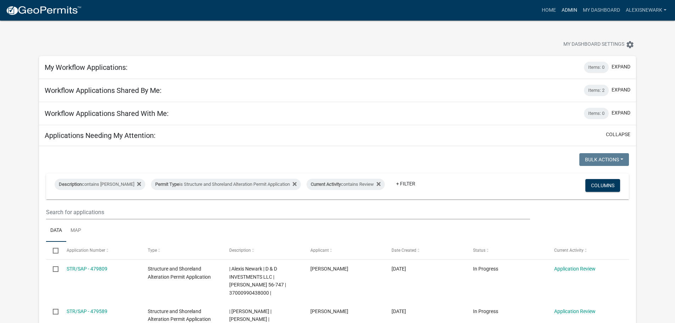
click at [570, 4] on link "Admin" at bounding box center [569, 10] width 21 height 13
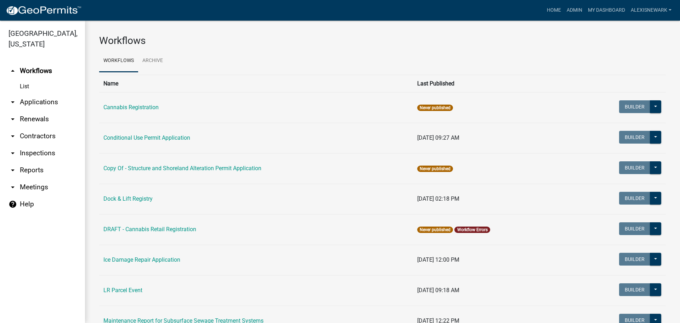
click at [73, 100] on link "arrow_drop_down Applications" at bounding box center [42, 102] width 85 height 17
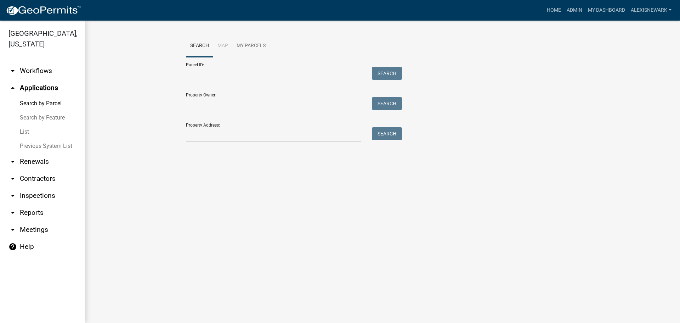
click at [224, 85] on form "Parcel ID: Search Property Owner: Search Property Address: Search" at bounding box center [292, 99] width 213 height 85
click at [186, 64] on div "Parcel ID: Search" at bounding box center [292, 69] width 213 height 24
click at [229, 81] on input "Parcel ID:" at bounding box center [273, 74] width 175 height 15
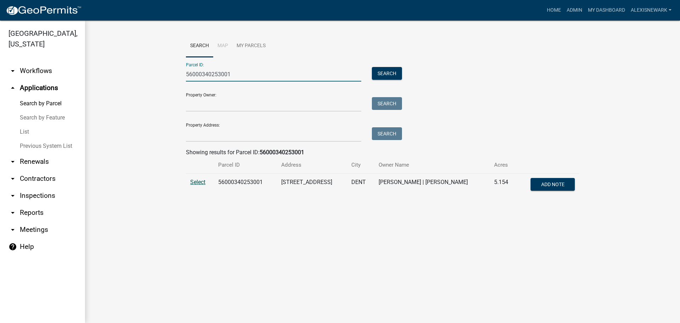
type input "56000340253001"
click at [194, 183] on span "Select" at bounding box center [197, 182] width 15 height 7
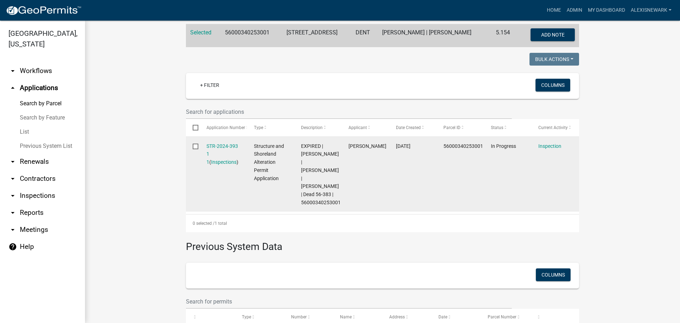
scroll to position [161, 0]
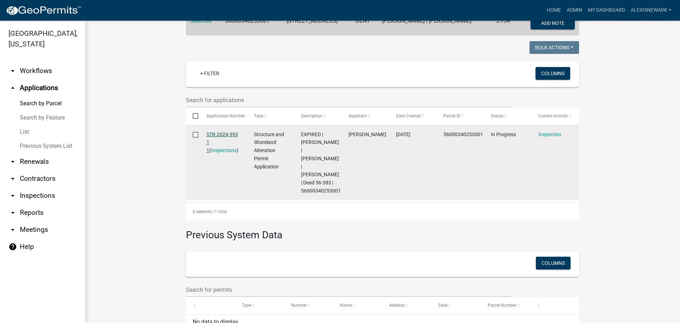
click at [215, 134] on link "STR-2024-393 1 1" at bounding box center [223, 142] width 32 height 22
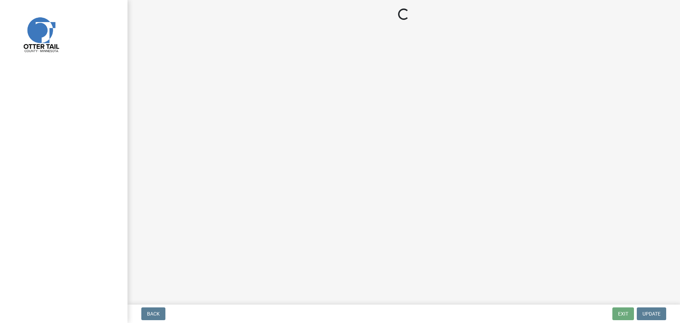
select select "710d5f49-2663-4e73-9718-d0c4e189f5ed"
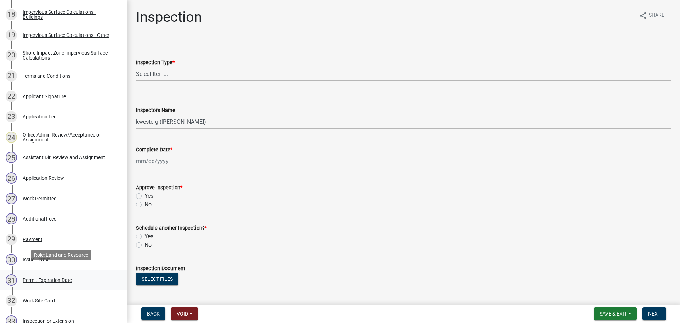
scroll to position [505, 0]
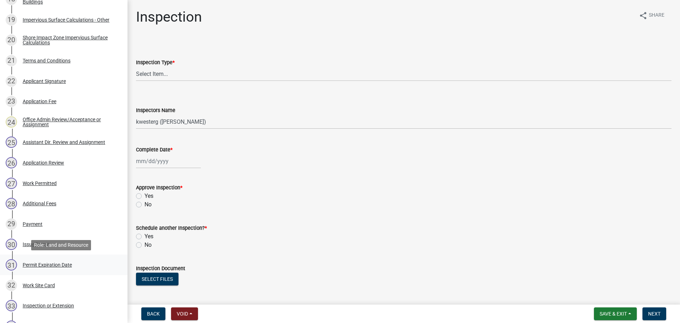
click at [65, 273] on link "31 Permit Expiration Date" at bounding box center [64, 264] width 128 height 21
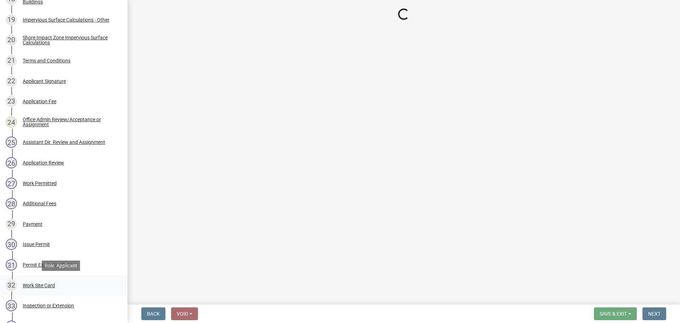
click at [62, 282] on div "32 Work Site Card" at bounding box center [61, 284] width 111 height 11
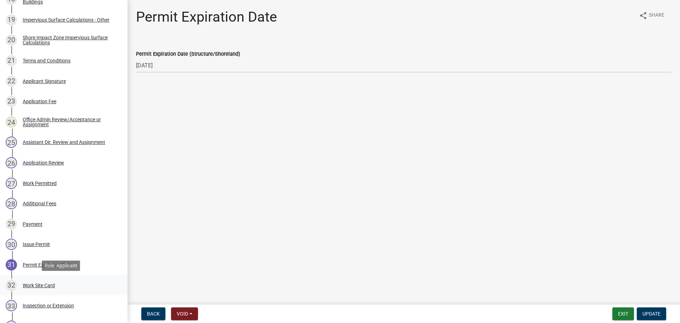
click at [63, 282] on div "32 Work Site Card" at bounding box center [61, 284] width 111 height 11
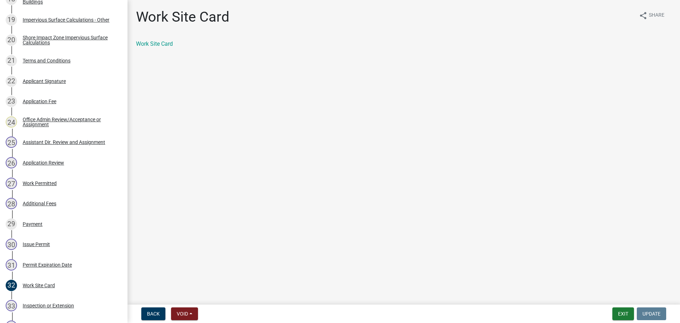
click at [149, 47] on div "Work Site Card" at bounding box center [404, 44] width 536 height 9
click at [151, 41] on link "Work Site Card" at bounding box center [154, 43] width 37 height 7
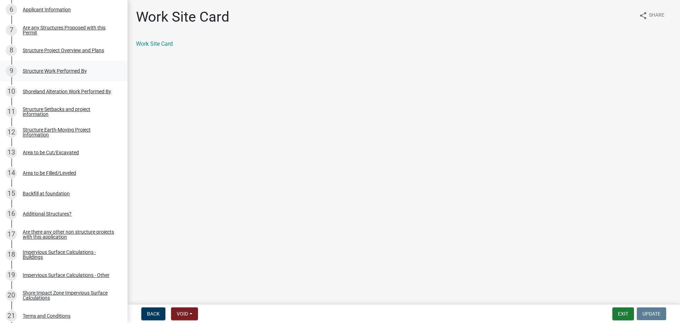
scroll to position [230, 0]
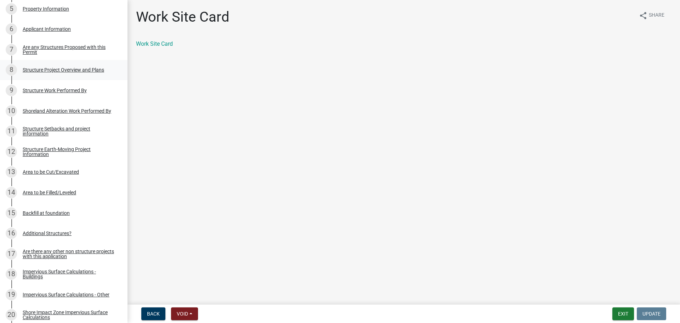
click at [73, 68] on div "Structure Project Overview and Plans" at bounding box center [63, 69] width 81 height 5
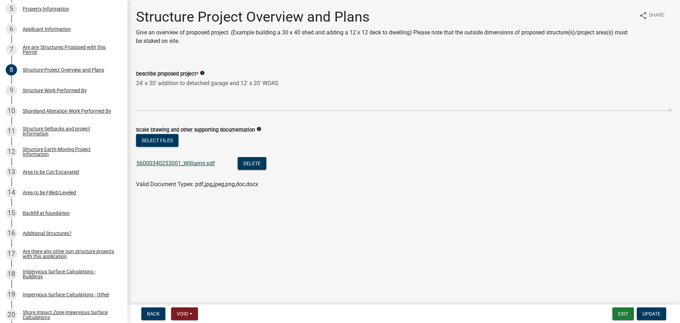
click at [186, 162] on link "56000340253001_Williams.pdf" at bounding box center [175, 163] width 79 height 7
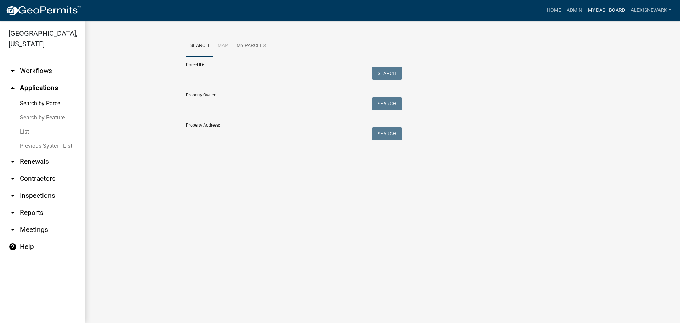
click at [598, 7] on link "My Dashboard" at bounding box center [606, 10] width 43 height 13
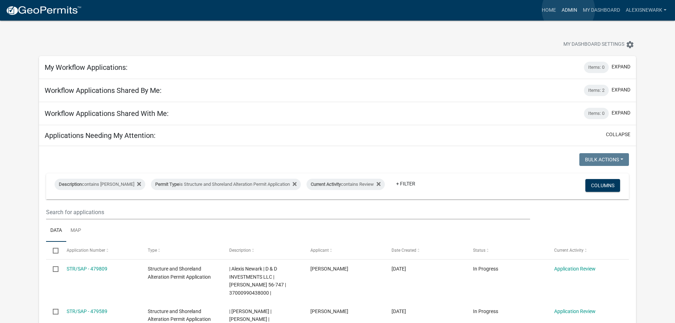
click at [568, 10] on link "Admin" at bounding box center [569, 10] width 21 height 13
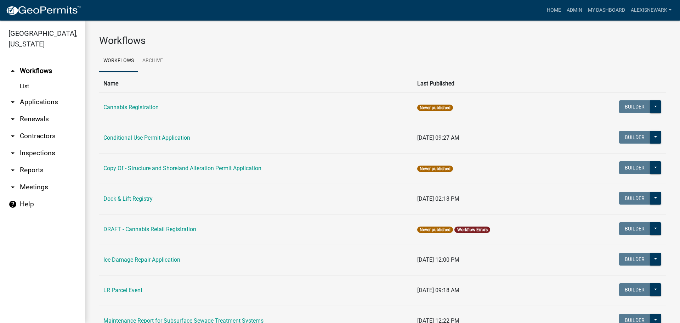
click at [42, 103] on link "arrow_drop_down Applications" at bounding box center [42, 102] width 85 height 17
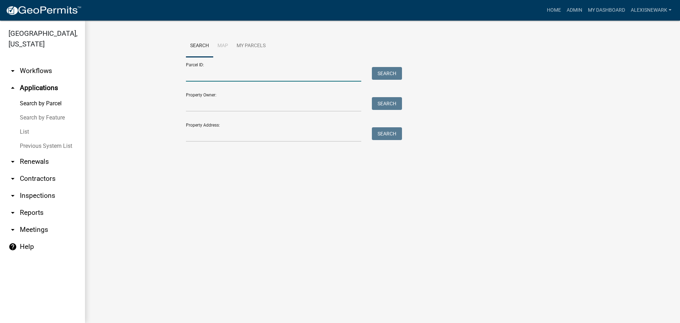
click at [208, 72] on input "Parcel ID:" at bounding box center [273, 74] width 175 height 15
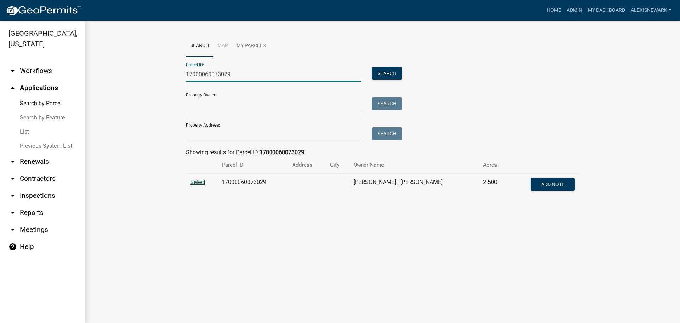
type input "17000060073029"
click at [200, 181] on span "Select" at bounding box center [197, 182] width 15 height 7
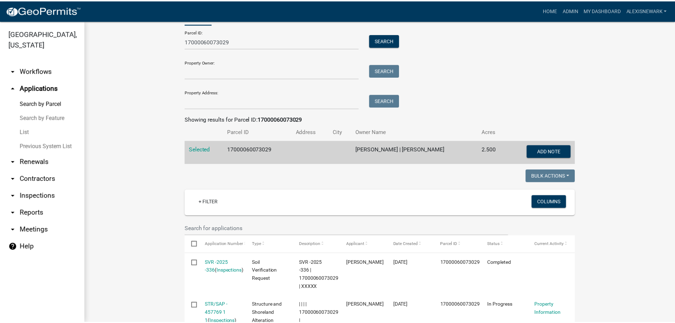
scroll to position [44, 0]
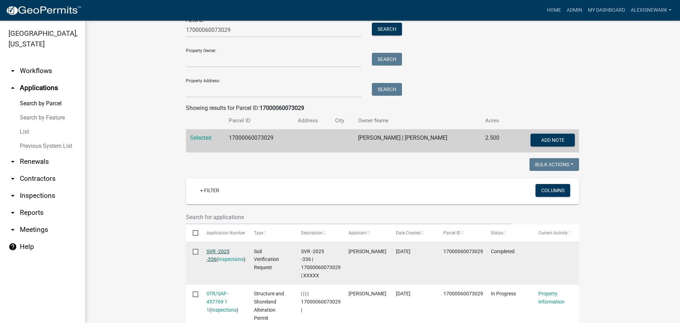
click at [221, 249] on link "SVR -2025 -336" at bounding box center [218, 255] width 23 height 14
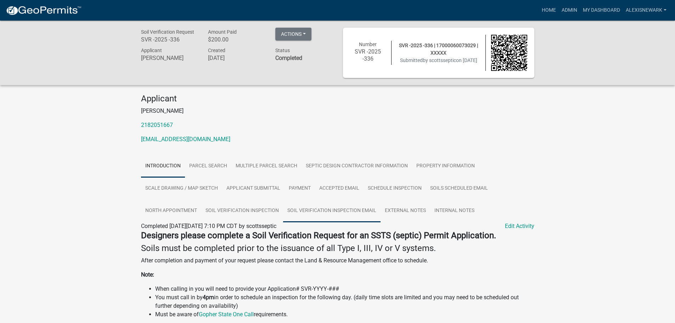
click at [338, 205] on link "Soil Verification Inspection Email" at bounding box center [331, 210] width 97 height 23
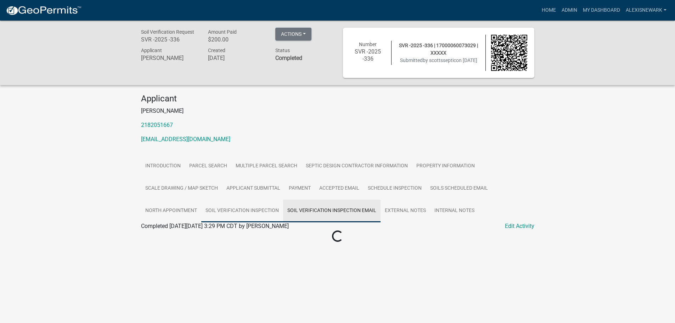
click at [274, 215] on link "Soil Verification Inspection" at bounding box center [242, 210] width 82 height 23
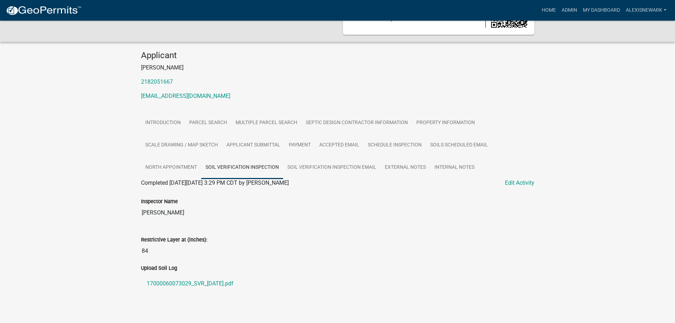
scroll to position [51, 0]
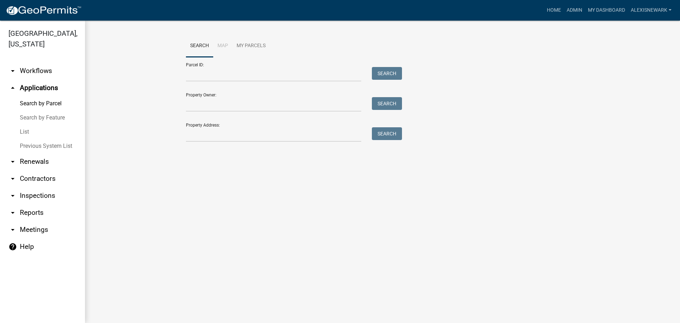
click at [258, 64] on div "Parcel ID: Search" at bounding box center [292, 69] width 213 height 24
click at [260, 71] on input "Parcel ID:" at bounding box center [273, 74] width 175 height 15
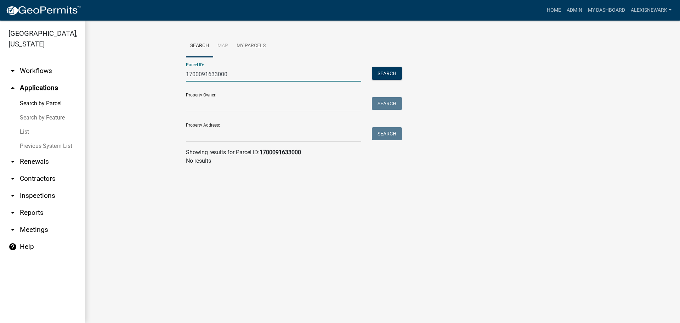
click at [204, 74] on input "1700091633000" at bounding box center [273, 74] width 175 height 15
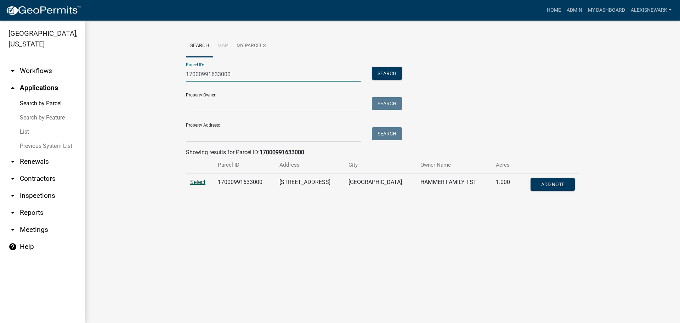
type input "17000991633000"
click at [204, 179] on span "Select" at bounding box center [197, 182] width 15 height 7
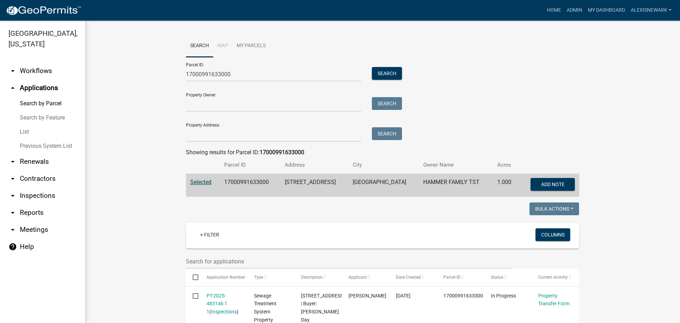
drag, startPoint x: 204, startPoint y: 187, endPoint x: 163, endPoint y: 164, distance: 46.9
click at [163, 164] on wm-workflow-application-search-view "Search Map My Parcels Parcel ID: 17000991633000 Search Property Owner: Search P…" at bounding box center [382, 311] width 567 height 553
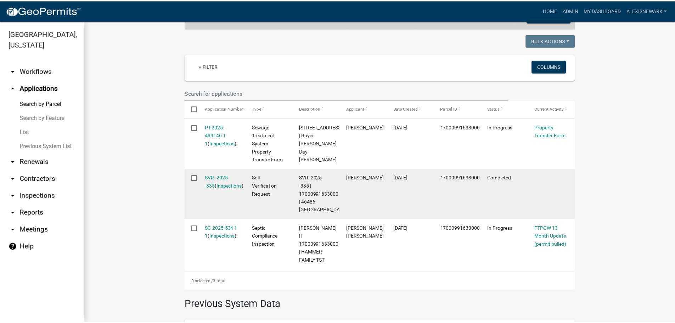
scroll to position [177, 0]
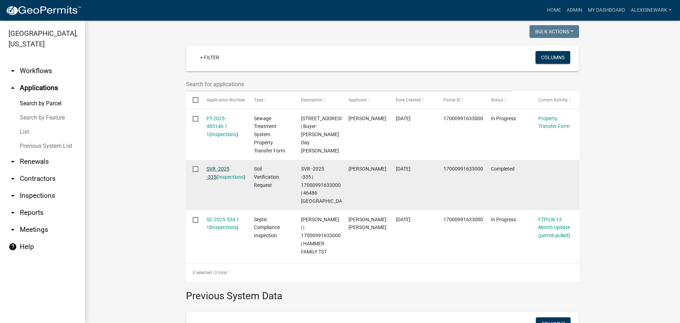
click at [222, 167] on link "SVR -2025 -335" at bounding box center [218, 173] width 23 height 14
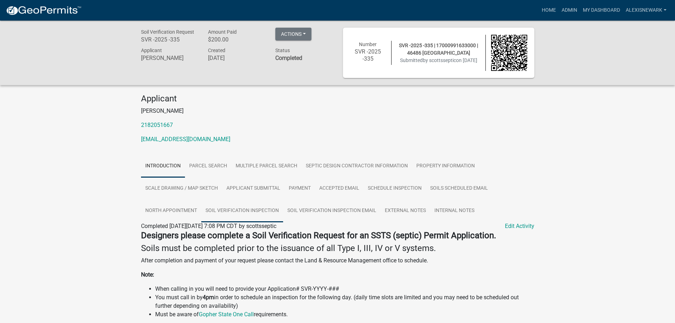
click at [246, 212] on link "Soil Verification Inspection" at bounding box center [242, 210] width 82 height 23
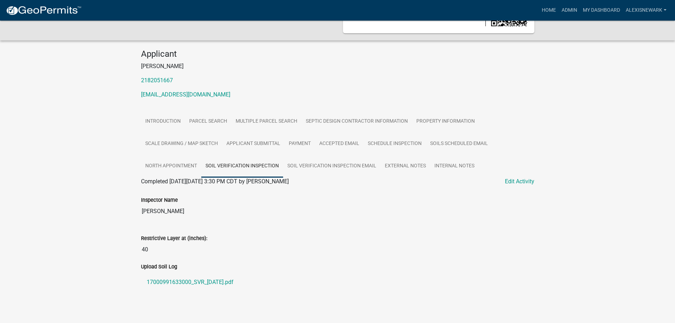
scroll to position [51, 0]
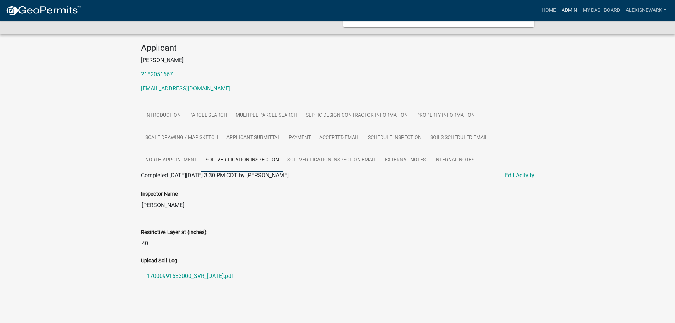
click at [565, 12] on link "Admin" at bounding box center [569, 10] width 21 height 13
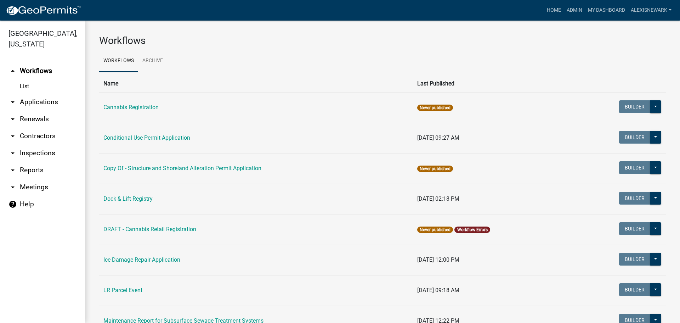
click at [60, 96] on link "arrow_drop_down Applications" at bounding box center [42, 102] width 85 height 17
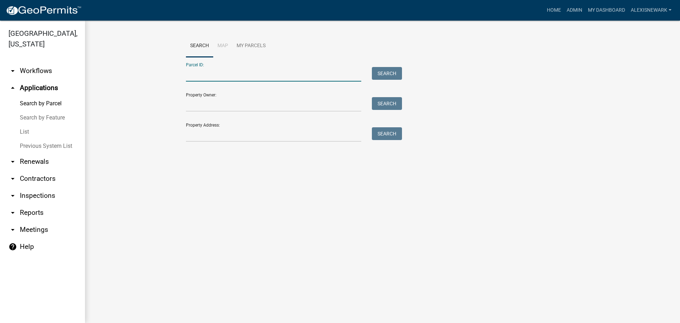
click at [217, 72] on input "Parcel ID:" at bounding box center [273, 74] width 175 height 15
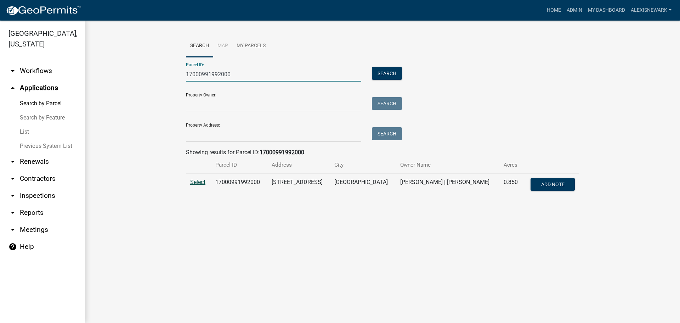
type input "17000991992000"
click at [203, 181] on span "Select" at bounding box center [197, 182] width 15 height 7
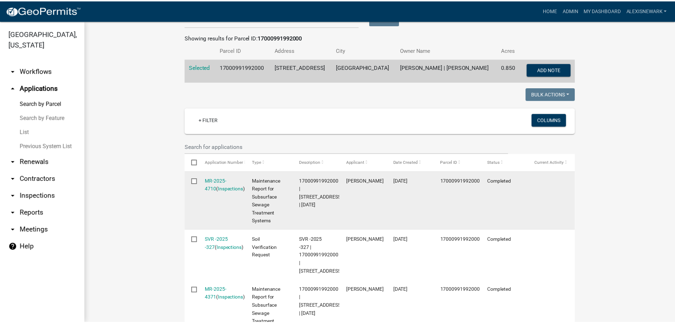
scroll to position [142, 0]
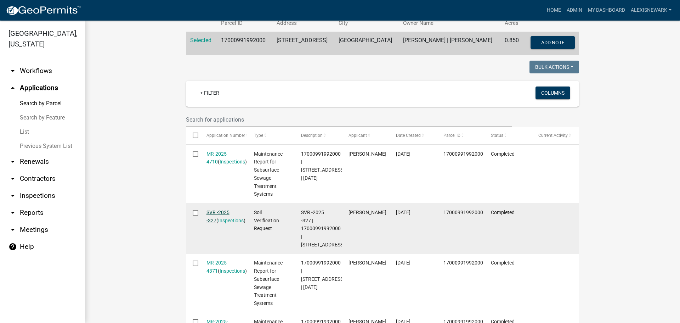
click at [218, 213] on link "SVR -2025 -327" at bounding box center [218, 216] width 23 height 14
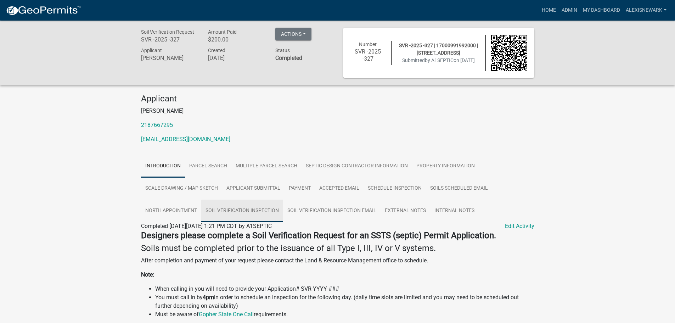
click at [234, 211] on link "Soil Verification Inspection" at bounding box center [242, 210] width 82 height 23
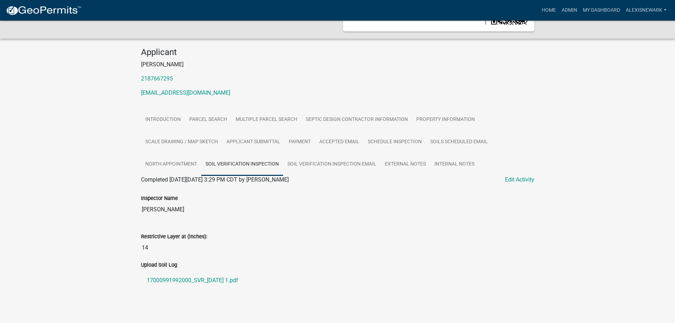
scroll to position [51, 0]
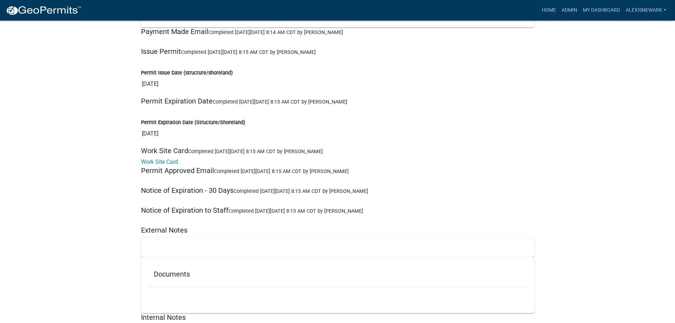
scroll to position [9896, 0]
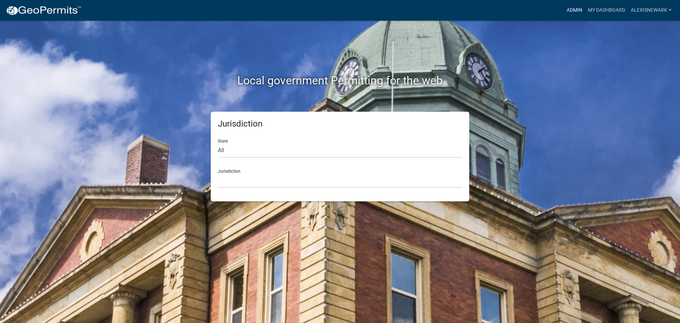
click at [573, 6] on link "Admin" at bounding box center [574, 10] width 21 height 13
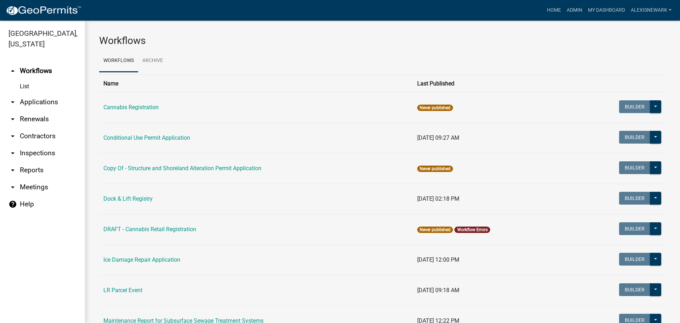
click at [65, 100] on link "arrow_drop_down Applications" at bounding box center [42, 102] width 85 height 17
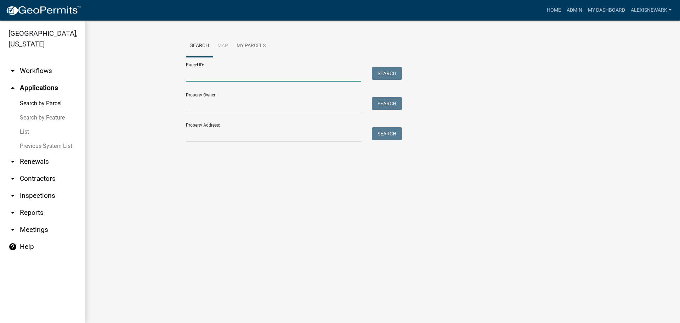
click at [192, 73] on input "Parcel ID:" at bounding box center [273, 74] width 175 height 15
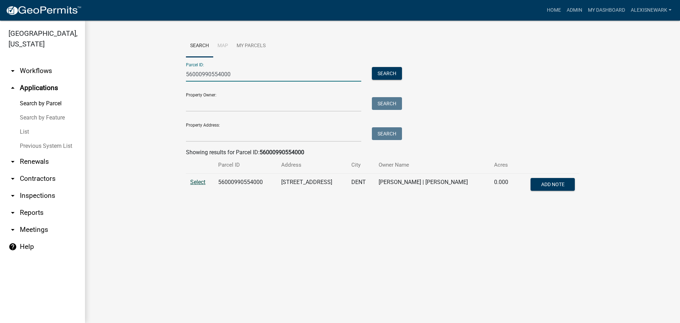
type input "56000990554000"
click at [201, 182] on span "Select" at bounding box center [197, 182] width 15 height 7
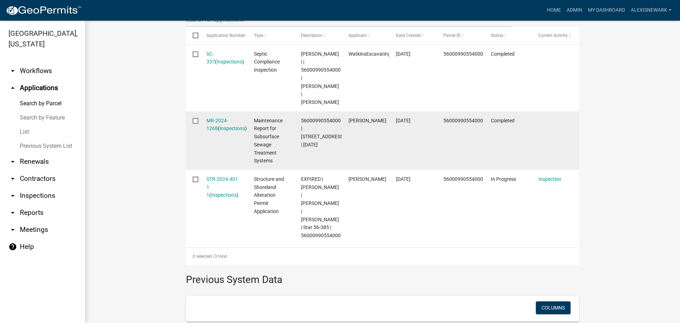
scroll to position [248, 0]
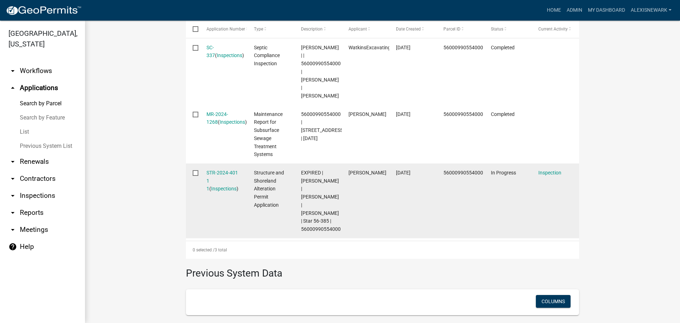
click at [227, 168] on datatable-body-cell "STR-2024-401 1 1 ( Inspections )" at bounding box center [222, 200] width 47 height 75
click at [228, 170] on link "STR-2024-401 1 1" at bounding box center [223, 181] width 32 height 22
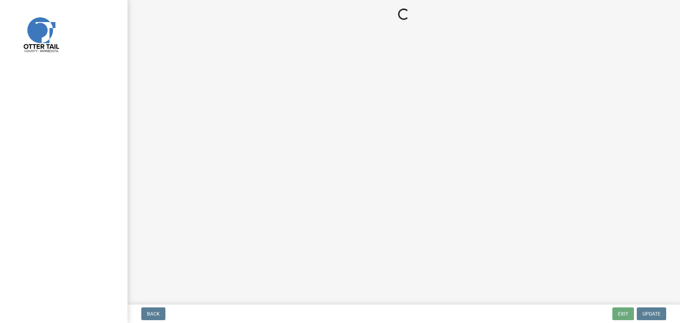
select select "710d5f49-2663-4e73-9718-d0c4e189f5ed"
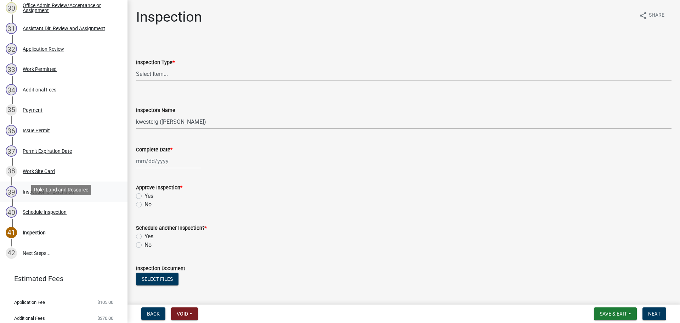
scroll to position [744, 0]
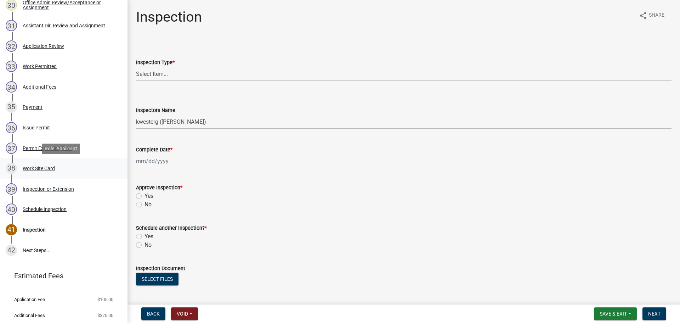
click at [64, 168] on div "38 Work Site Card" at bounding box center [61, 168] width 111 height 11
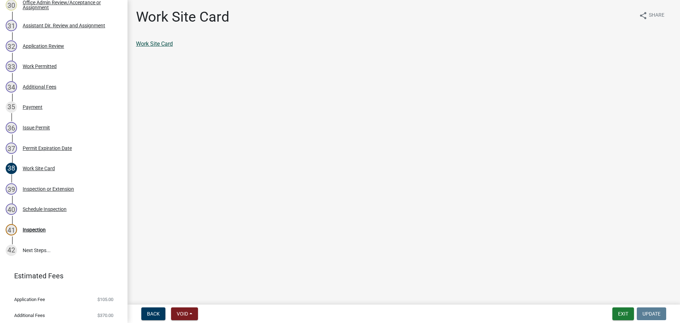
click at [170, 43] on link "Work Site Card" at bounding box center [154, 43] width 37 height 7
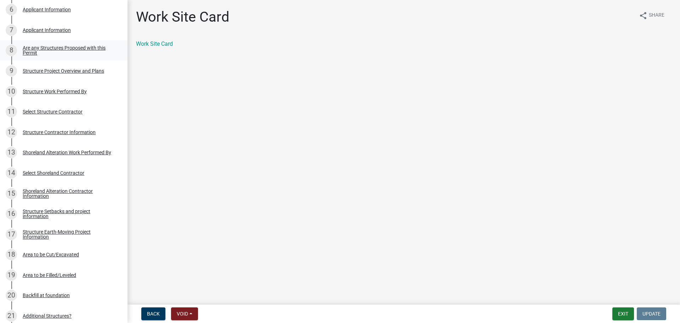
scroll to position [248, 0]
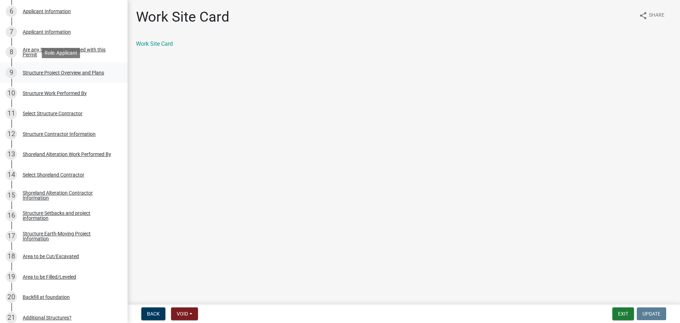
click at [91, 67] on div "9 Structure Project Overview and Plans" at bounding box center [61, 72] width 111 height 11
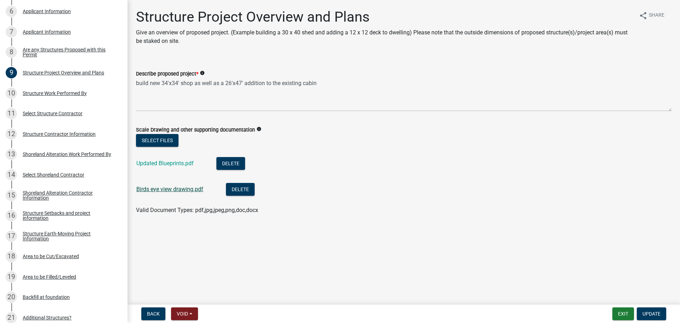
click at [196, 188] on link "Birds eye view drawing.pdf" at bounding box center [169, 189] width 67 height 7
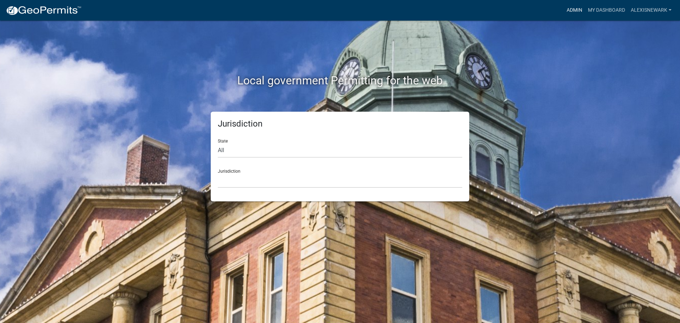
click at [582, 7] on link "Admin" at bounding box center [574, 10] width 21 height 13
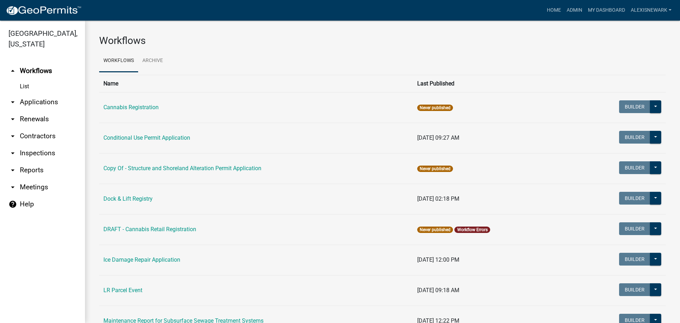
click at [50, 101] on link "arrow_drop_down Applications" at bounding box center [42, 102] width 85 height 17
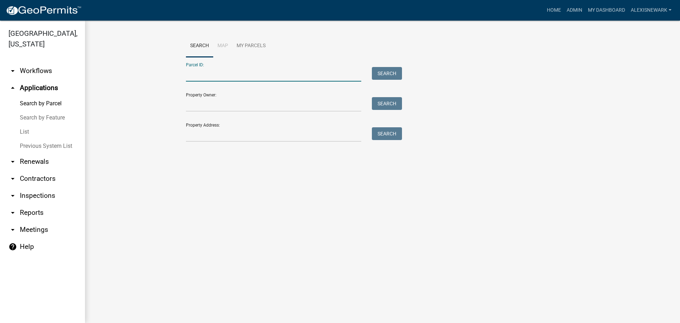
click at [210, 78] on input "Parcel ID:" at bounding box center [273, 74] width 175 height 15
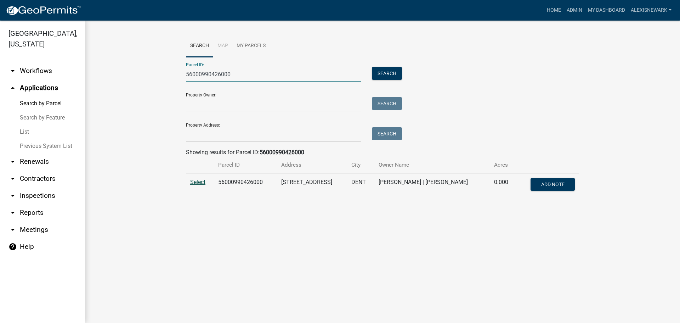
type input "56000990426000"
click at [199, 180] on span "Select" at bounding box center [197, 182] width 15 height 7
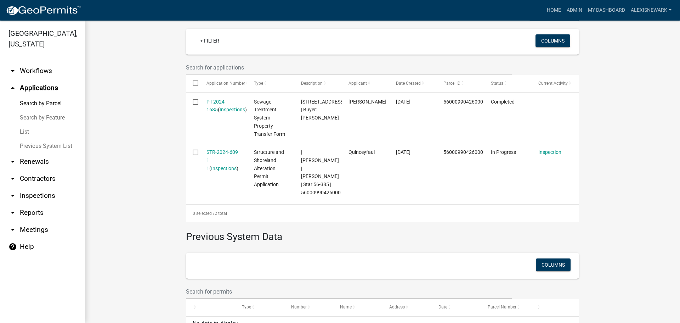
scroll to position [213, 0]
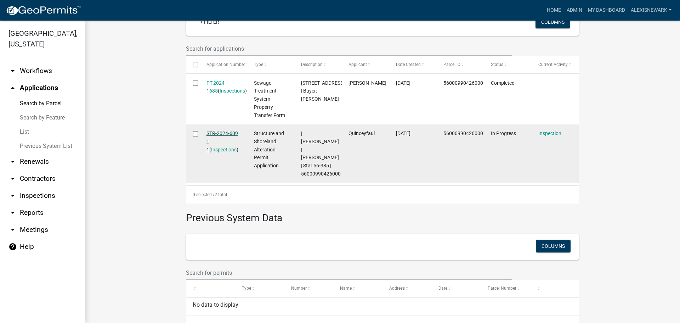
click at [231, 134] on link "STR-2024-609 1 1" at bounding box center [223, 141] width 32 height 22
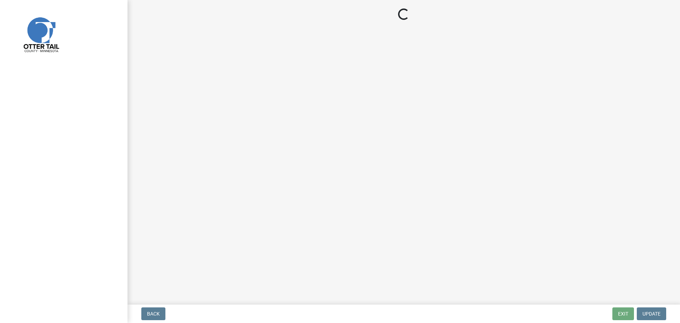
select select "710d5f49-2663-4e73-9718-d0c4e189f5ed"
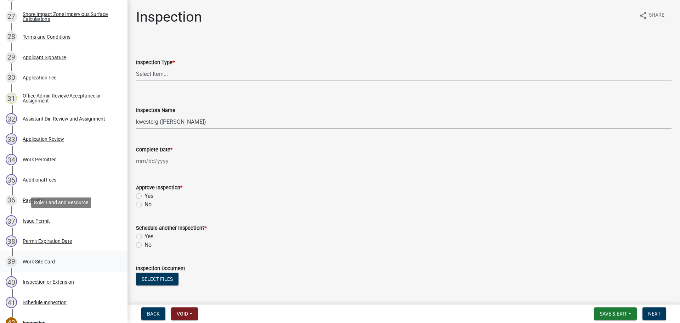
scroll to position [673, 0]
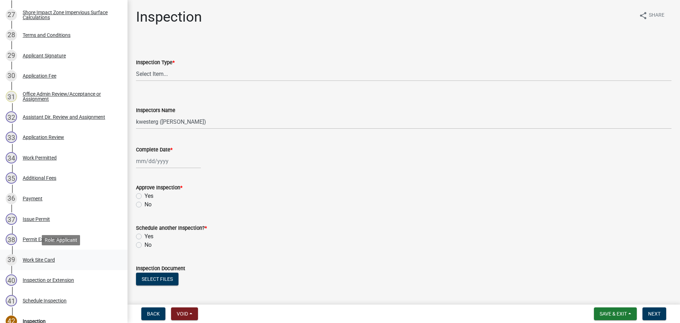
click at [76, 254] on div "39 Work Site Card" at bounding box center [61, 259] width 111 height 11
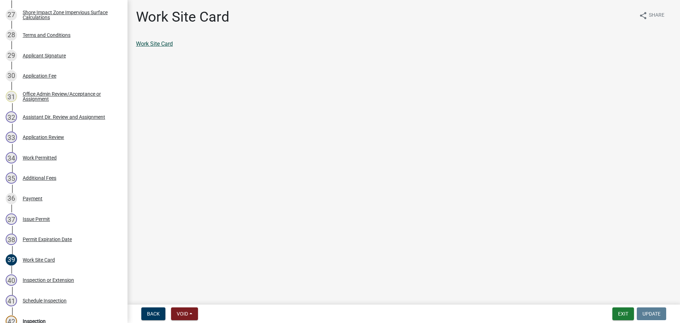
click at [167, 43] on link "Work Site Card" at bounding box center [154, 43] width 37 height 7
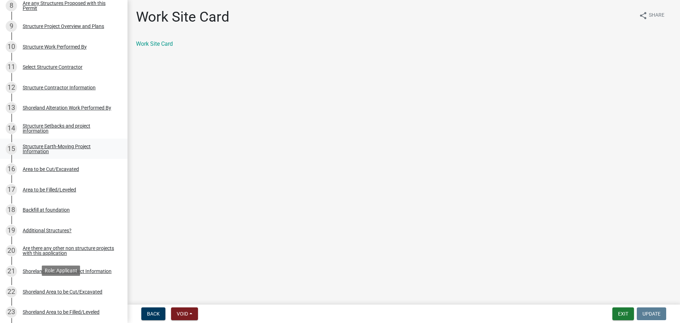
scroll to position [292, 0]
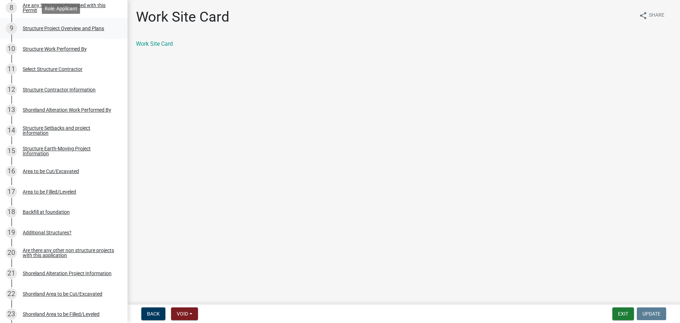
click at [93, 34] on link "9 Structure Project Overview and Plans" at bounding box center [64, 28] width 128 height 21
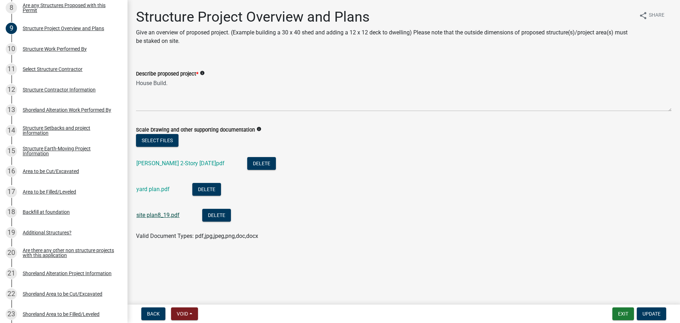
click at [172, 216] on link "site plan8_19.pdf" at bounding box center [157, 214] width 43 height 7
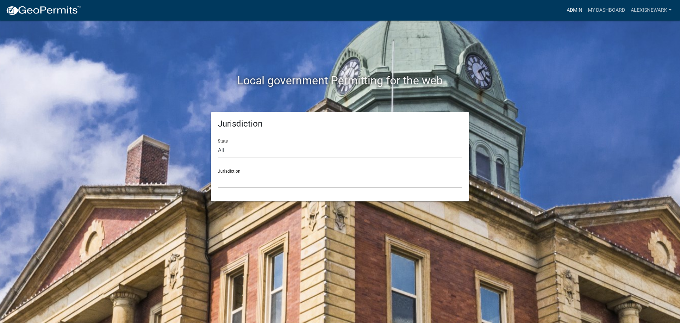
click at [564, 10] on link "Admin" at bounding box center [574, 10] width 21 height 13
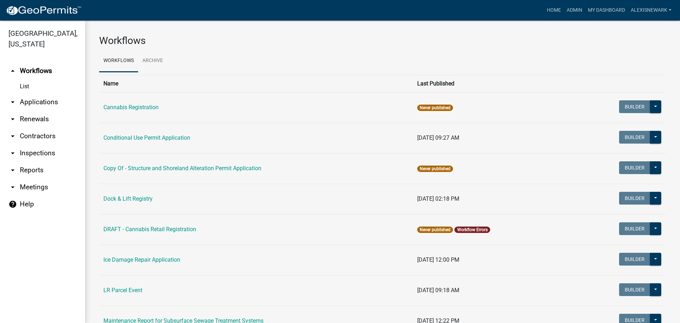
click at [55, 105] on link "arrow_drop_down Applications" at bounding box center [42, 102] width 85 height 17
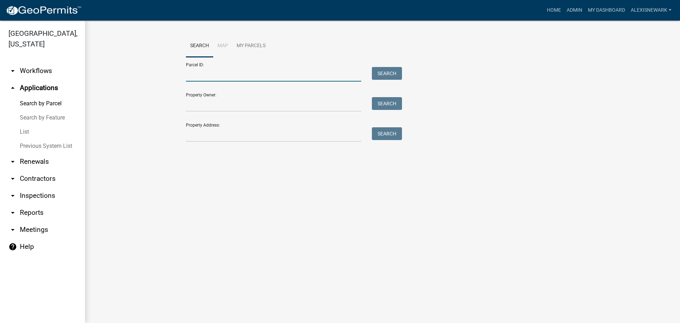
click at [225, 74] on input "Parcel ID:" at bounding box center [273, 74] width 175 height 15
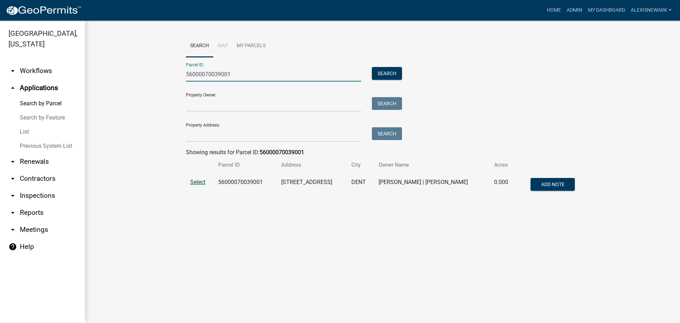
type input "56000070039001"
click at [198, 184] on span "Select" at bounding box center [197, 182] width 15 height 7
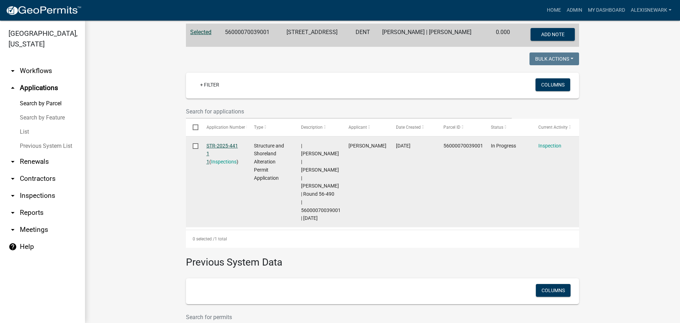
scroll to position [151, 0]
click at [231, 146] on link "STR-2025-441 1 1" at bounding box center [223, 153] width 32 height 22
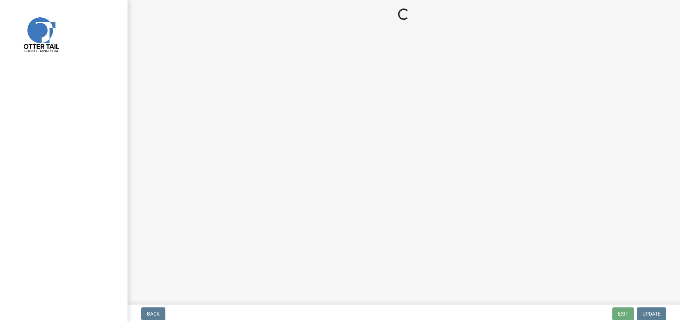
select select "710d5f49-2663-4e73-9718-d0c4e189f5ed"
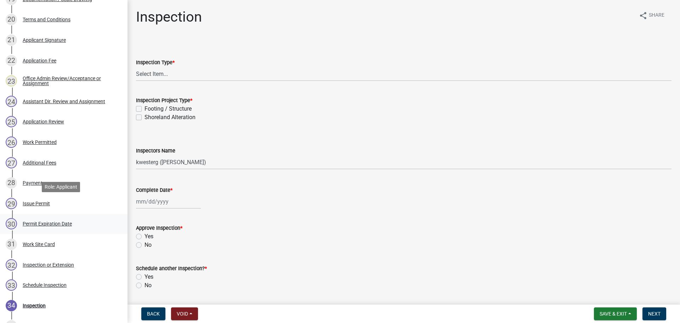
scroll to position [540, 0]
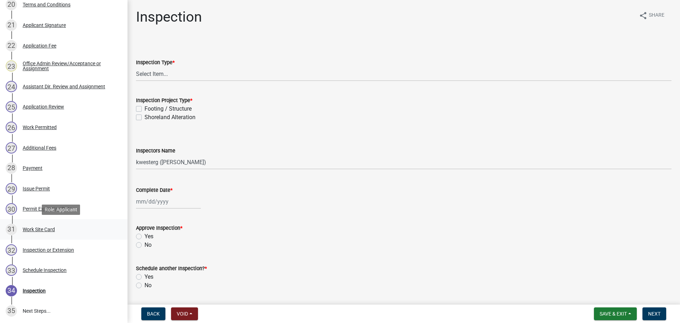
click at [69, 228] on div "31 Work Site Card" at bounding box center [61, 229] width 111 height 11
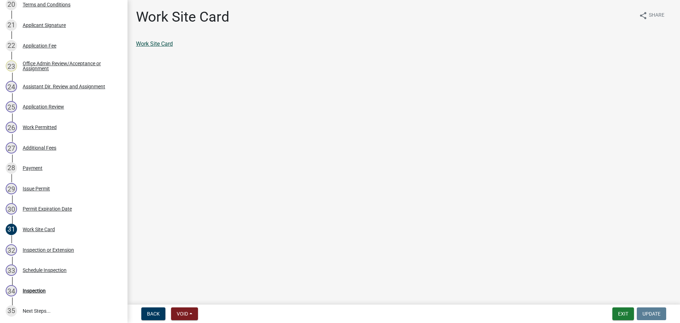
click at [138, 45] on link "Work Site Card" at bounding box center [154, 43] width 37 height 7
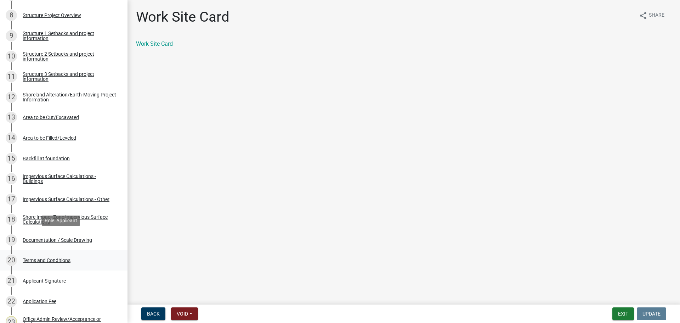
scroll to position [337, 0]
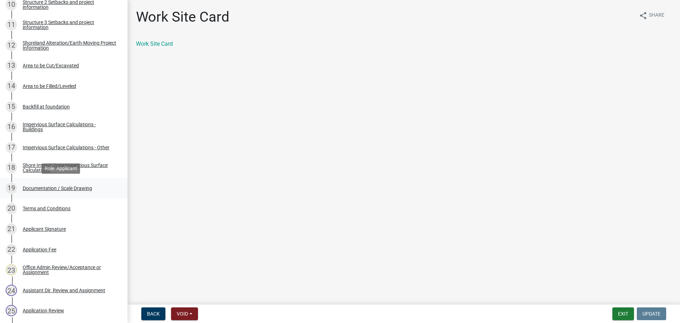
click at [79, 186] on div "Documentation / Scale Drawing" at bounding box center [57, 188] width 69 height 5
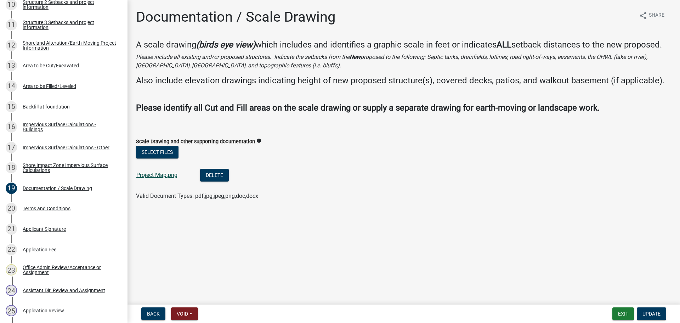
click at [163, 177] on link "Project Map.png" at bounding box center [156, 174] width 41 height 7
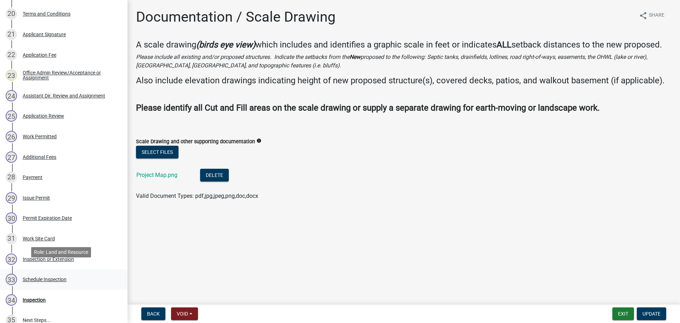
scroll to position [540, 0]
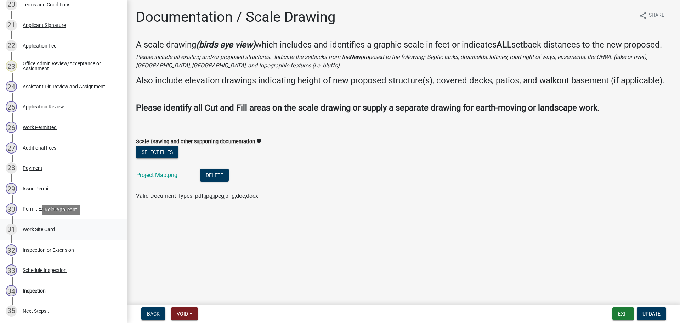
click at [57, 229] on div "31 Work Site Card" at bounding box center [61, 229] width 111 height 11
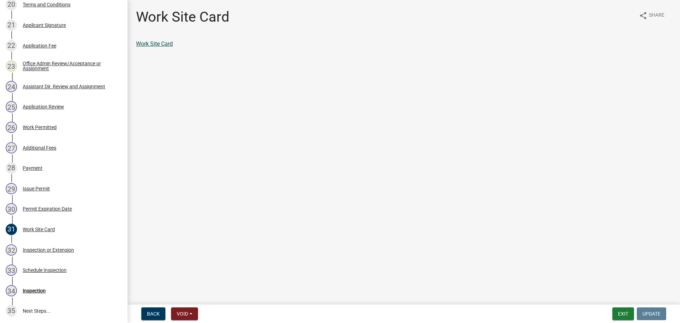
click at [165, 42] on link "Work Site Card" at bounding box center [154, 43] width 37 height 7
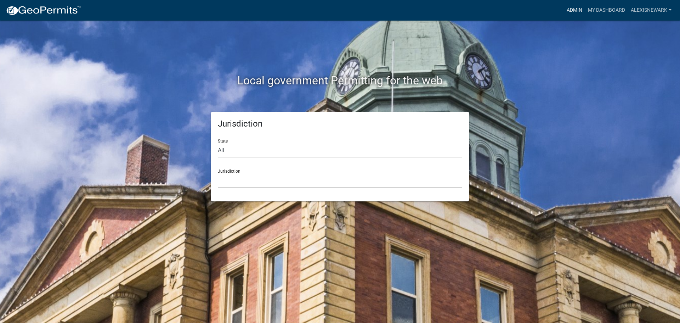
click at [567, 9] on link "Admin" at bounding box center [574, 10] width 21 height 13
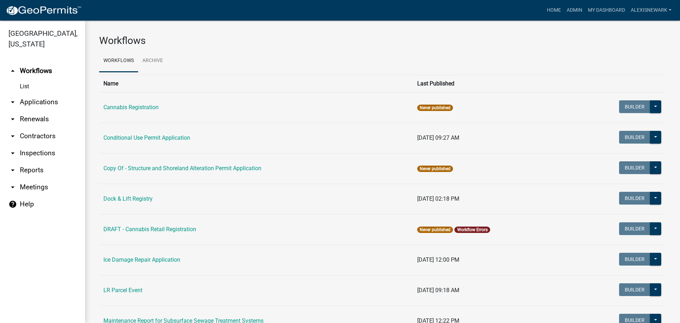
click at [64, 105] on link "arrow_drop_down Applications" at bounding box center [42, 102] width 85 height 17
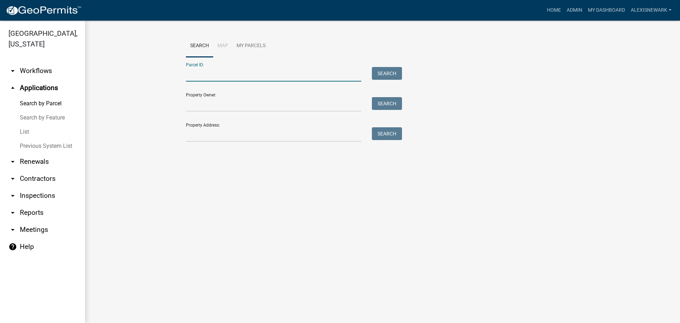
click at [250, 79] on input "Parcel ID:" at bounding box center [273, 74] width 175 height 15
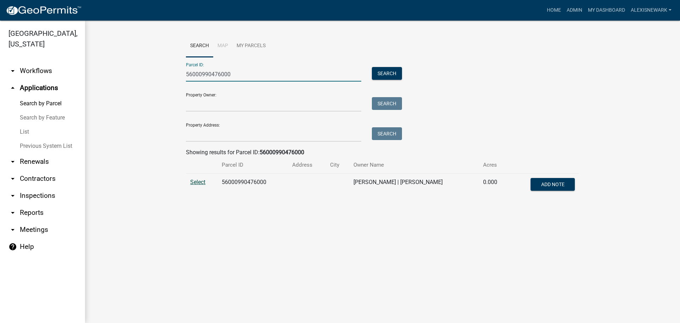
type input "56000990476000"
click at [202, 180] on span "Select" at bounding box center [197, 182] width 15 height 7
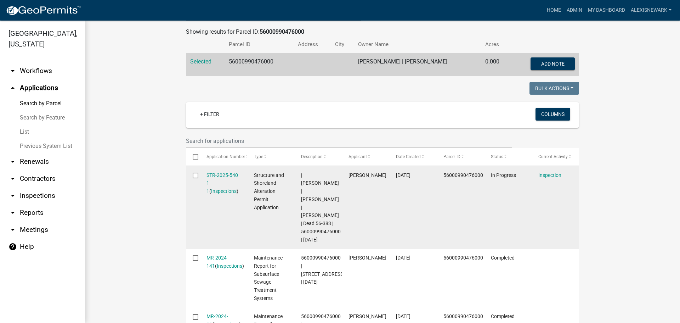
scroll to position [142, 0]
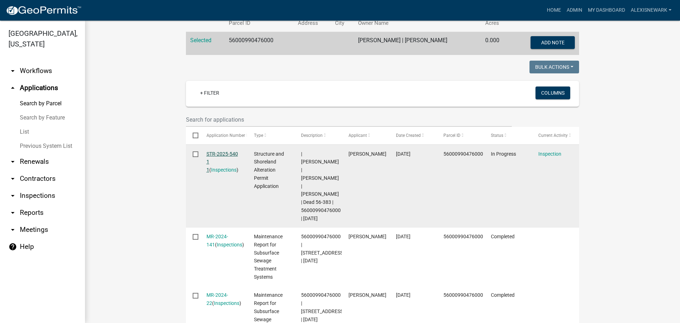
click at [222, 154] on link "STR-2025-540 1 1" at bounding box center [223, 162] width 32 height 22
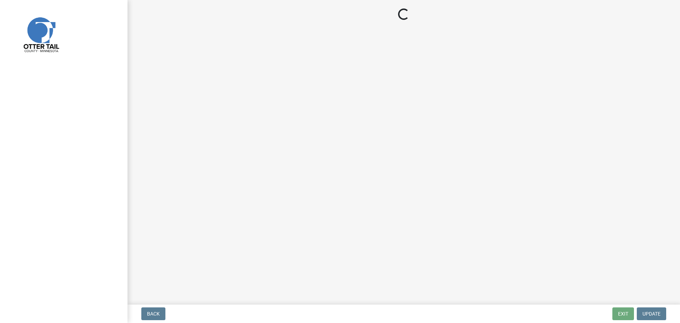
select select "710d5f49-2663-4e73-9718-d0c4e189f5ed"
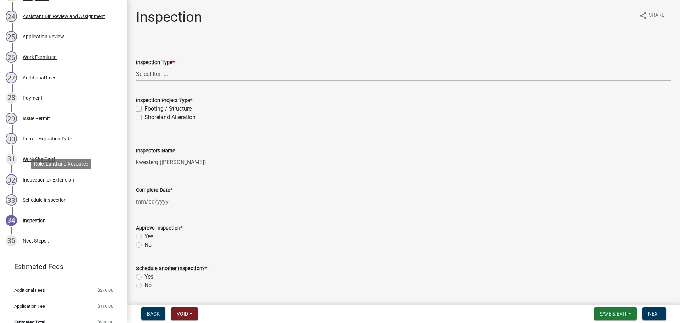
scroll to position [611, 0]
click at [82, 151] on link "31 Work Site Card" at bounding box center [64, 158] width 128 height 21
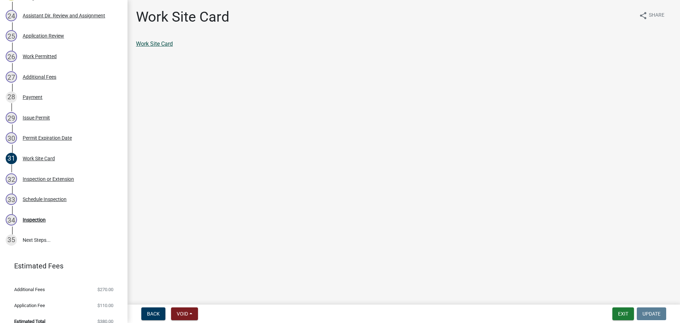
click at [169, 46] on link "Work Site Card" at bounding box center [154, 43] width 37 height 7
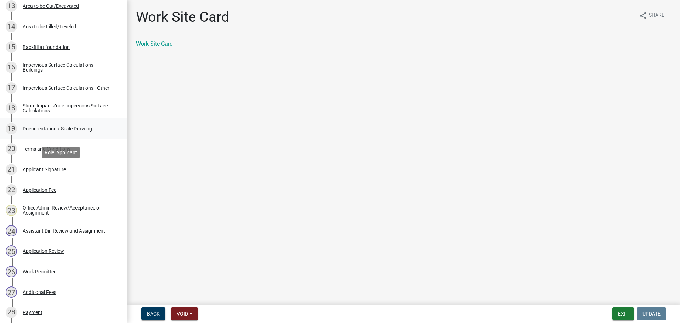
scroll to position [390, 0]
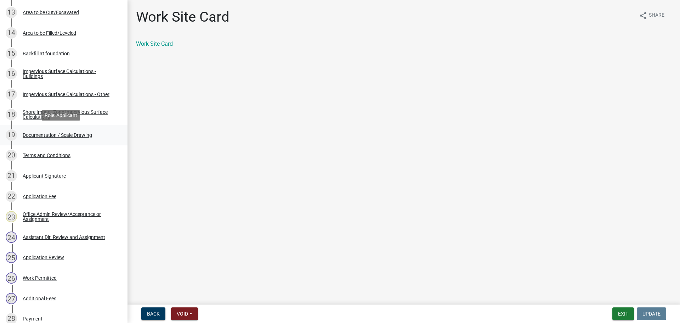
click at [104, 134] on div "19 Documentation / Scale Drawing" at bounding box center [61, 134] width 111 height 11
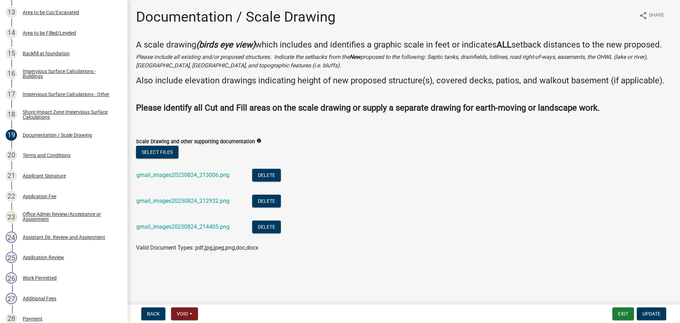
click at [218, 231] on div "gmail_images20250824_214405.png" at bounding box center [188, 227] width 104 height 15
click at [218, 228] on link "gmail_images20250824_214405.png" at bounding box center [182, 226] width 93 height 7
click at [194, 200] on link "gmail_images20250824_212932.png" at bounding box center [182, 200] width 93 height 7
click at [180, 168] on li "gmail_images20250824_213006.png Delete" at bounding box center [404, 176] width 536 height 26
click at [181, 172] on link "gmail_images20250824_213006.png" at bounding box center [182, 174] width 93 height 7
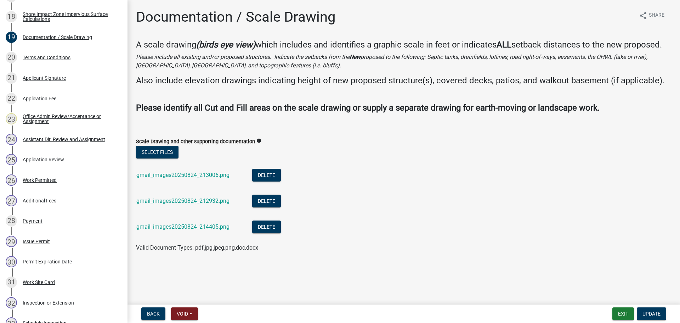
scroll to position [452, 0]
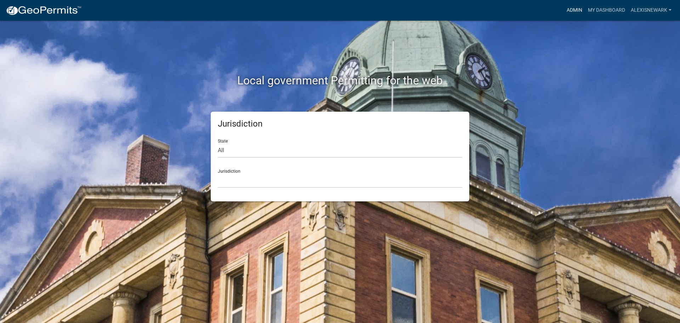
click at [578, 7] on link "Admin" at bounding box center [574, 10] width 21 height 13
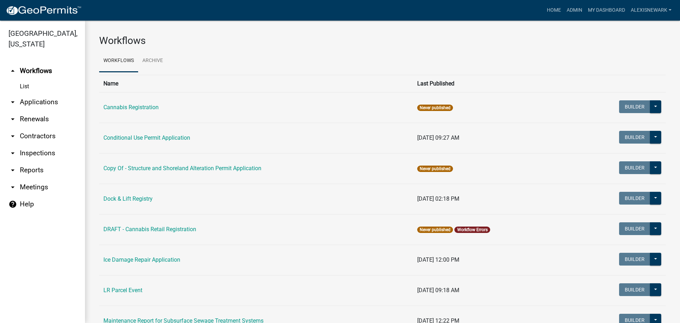
click at [52, 108] on link "arrow_drop_down Applications" at bounding box center [42, 102] width 85 height 17
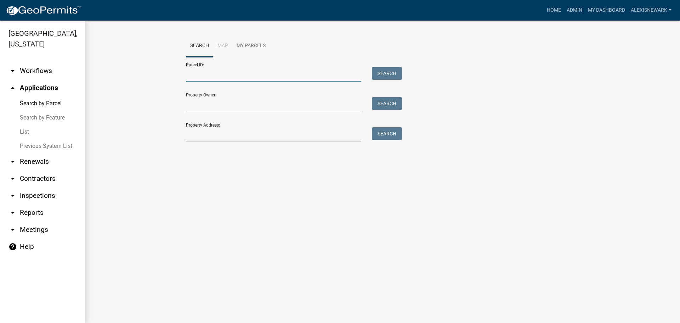
click at [199, 75] on input "Parcel ID:" at bounding box center [273, 74] width 175 height 15
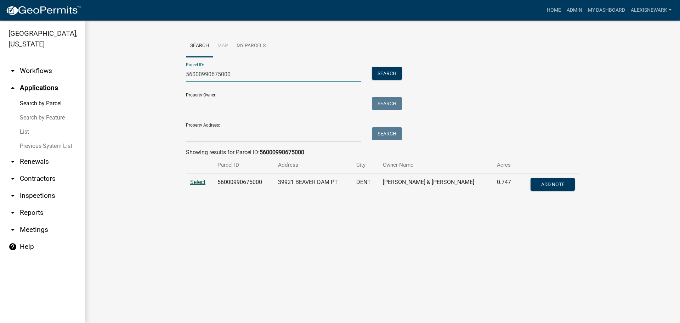
type input "56000990675000"
click at [200, 182] on span "Select" at bounding box center [197, 182] width 15 height 7
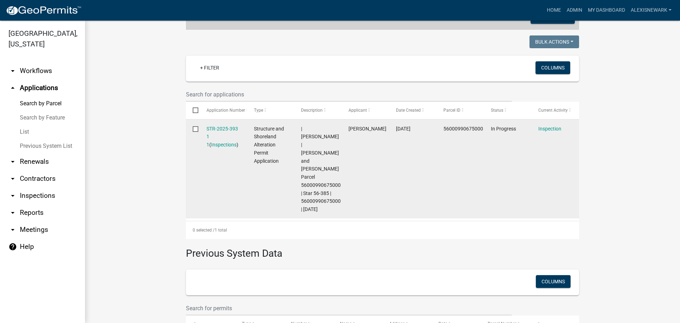
scroll to position [168, 0]
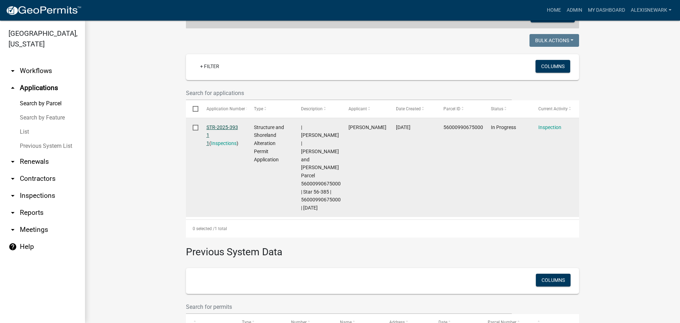
click at [226, 126] on link "STR-2025-393 1 1" at bounding box center [223, 135] width 32 height 22
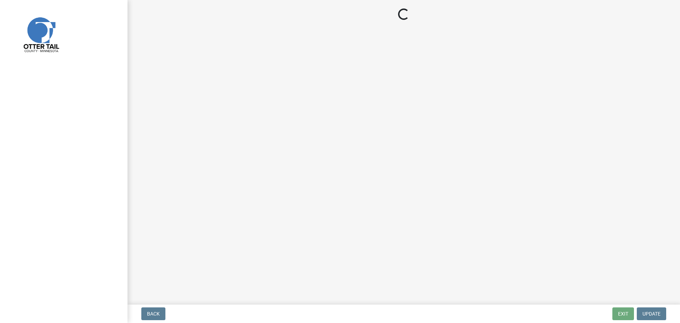
select select "710d5f49-2663-4e73-9718-d0c4e189f5ed"
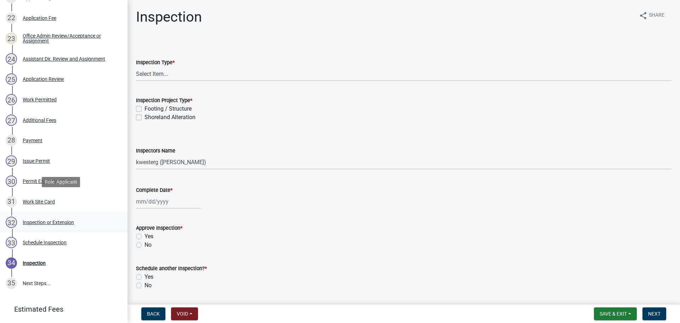
scroll to position [620, 0]
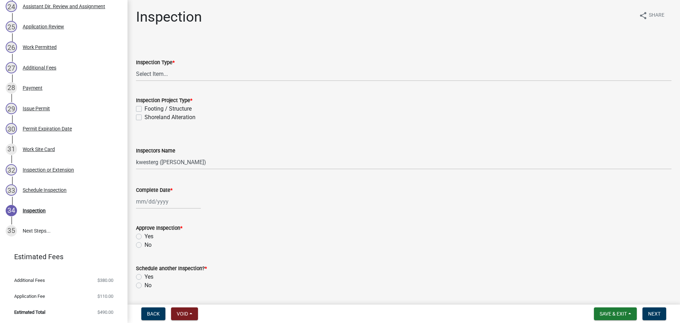
click at [68, 150] on div "31 Work Site Card" at bounding box center [61, 148] width 111 height 11
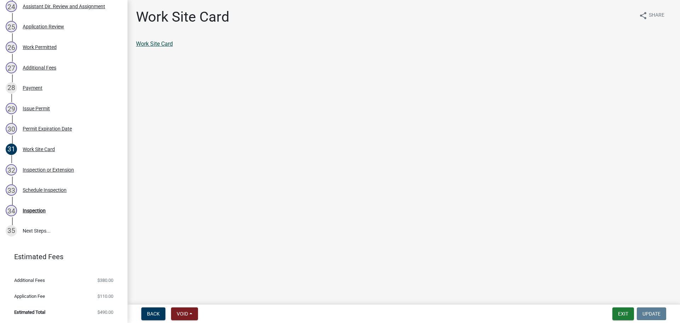
click at [159, 44] on link "Work Site Card" at bounding box center [154, 43] width 37 height 7
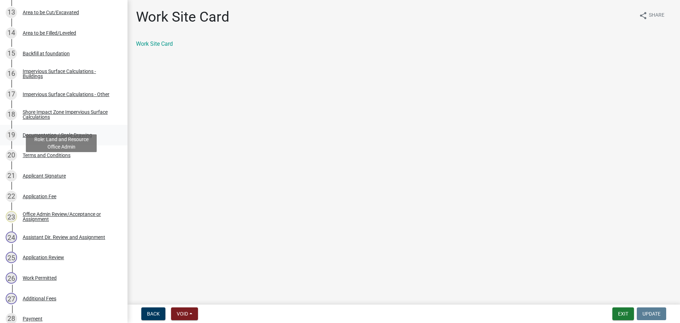
scroll to position [381, 0]
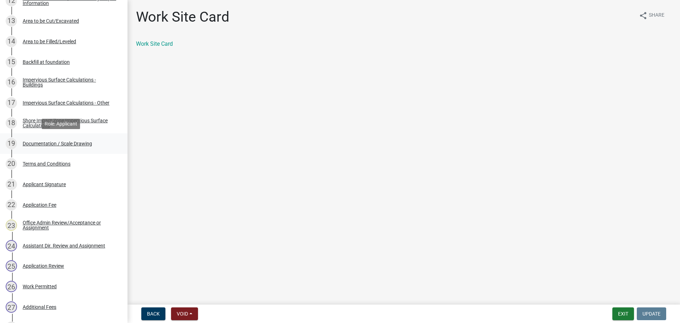
click at [95, 142] on div "19 Documentation / Scale Drawing" at bounding box center [61, 143] width 111 height 11
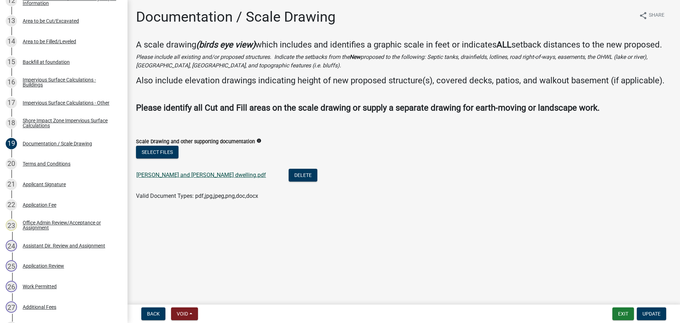
click at [185, 176] on link "[PERSON_NAME] and [PERSON_NAME] dwelling.pdf" at bounding box center [201, 174] width 130 height 7
